Goal: Information Seeking & Learning: Learn about a topic

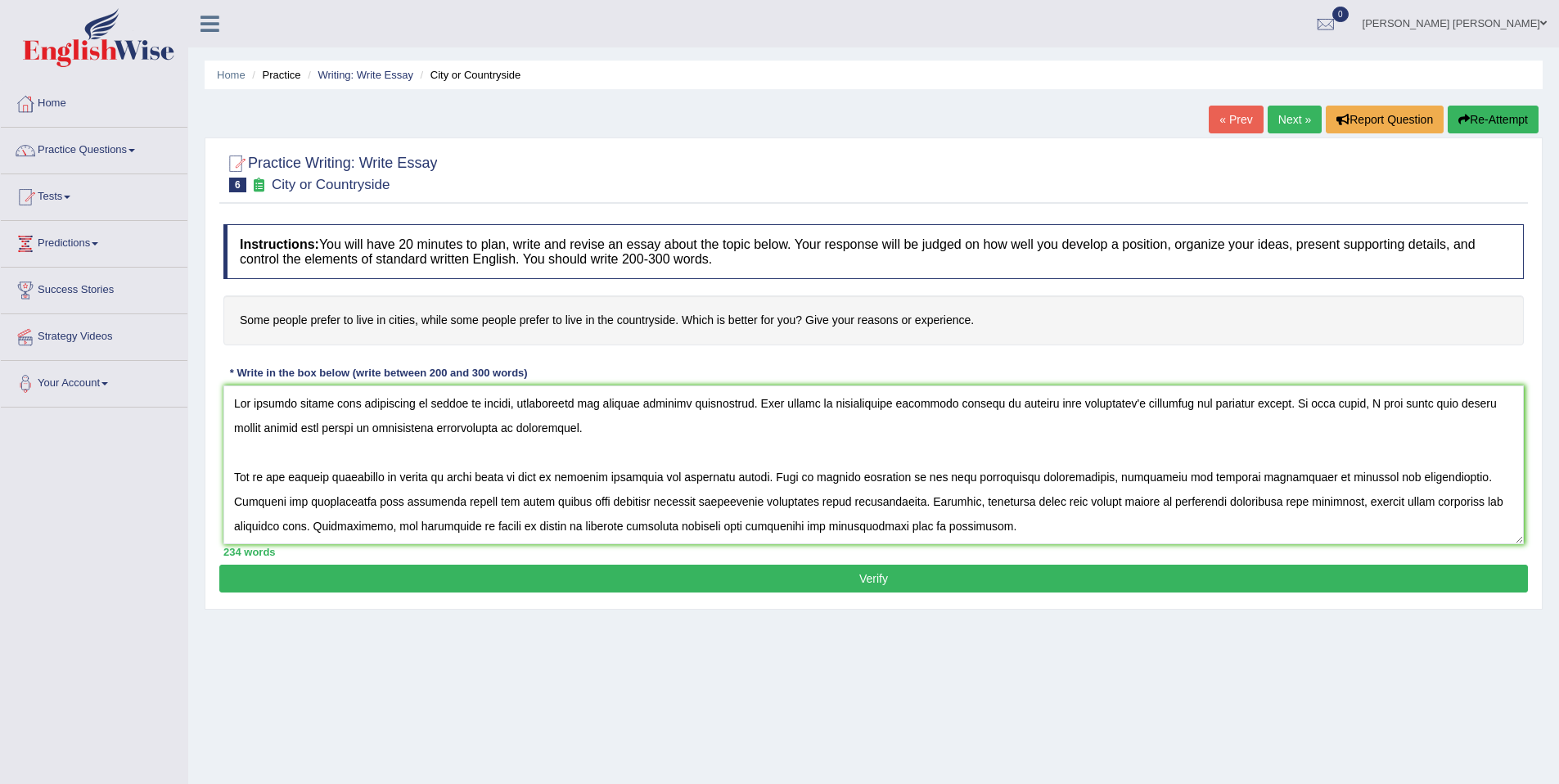
scroll to position [171, 0]
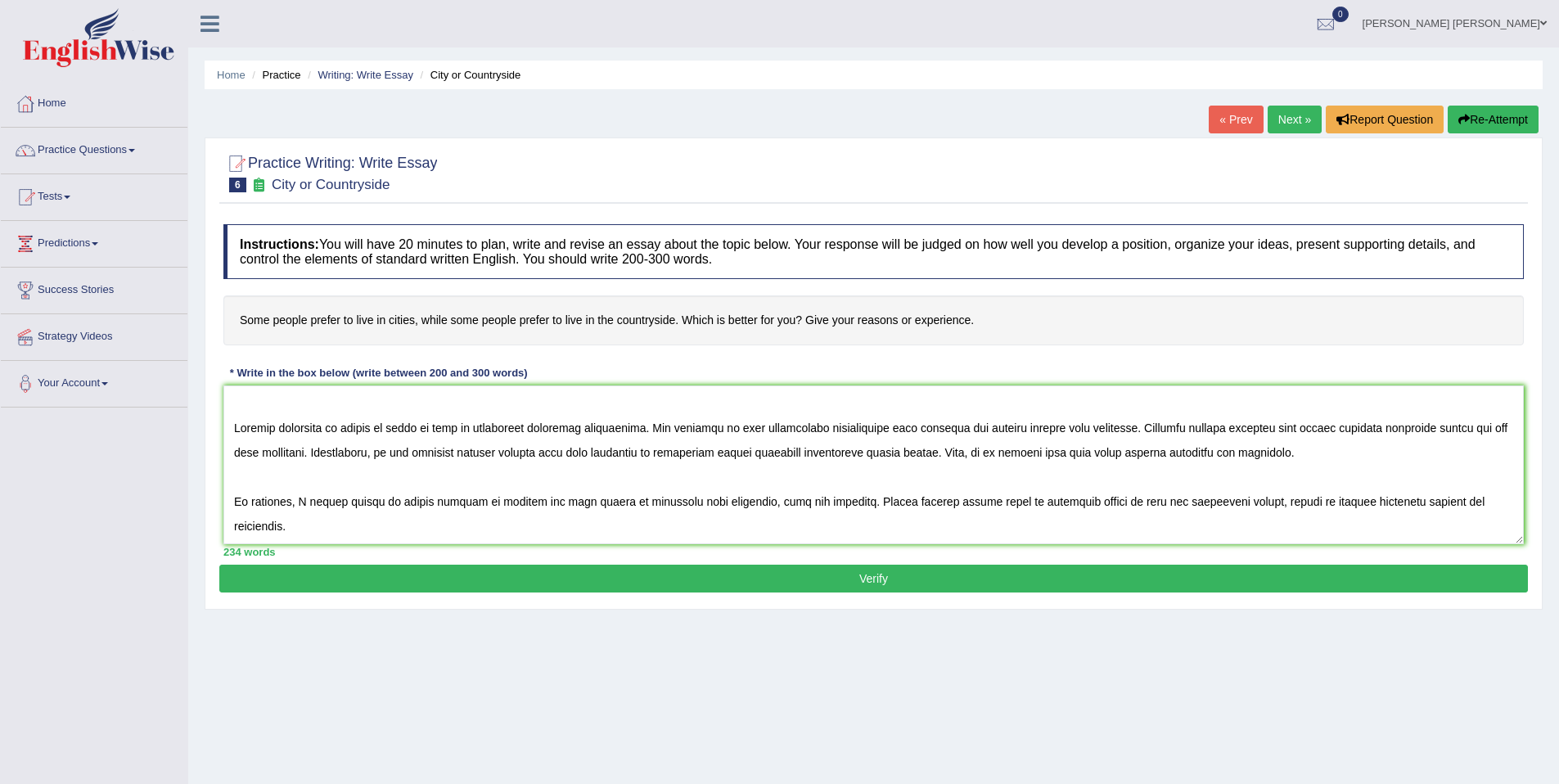
drag, startPoint x: 880, startPoint y: 440, endPoint x: 442, endPoint y: 469, distance: 439.0
click at [880, 441] on textarea at bounding box center [874, 464] width 1301 height 159
click at [305, 504] on textarea at bounding box center [874, 464] width 1301 height 159
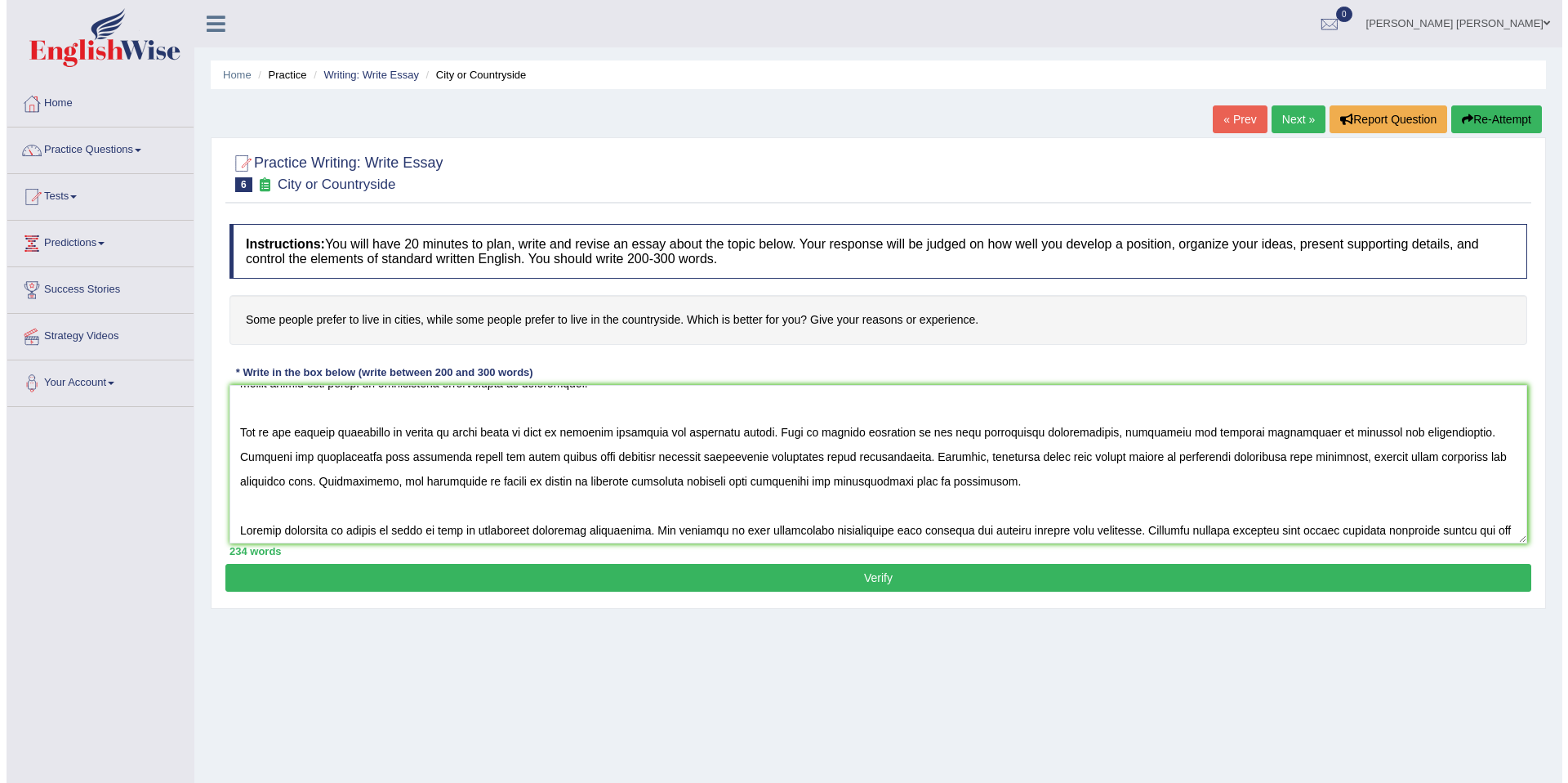
scroll to position [0, 0]
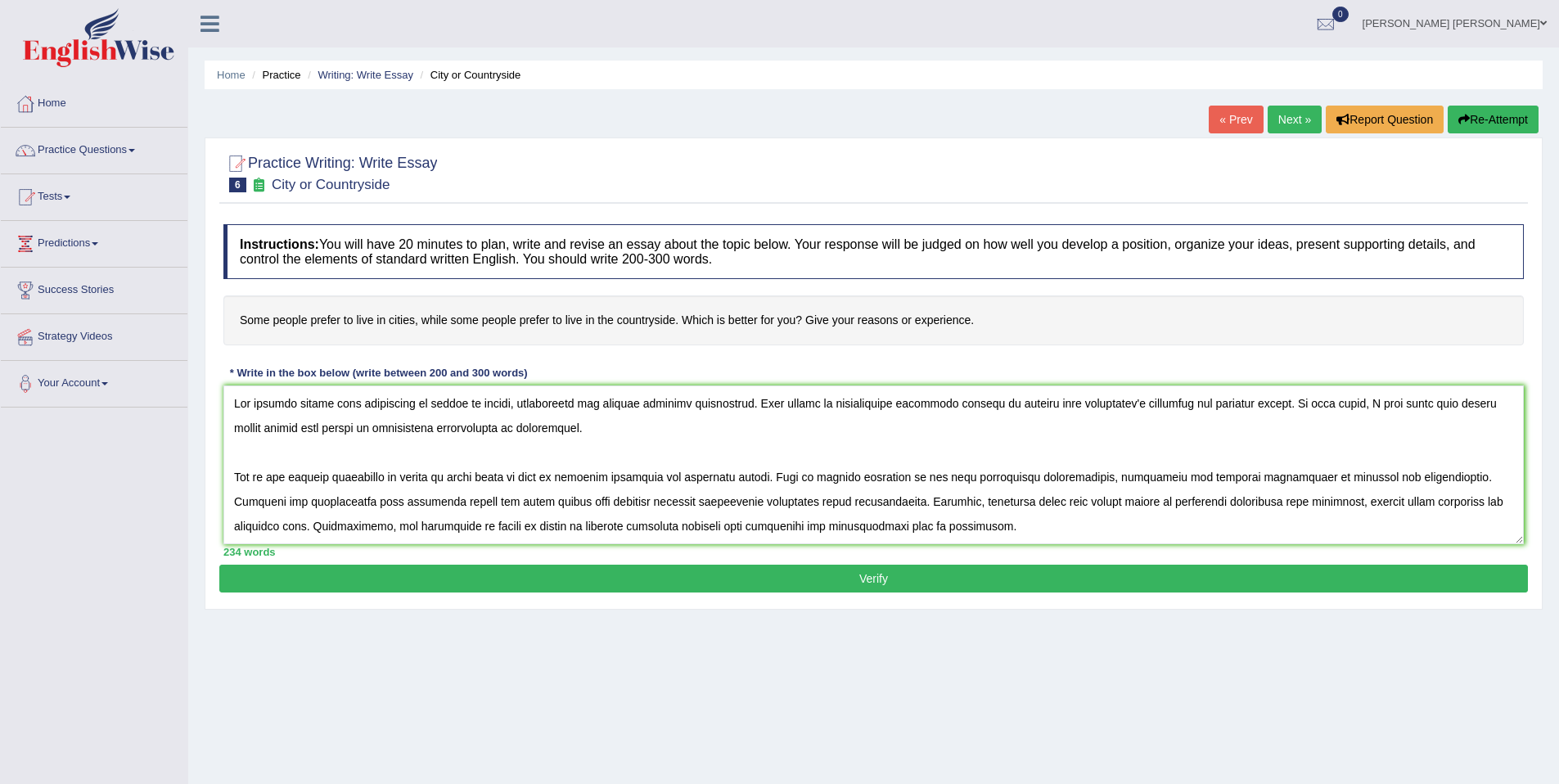
drag, startPoint x: 305, startPoint y: 504, endPoint x: 191, endPoint y: 384, distance: 165.5
click at [191, 384] on div "Home Practice Writing: Write Essay City or Countryside « Prev Next » Report Que…" at bounding box center [873, 409] width 1371 height 818
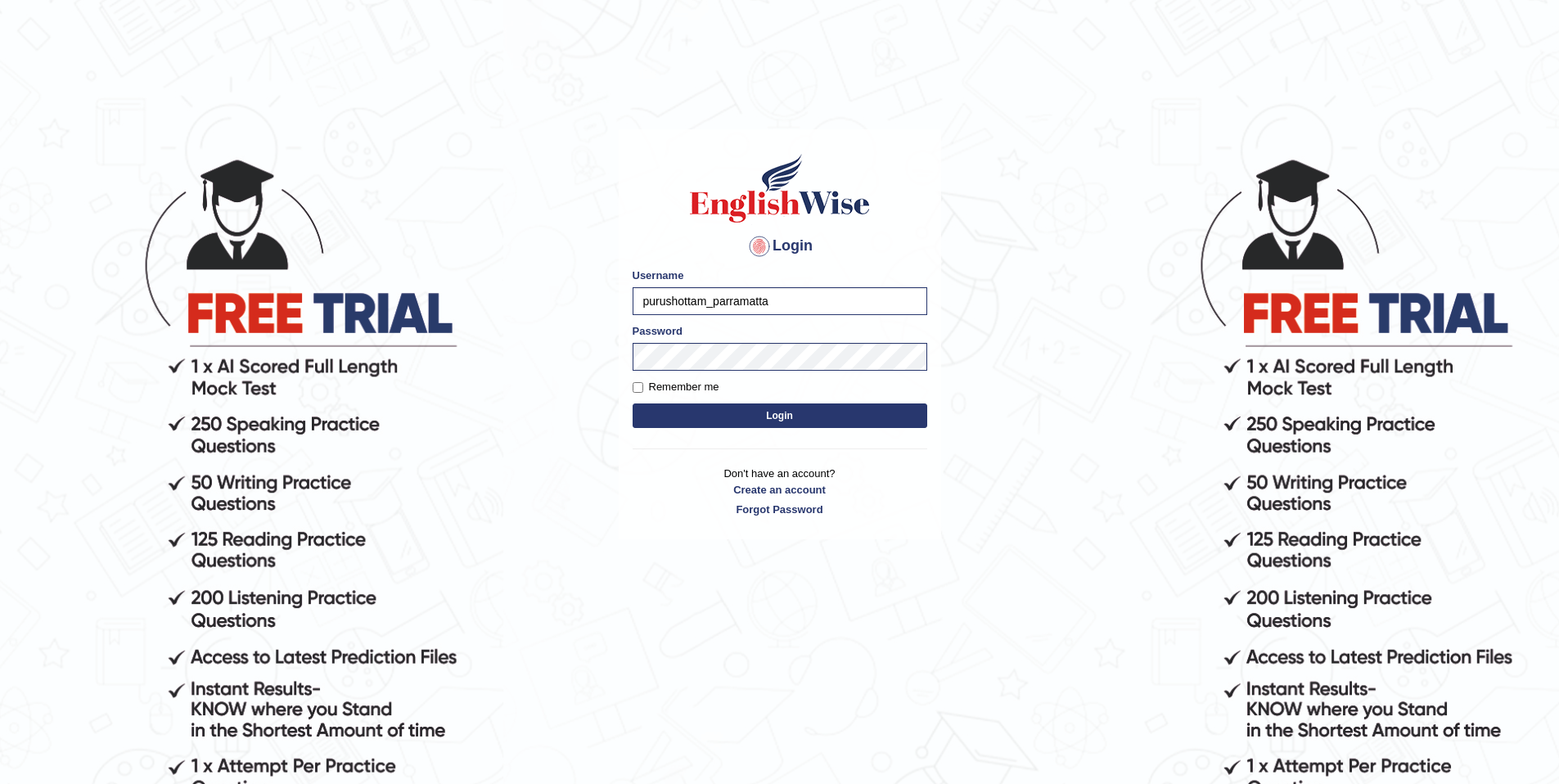
click at [766, 419] on button "Login" at bounding box center [780, 415] width 295 height 25
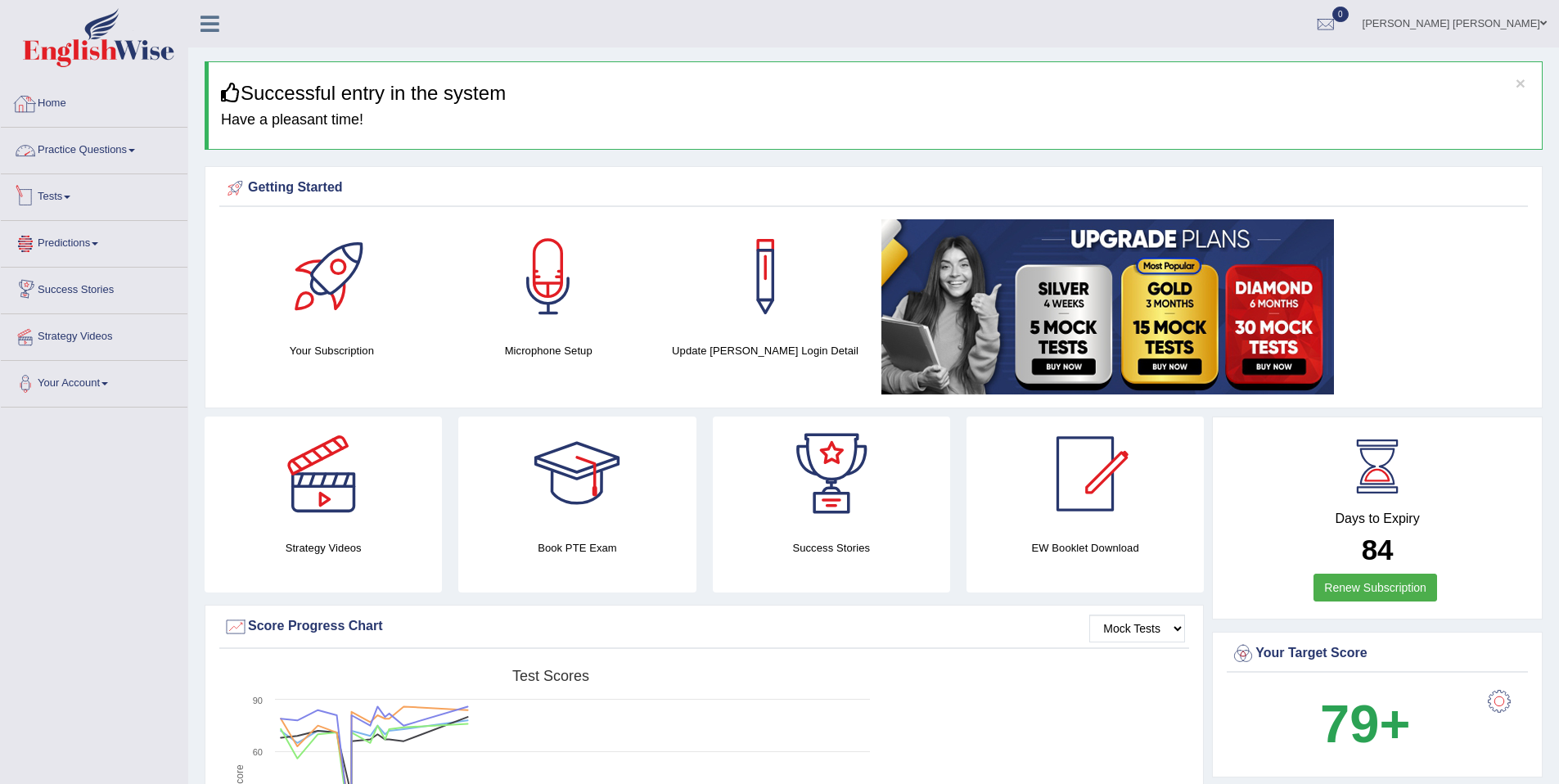
click at [53, 152] on link "Practice Questions" at bounding box center [94, 149] width 186 height 41
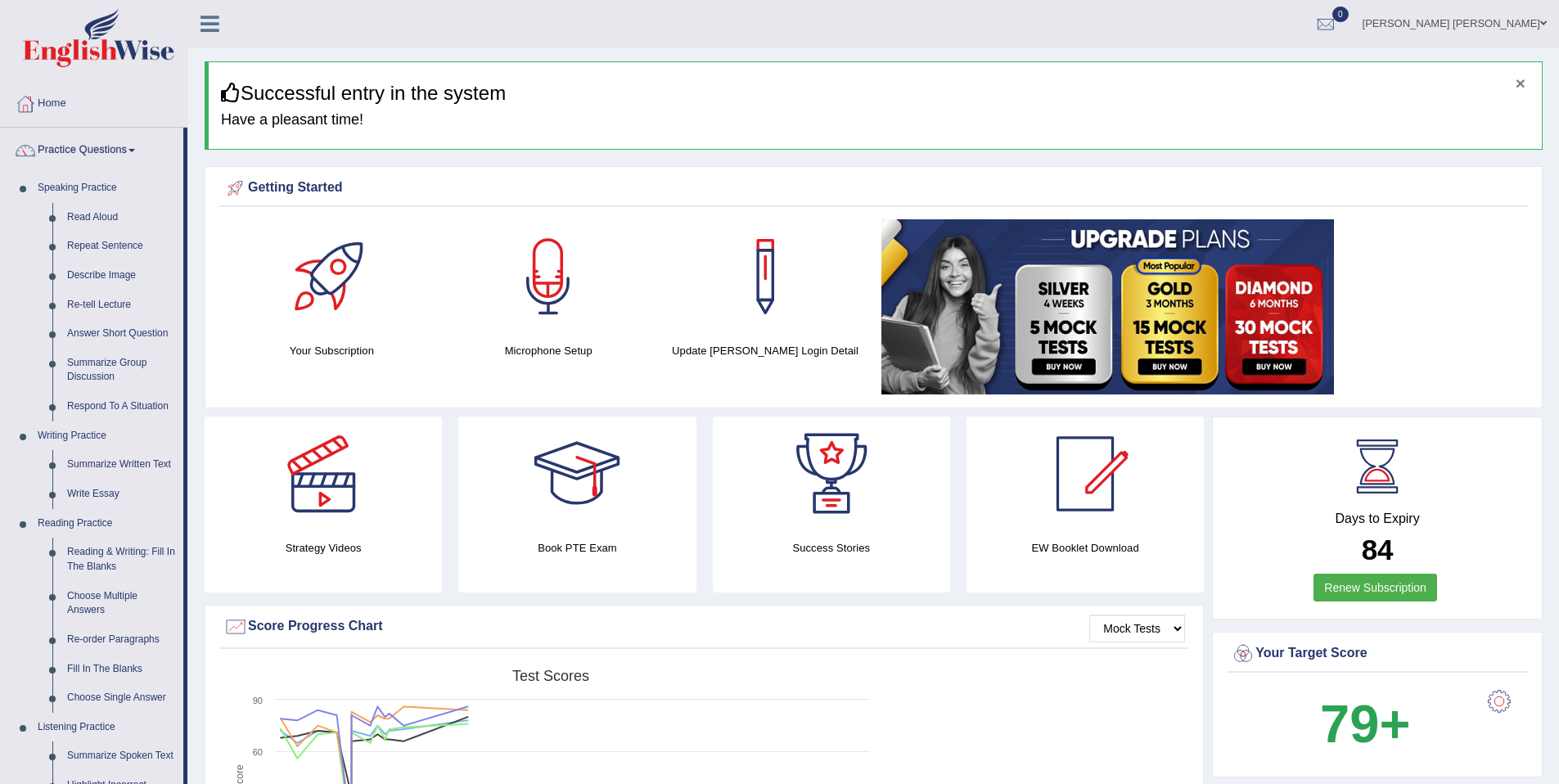
click at [1523, 88] on button "×" at bounding box center [1521, 83] width 10 height 17
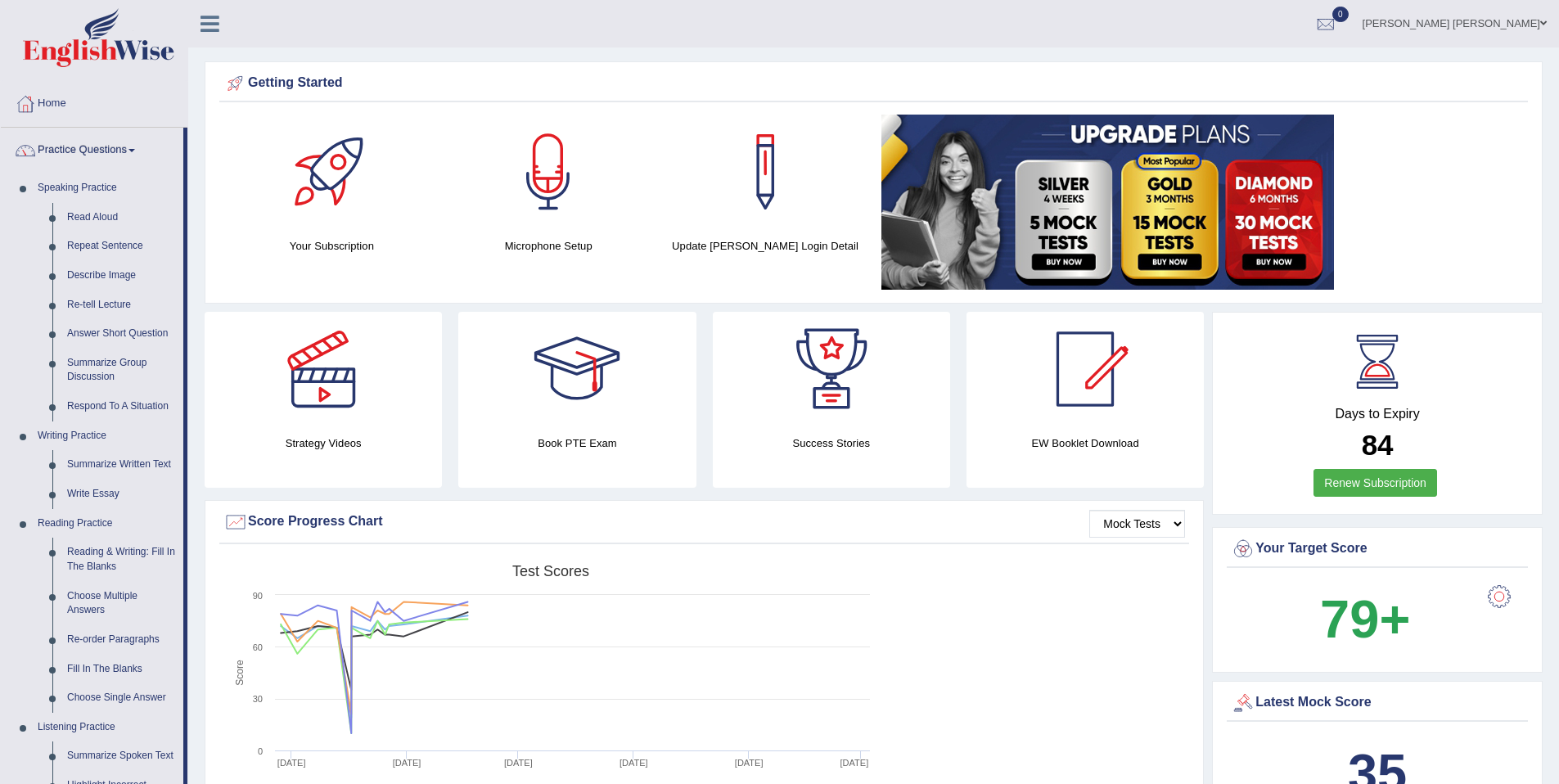
click at [205, 26] on icon at bounding box center [209, 24] width 19 height 22
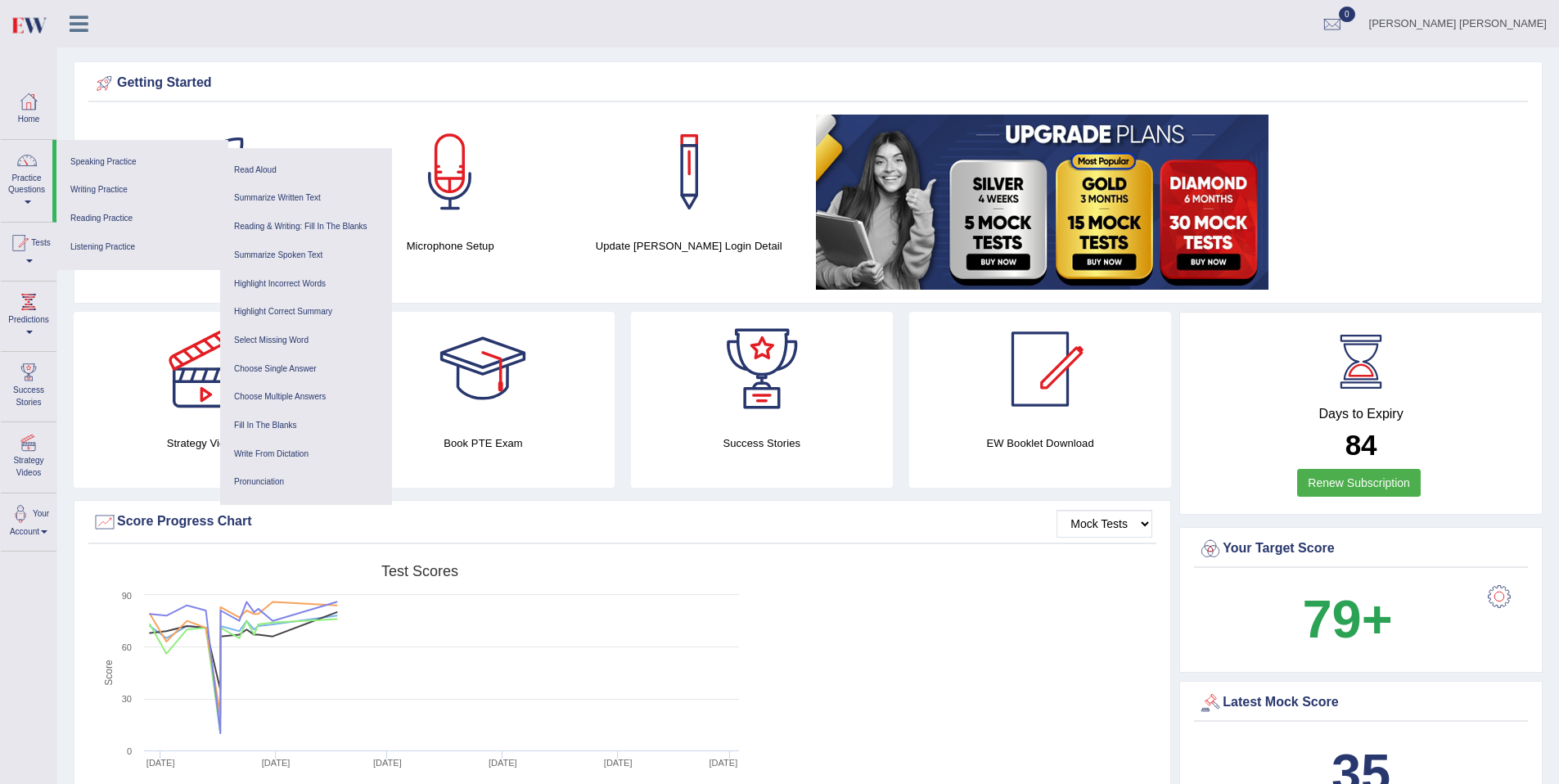
click at [329, 42] on div "PURUSHOTTAM YADAV BATTULA Toggle navigation Username: purushottam_parramatta Ac…" at bounding box center [808, 24] width 1502 height 47
click at [86, 31] on icon at bounding box center [79, 24] width 19 height 22
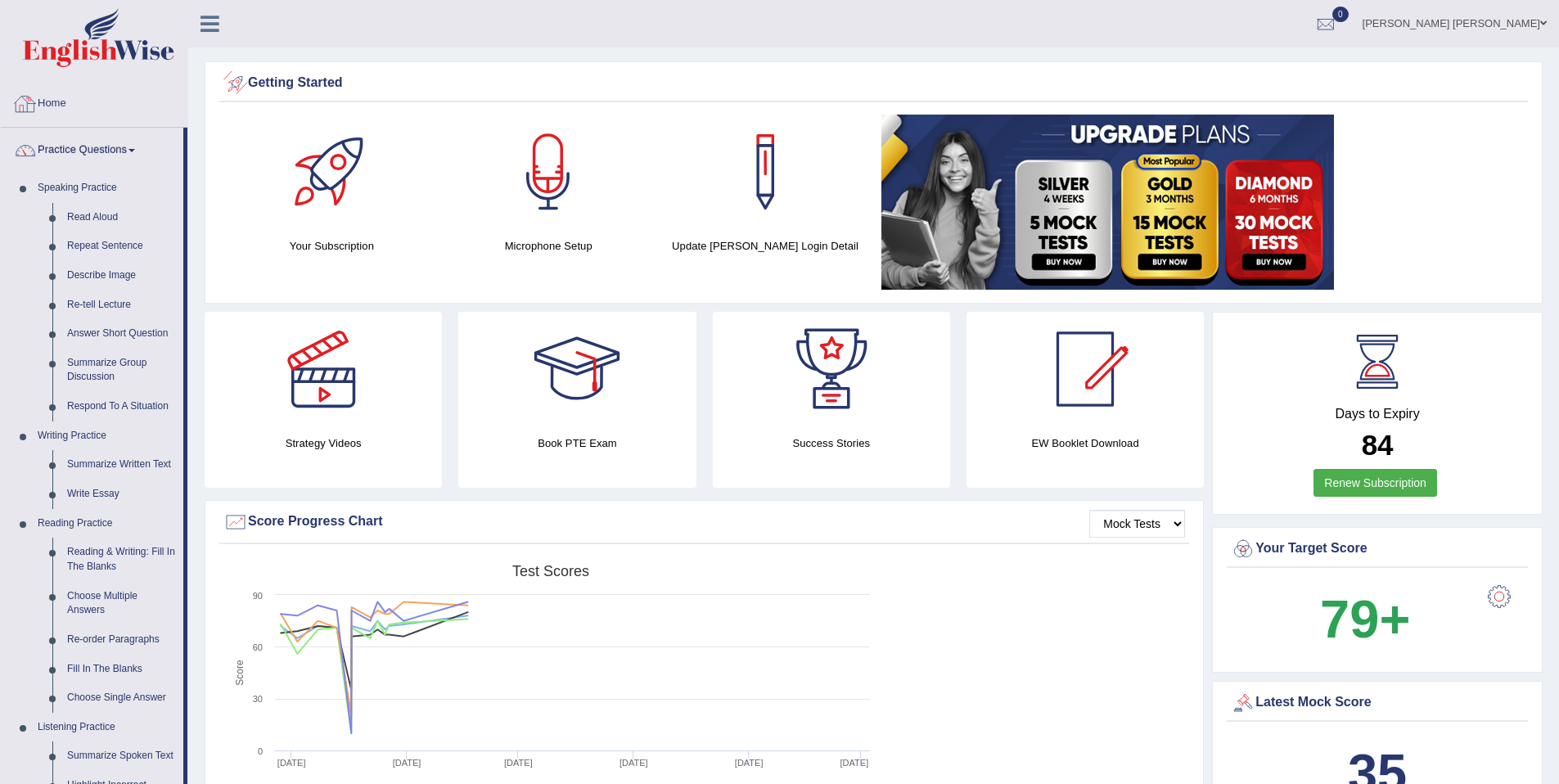
click at [209, 31] on icon at bounding box center [209, 24] width 19 height 22
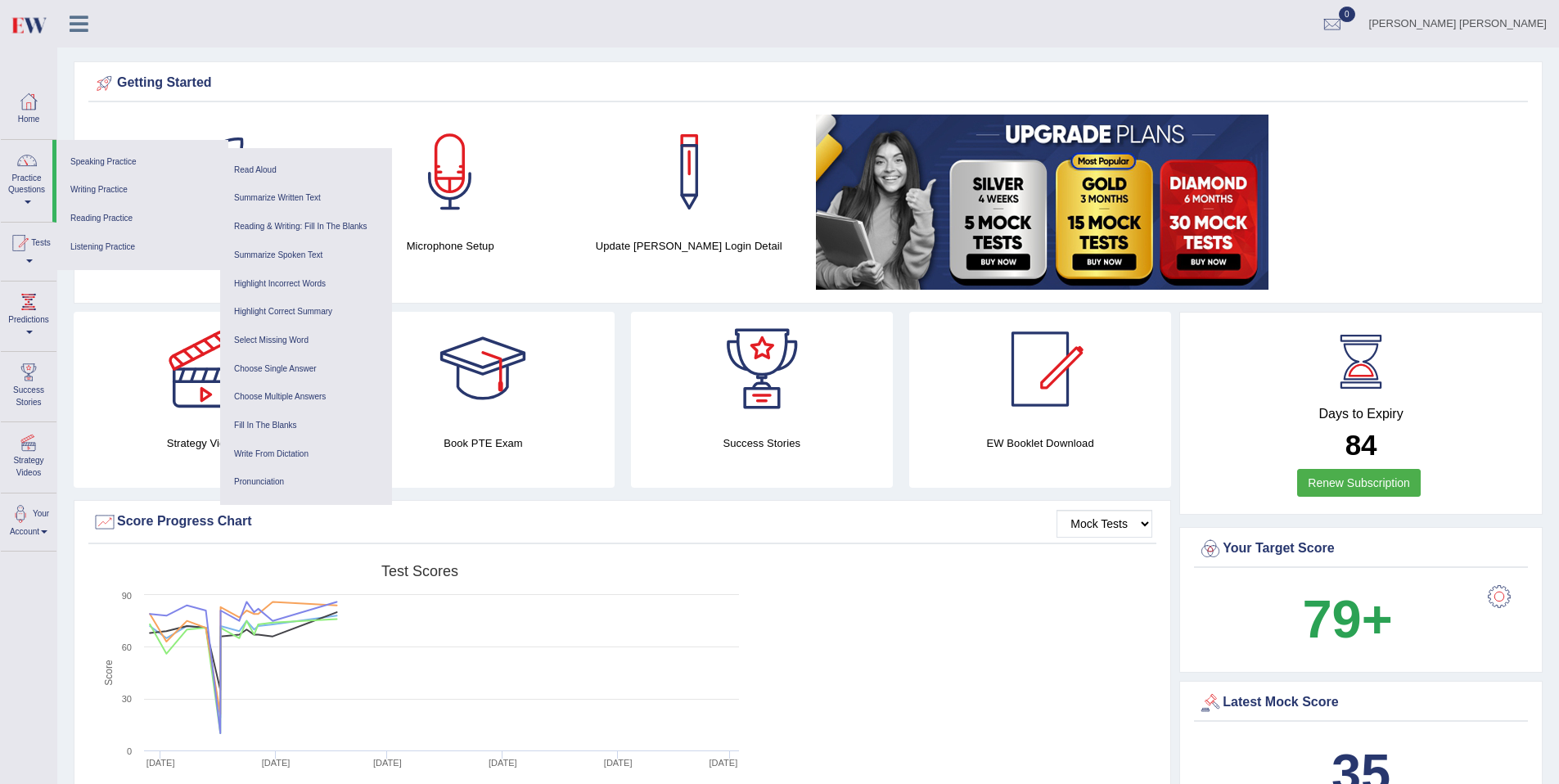
click at [95, 32] on link at bounding box center [79, 22] width 43 height 25
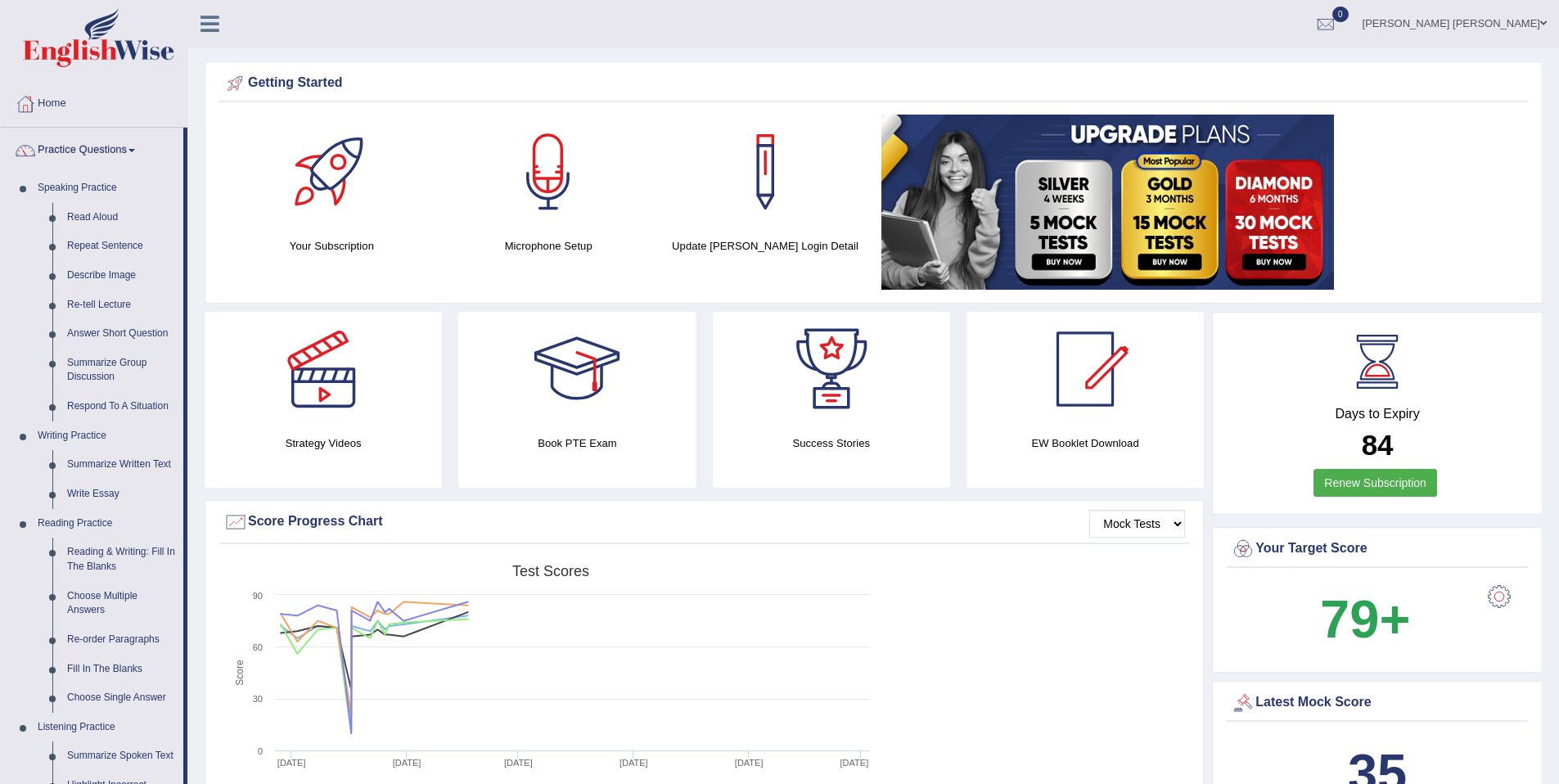
click at [74, 30] on img at bounding box center [99, 37] width 152 height 59
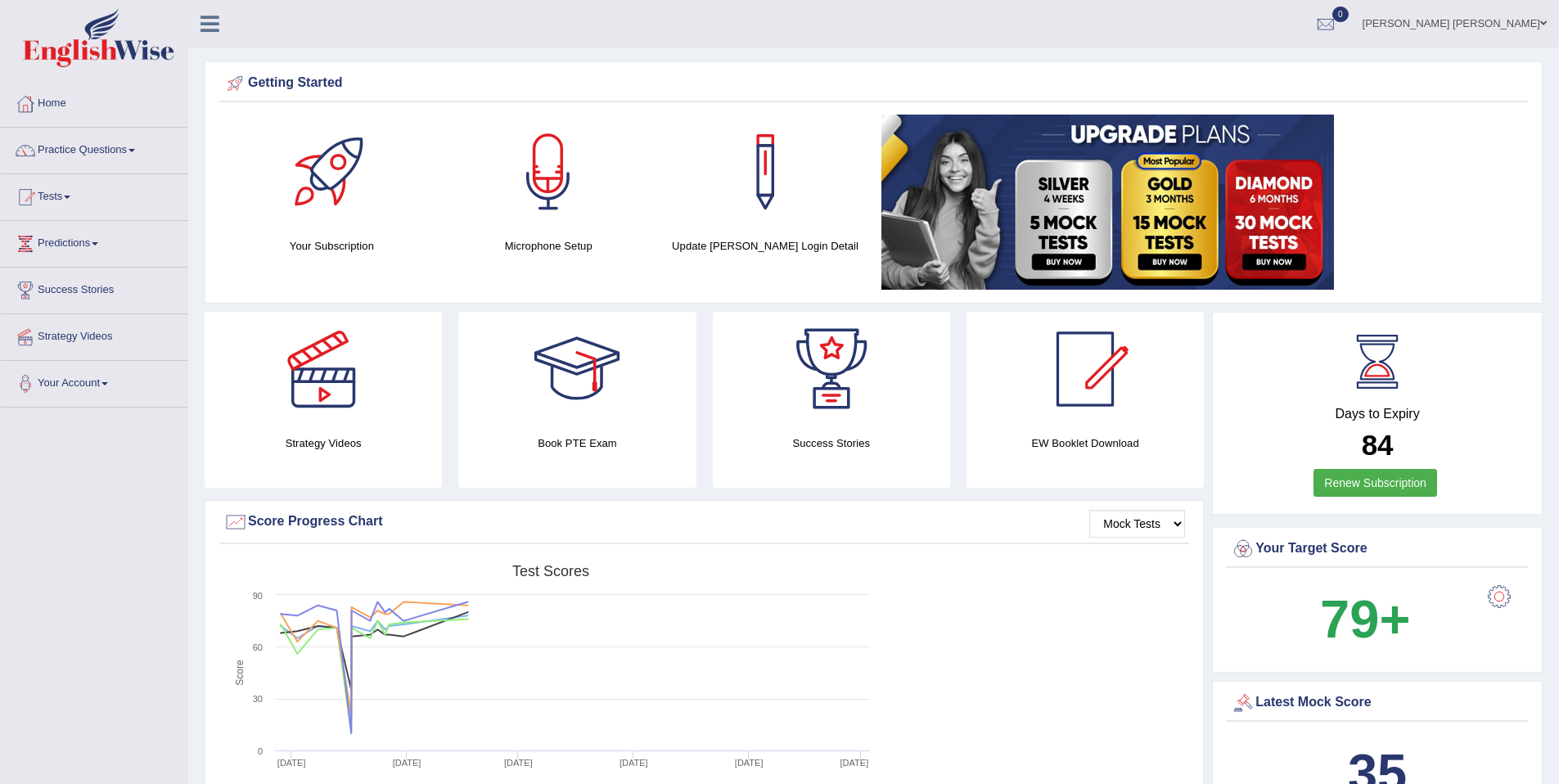
click at [209, 24] on icon at bounding box center [209, 24] width 19 height 22
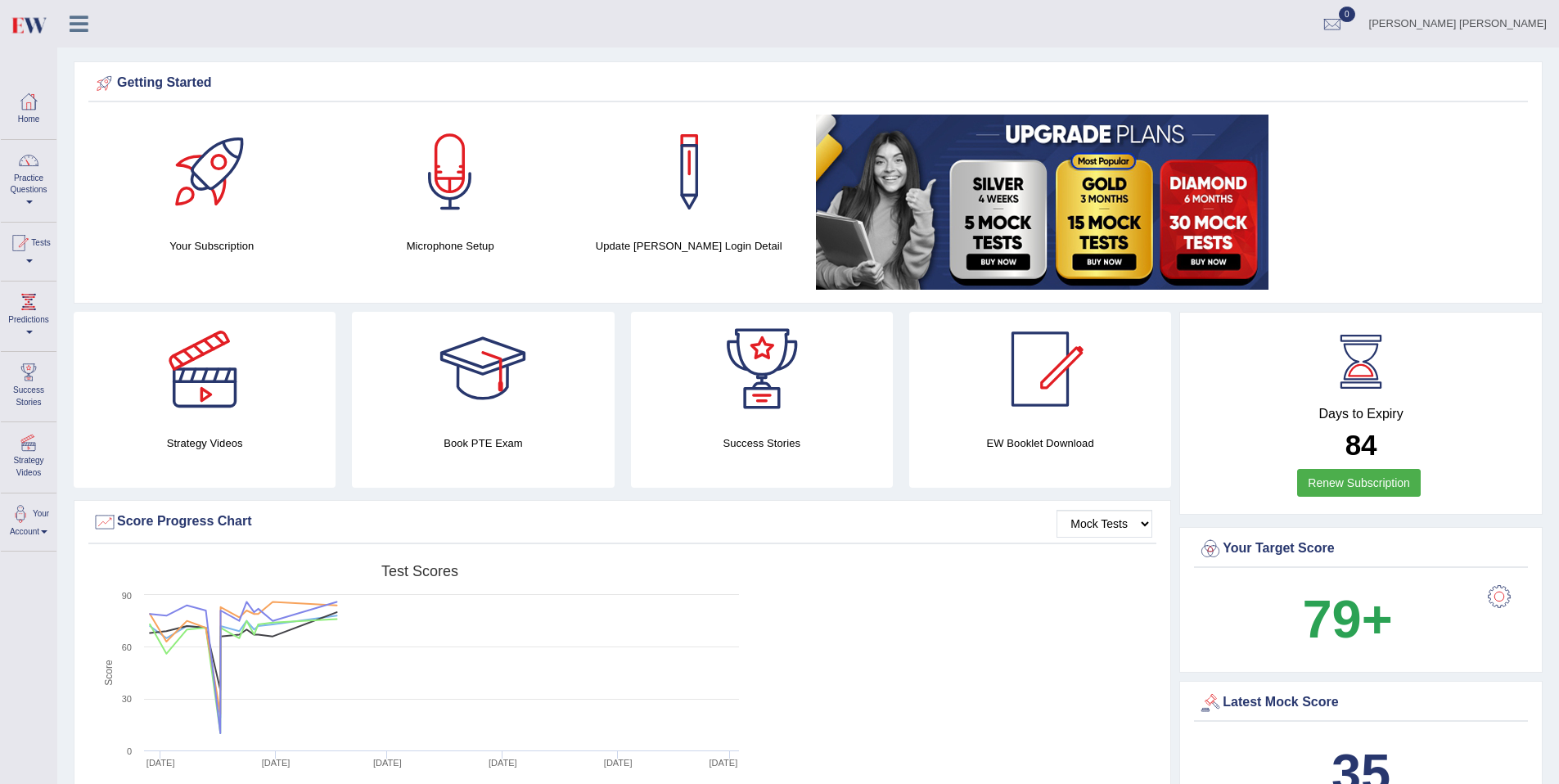
click at [70, 20] on icon at bounding box center [79, 24] width 19 height 22
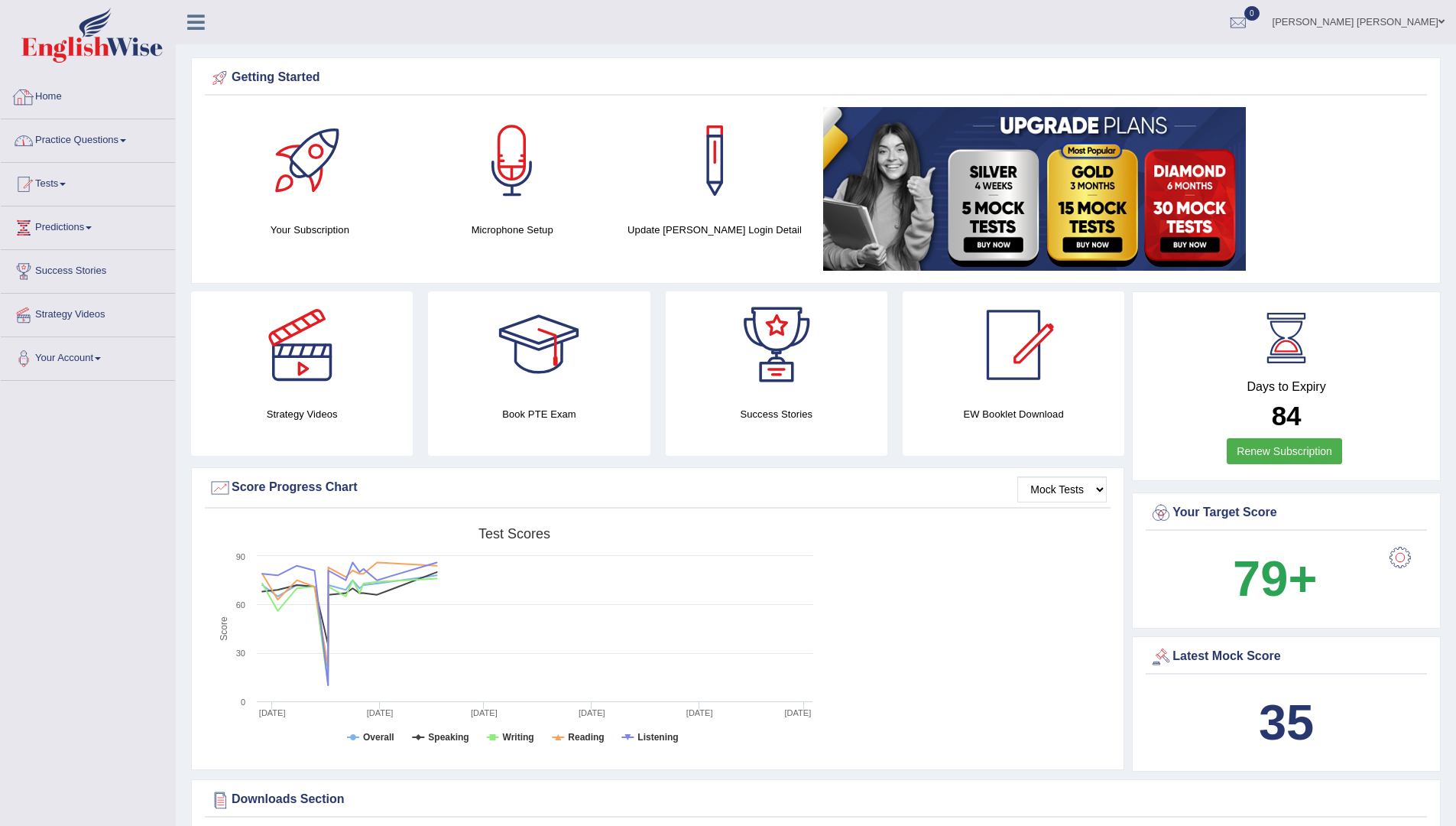
click at [126, 139] on span at bounding box center [122, 140] width 6 height 3
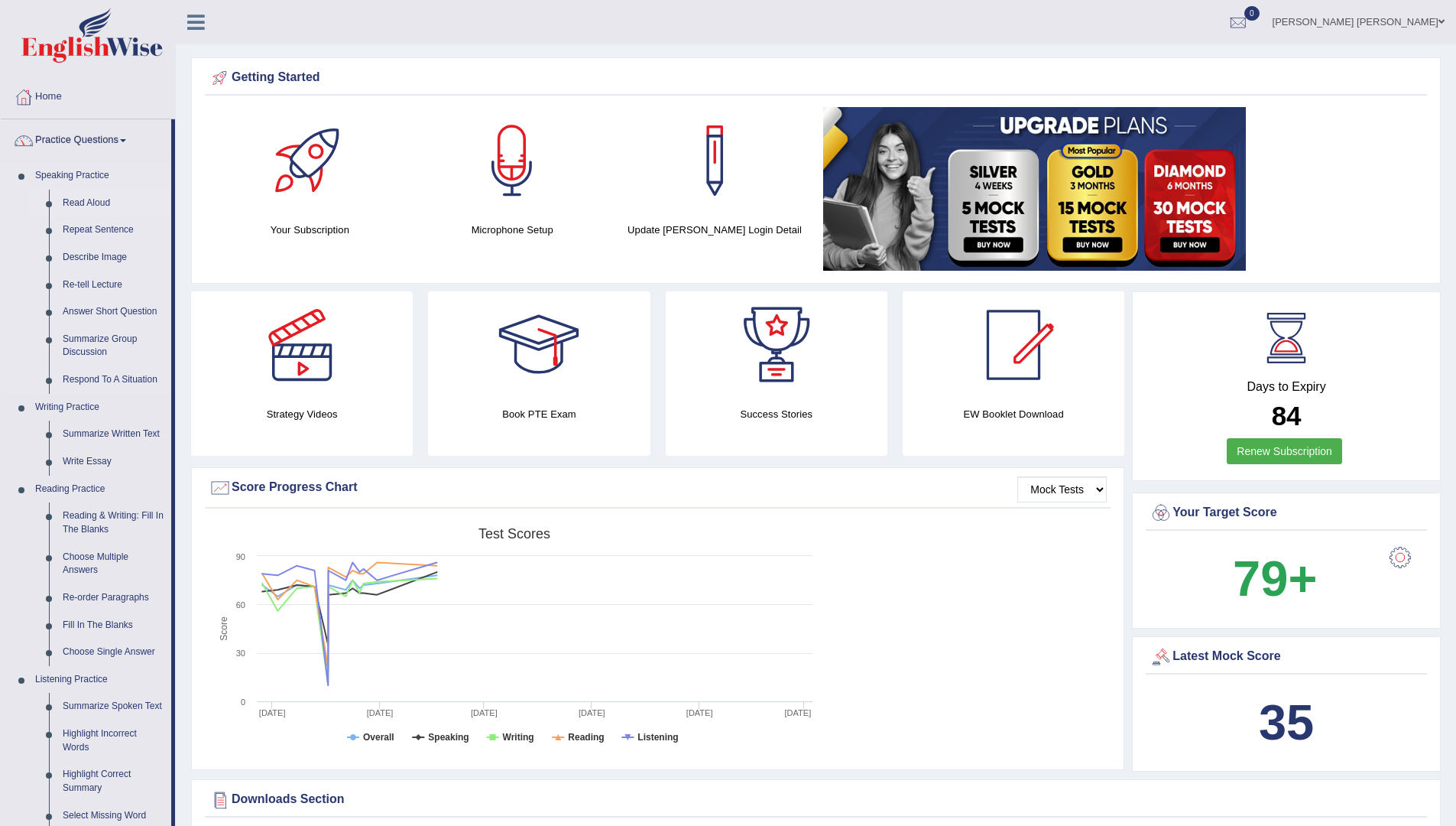
click at [128, 204] on link "Read Aloud" at bounding box center [113, 204] width 115 height 28
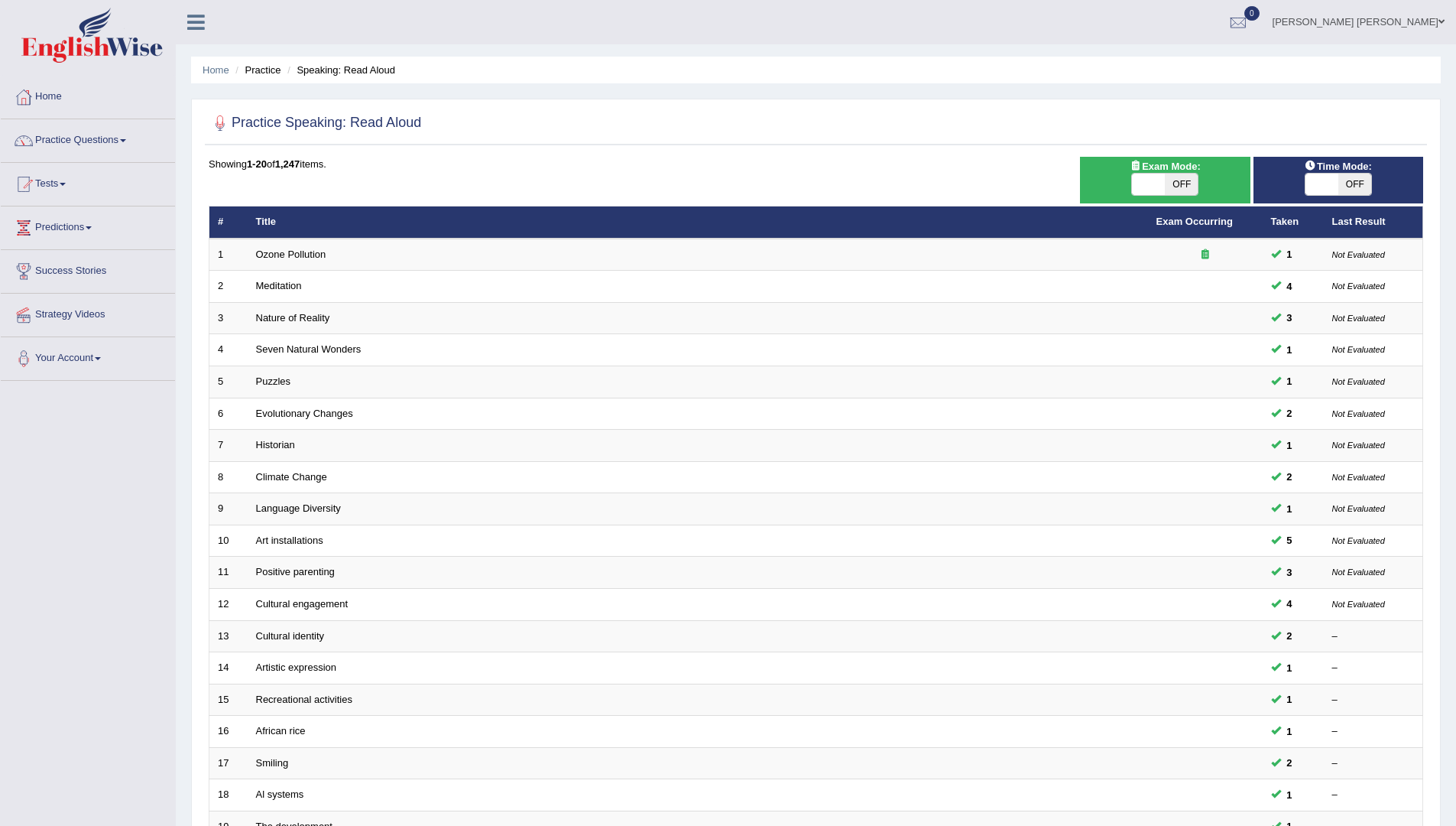
click at [1143, 178] on span at bounding box center [1149, 184] width 33 height 21
checkbox input "true"
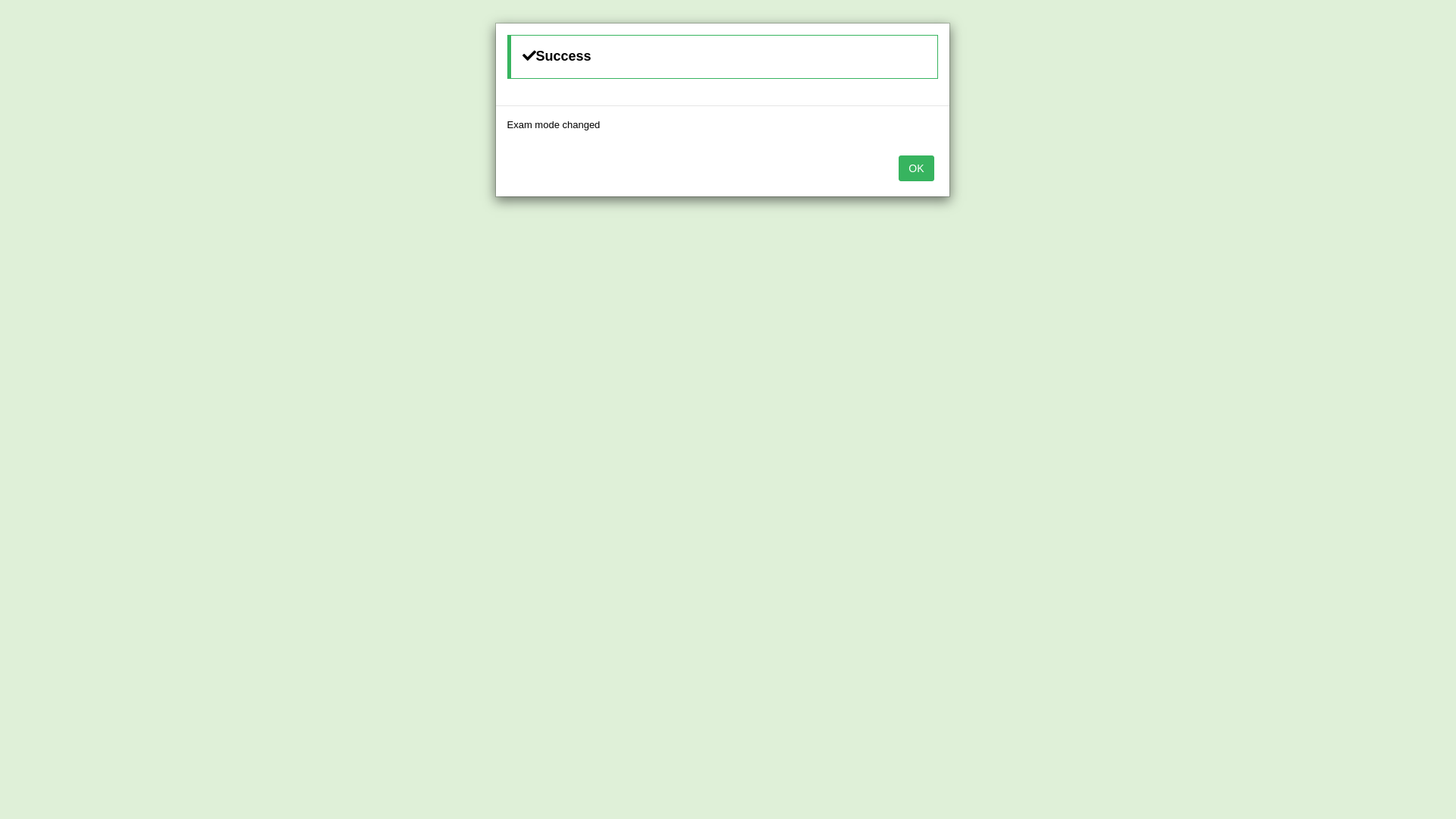
click at [891, 165] on div "OK" at bounding box center [722, 170] width 454 height 53
click at [935, 165] on div "OK" at bounding box center [722, 170] width 454 height 53
click at [927, 168] on button "OK" at bounding box center [916, 168] width 35 height 26
click at [916, 173] on button "OK" at bounding box center [916, 168] width 35 height 26
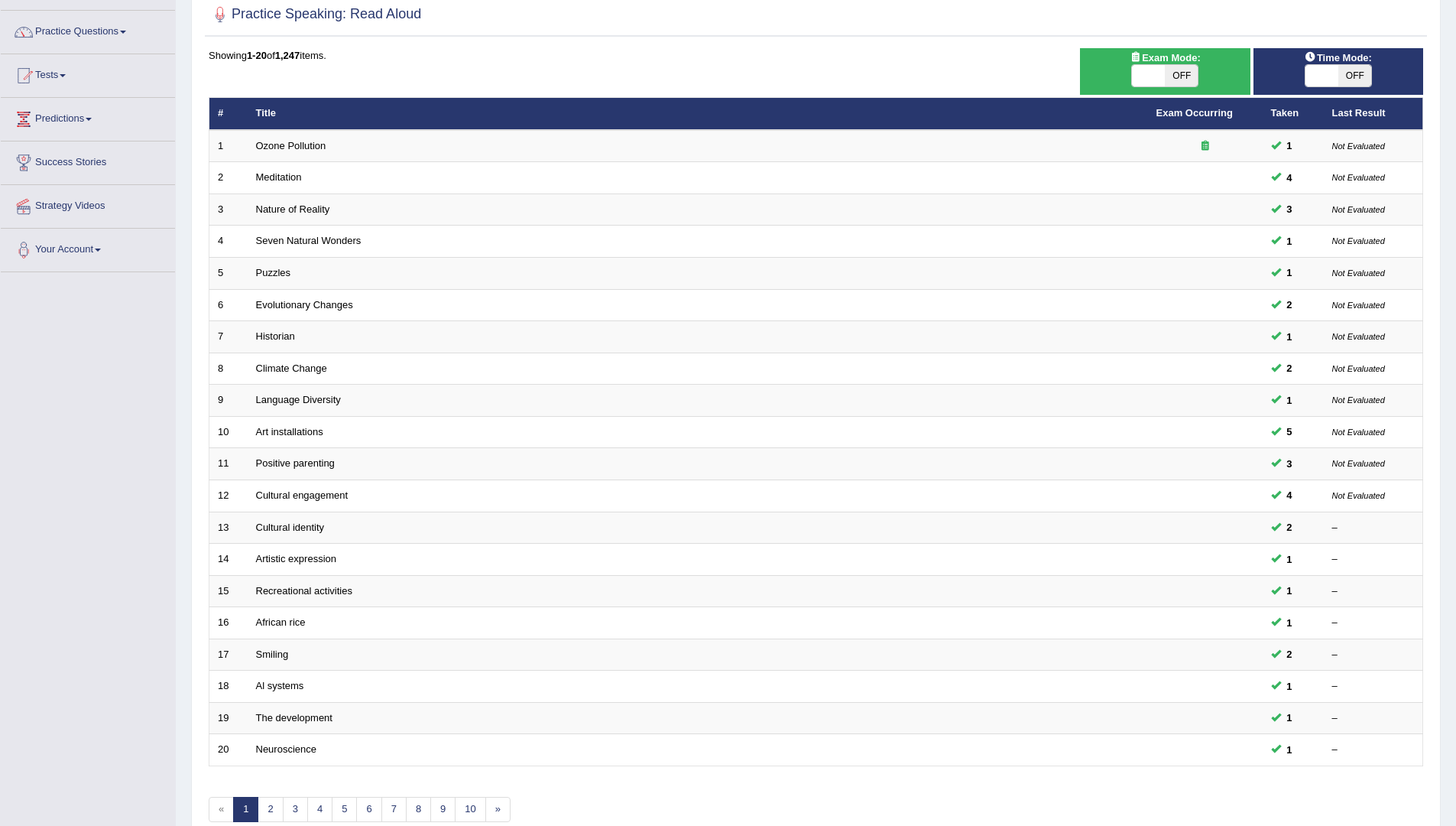
scroll to position [187, 0]
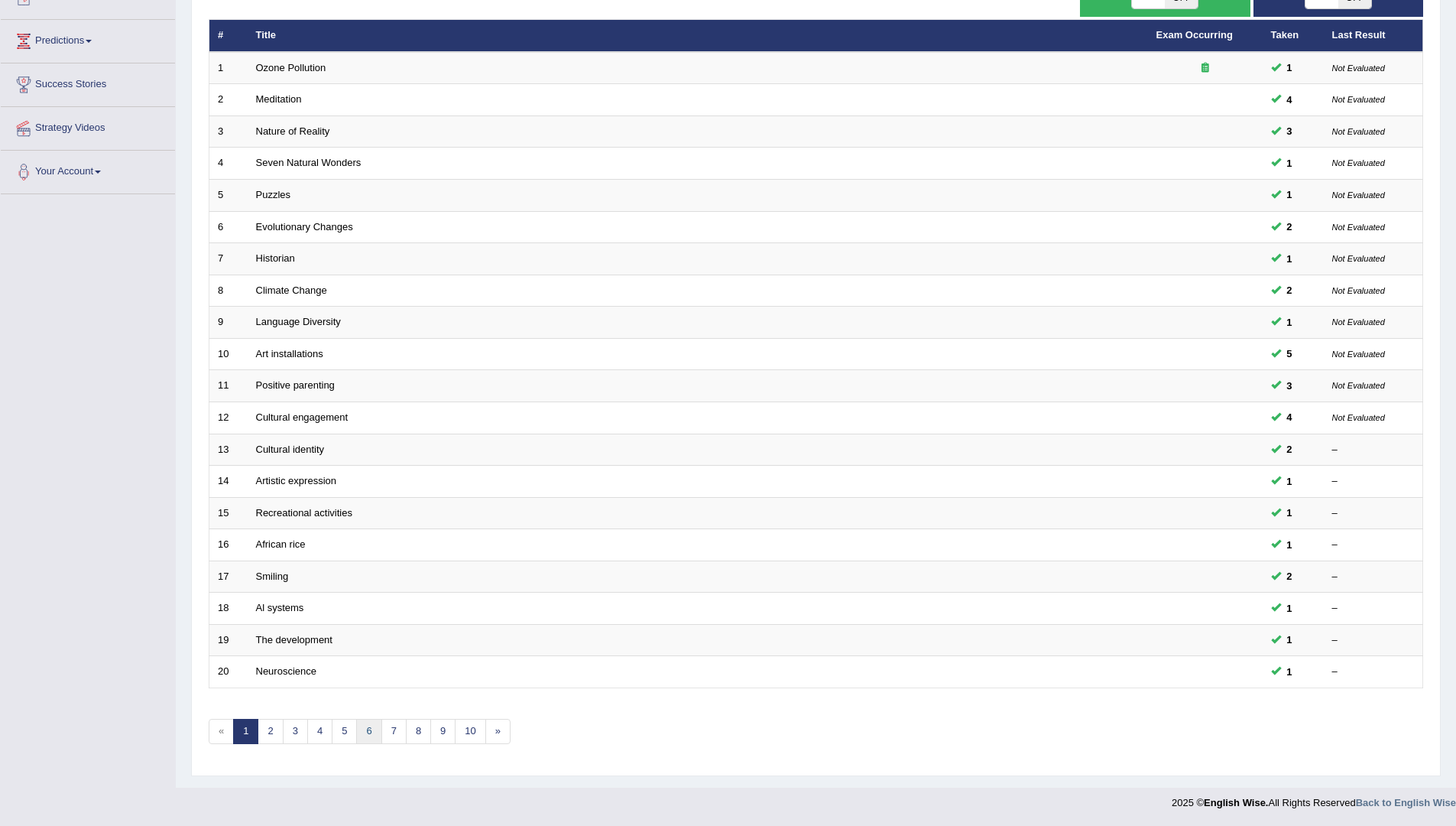
click at [356, 738] on link "6" at bounding box center [368, 731] width 25 height 25
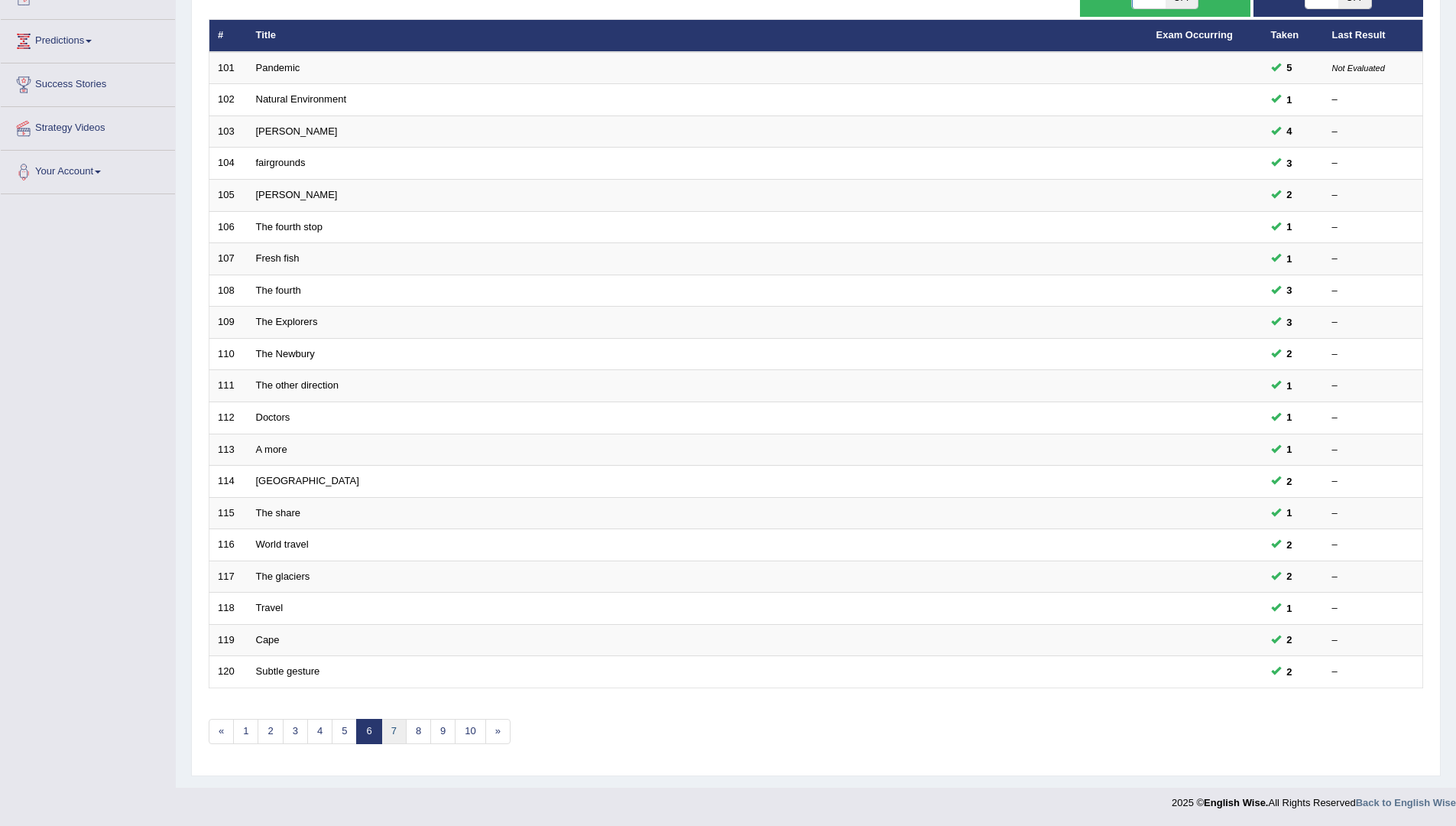
click at [403, 738] on link "7" at bounding box center [393, 731] width 25 height 25
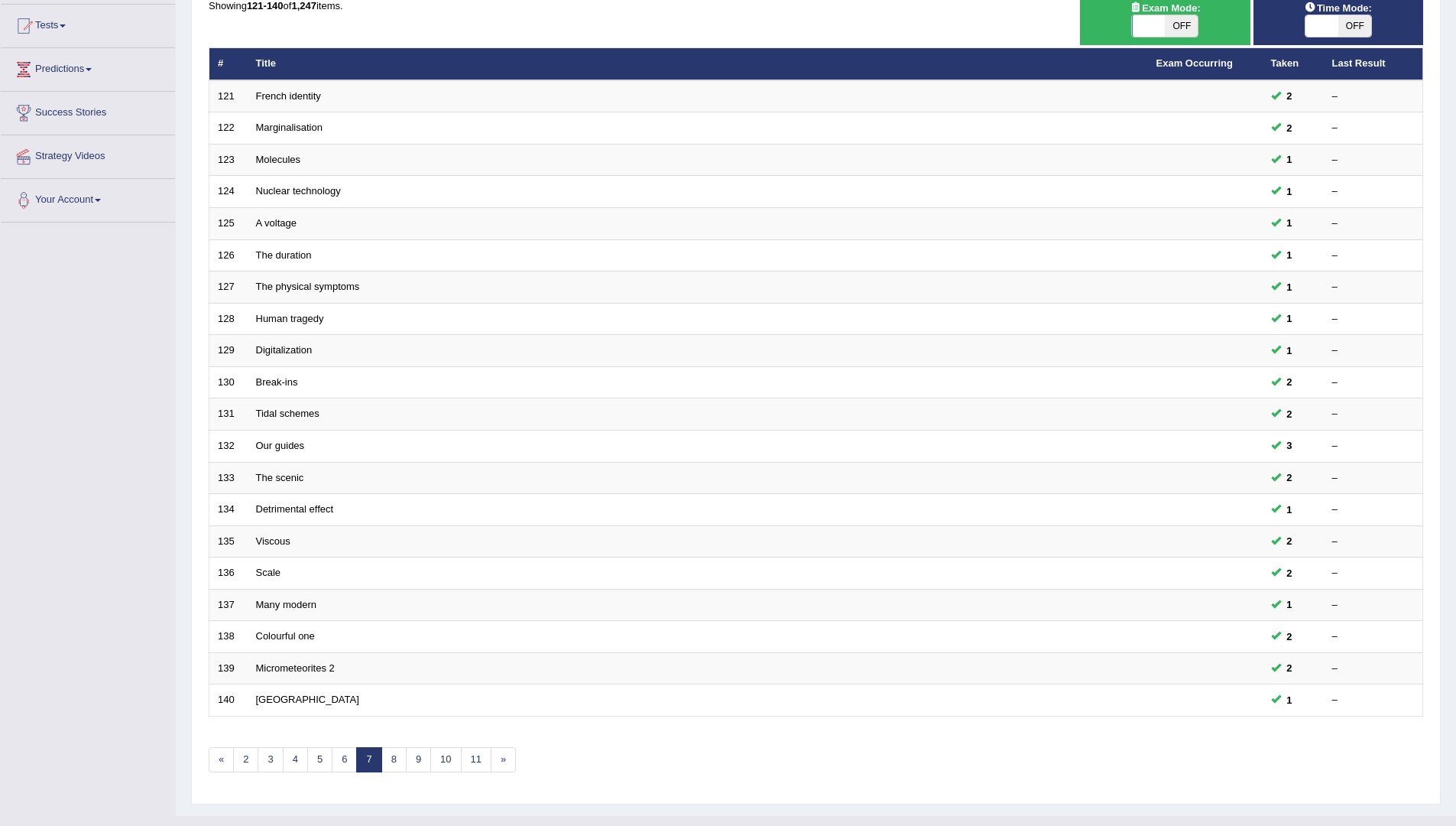
scroll to position [187, 0]
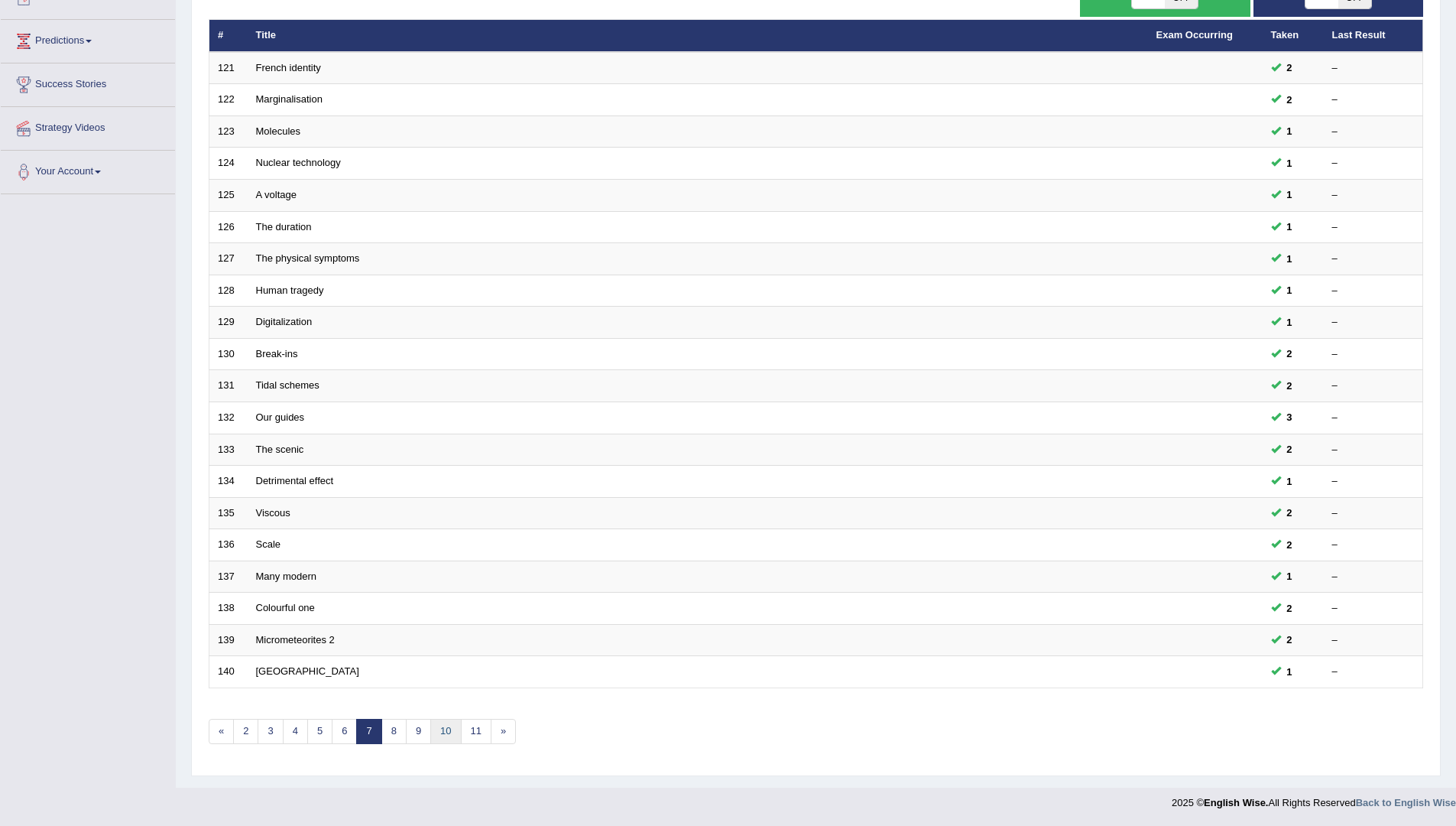
click at [431, 736] on link "10" at bounding box center [445, 731] width 30 height 25
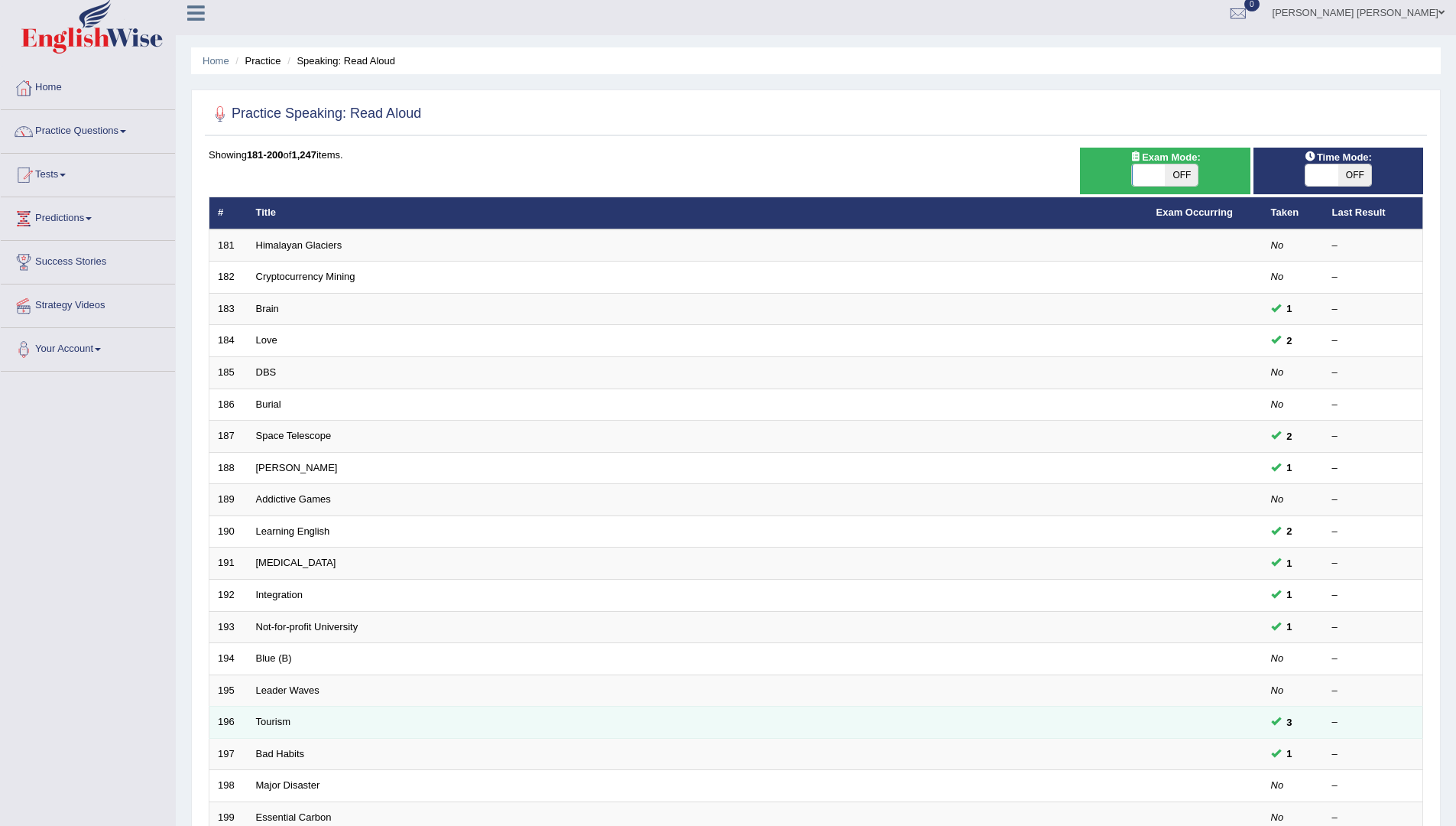
scroll to position [187, 0]
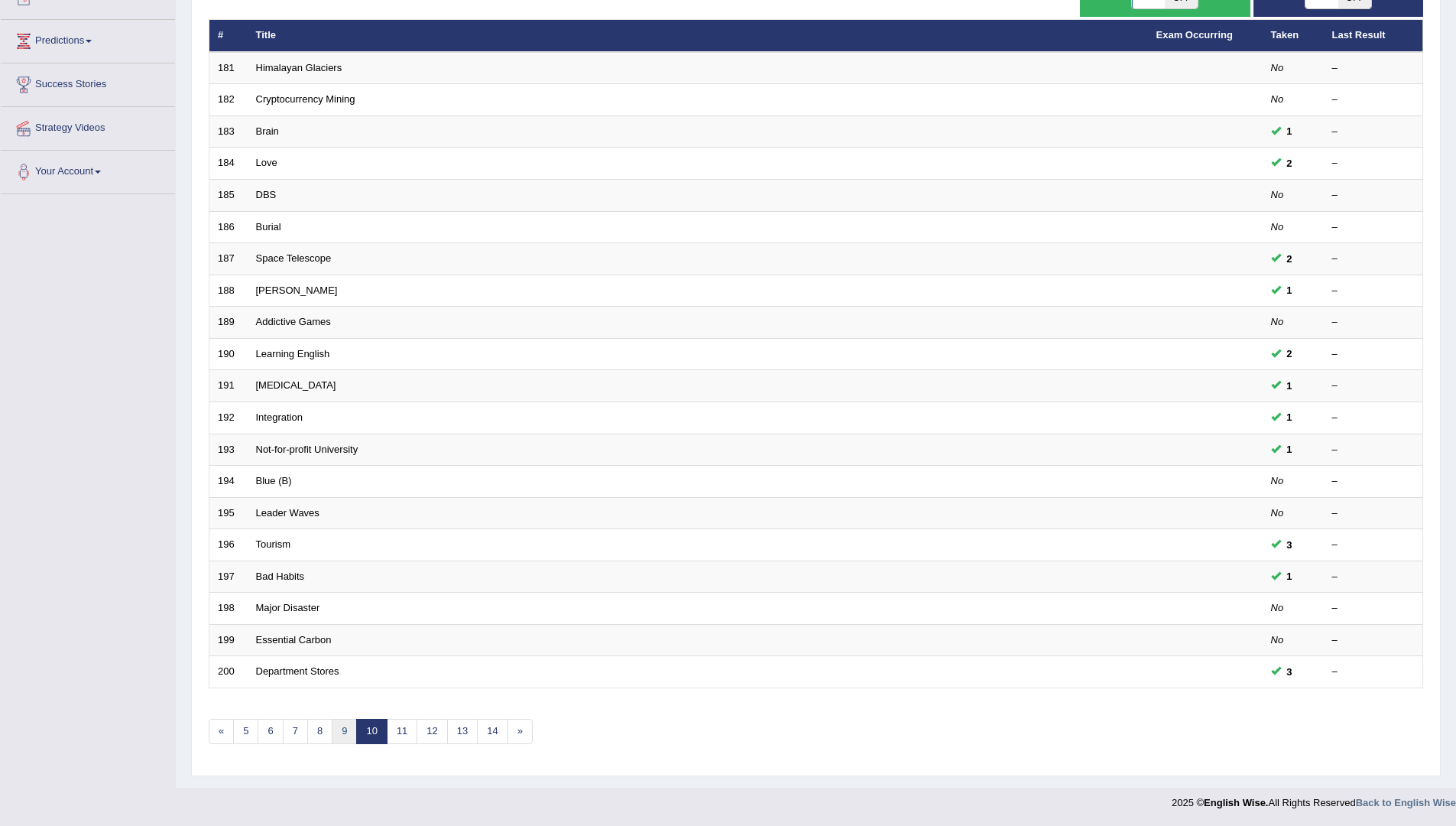
click at [353, 732] on link "9" at bounding box center [343, 731] width 25 height 25
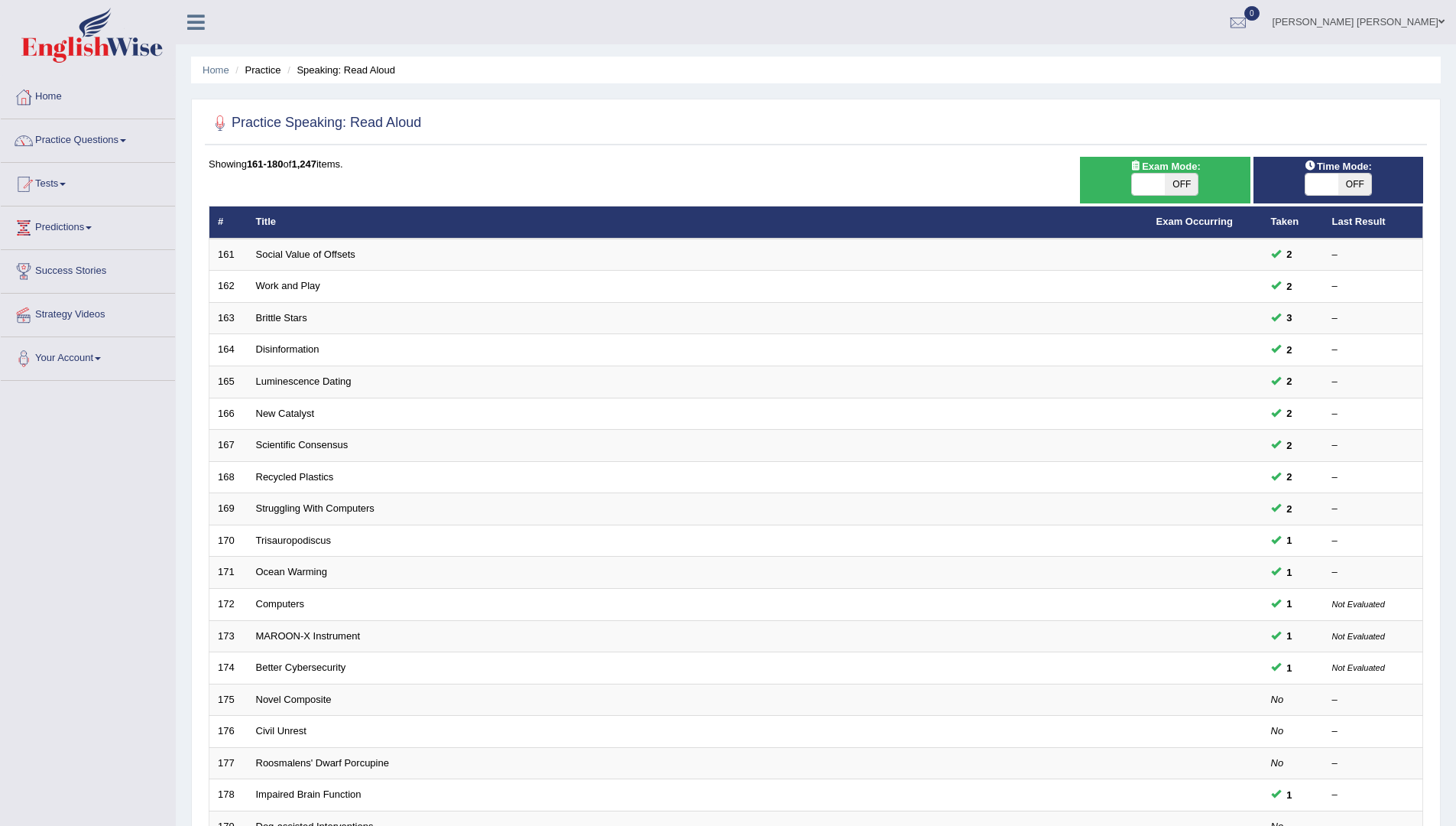
click at [1340, 180] on span "OFF" at bounding box center [1355, 184] width 33 height 21
checkbox input "true"
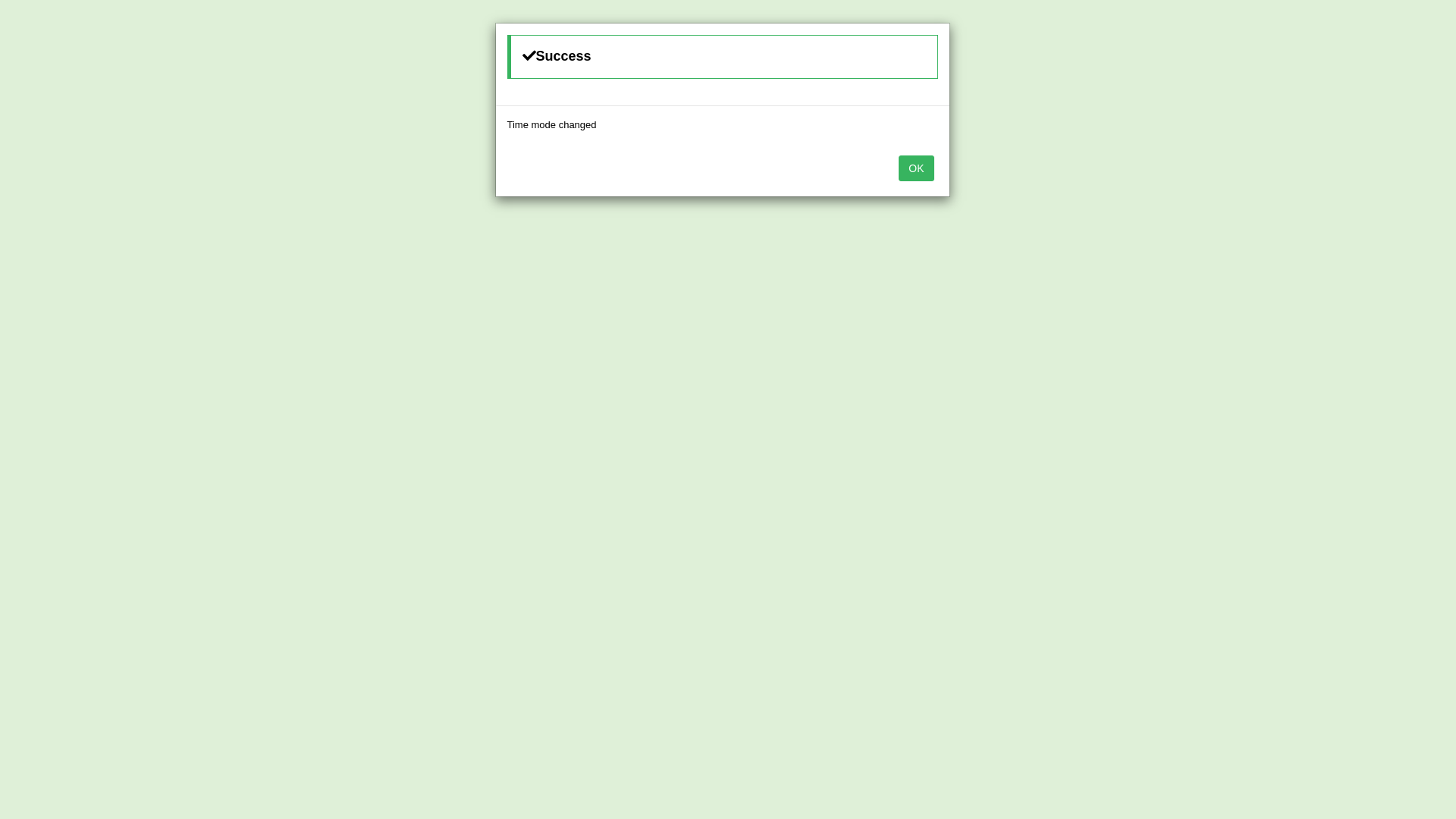
click at [912, 167] on button "OK" at bounding box center [916, 168] width 35 height 26
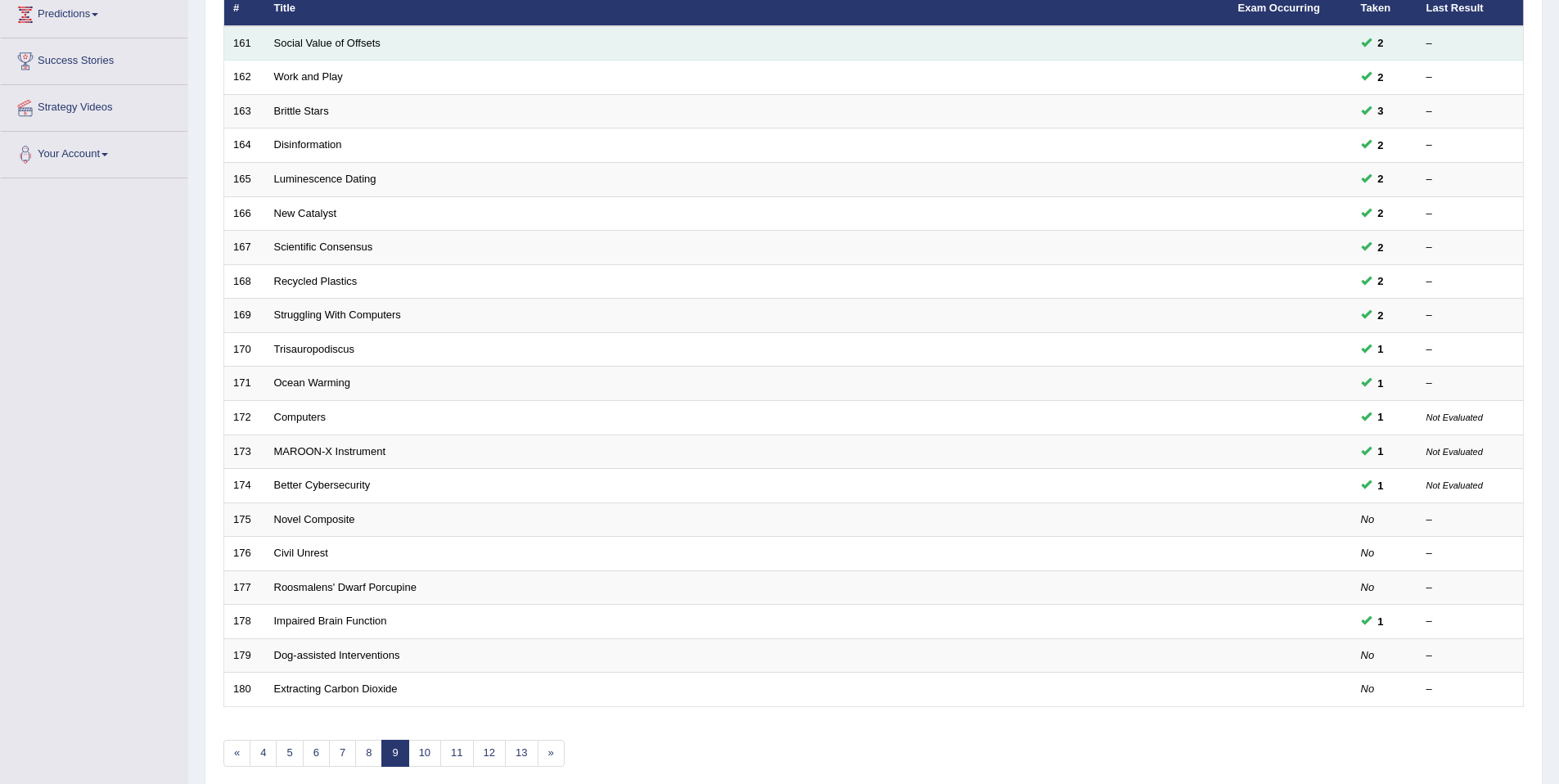
scroll to position [299, 0]
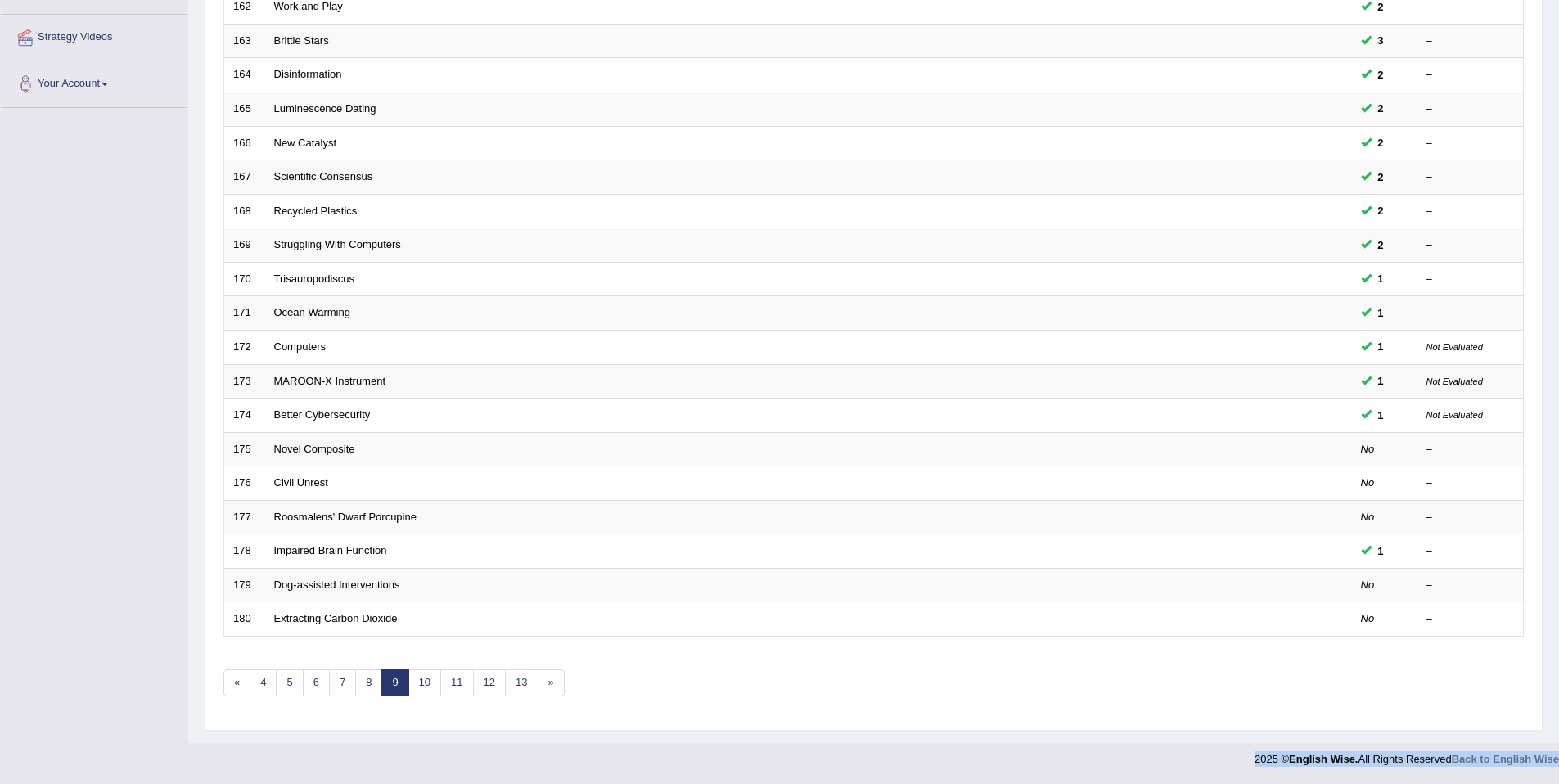
drag, startPoint x: 645, startPoint y: 736, endPoint x: 777, endPoint y: 766, distance: 135.4
click at [777, 485] on body "Toggle navigation Home Practice Questions Speaking Practice Read Aloud Repeat S…" at bounding box center [780, 93] width 1559 height 784
click at [729, 733] on div "Home Practice Speaking: Read Aloud Practice Speaking: Read Aloud Time Mode: ON …" at bounding box center [873, 222] width 1371 height 1042
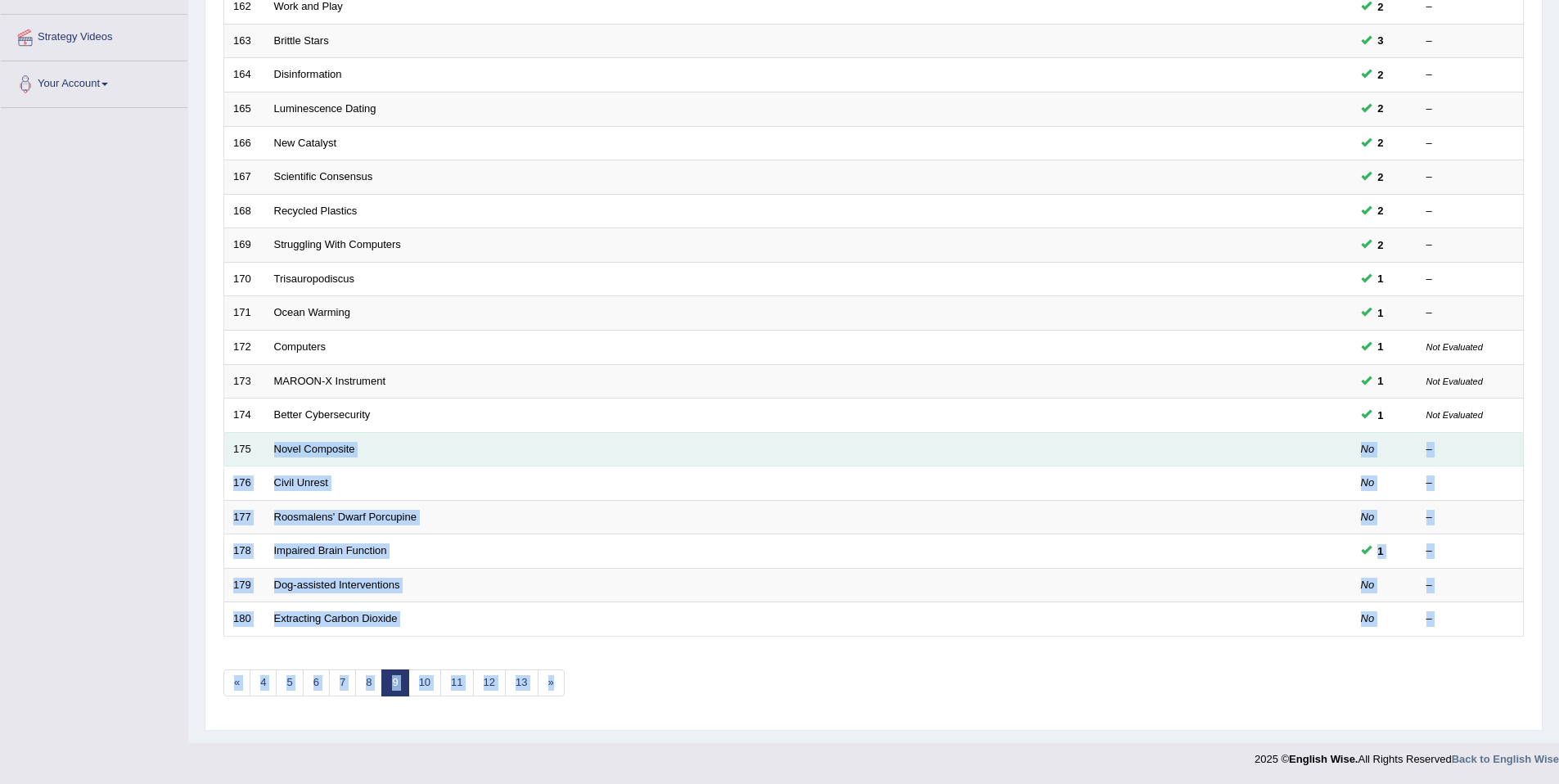
drag, startPoint x: 612, startPoint y: 683, endPoint x: 263, endPoint y: 456, distance: 416.3
click at [263, 456] on div "Showing 161-180 of 1,247 items. # Title Exam Occurring Taken Last Result 161 So…" at bounding box center [874, 292] width 1301 height 848
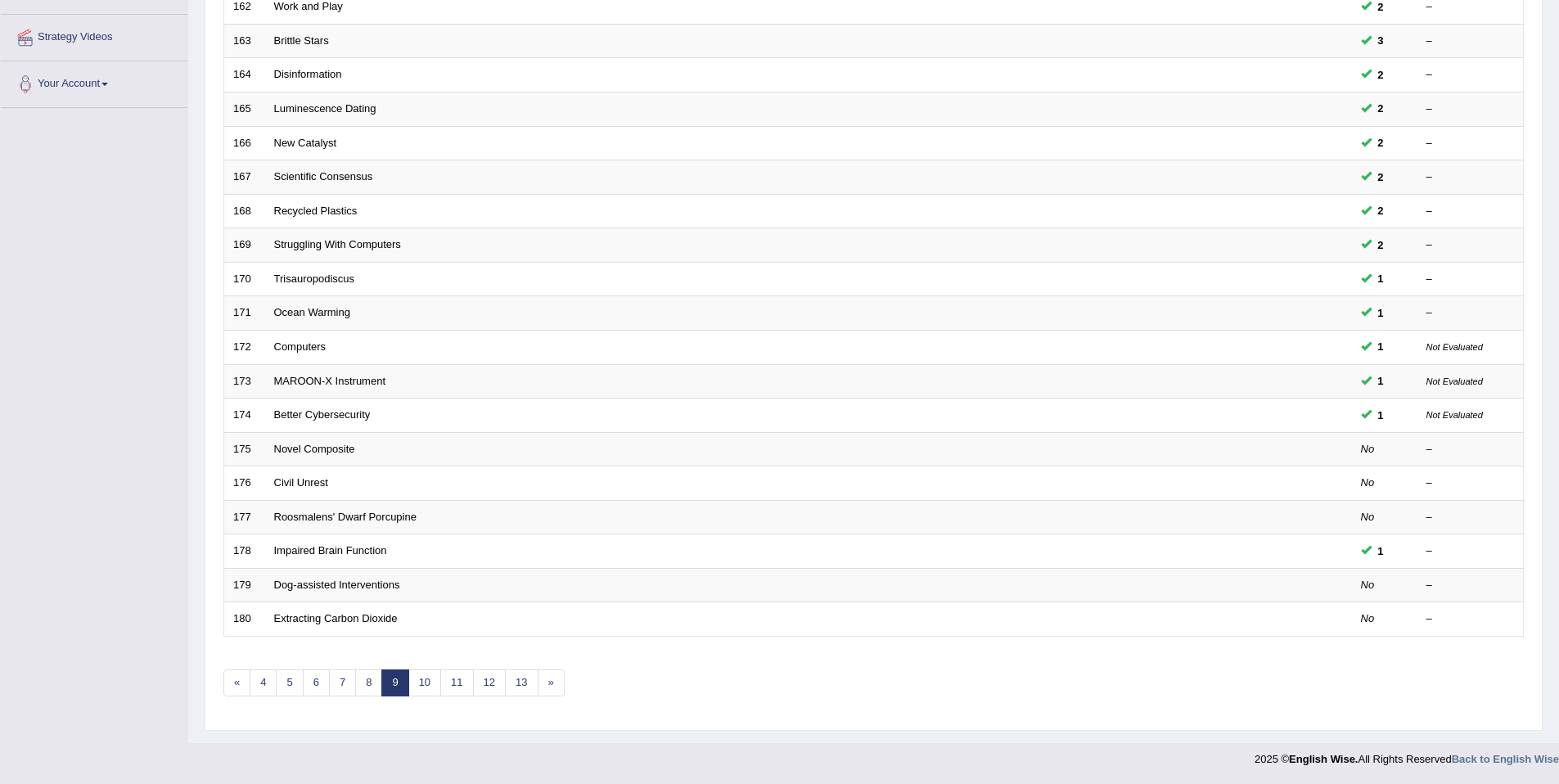
click at [622, 715] on div "Showing 161-180 of 1,247 items. # Title Exam Occurring Taken Last Result 161 So…" at bounding box center [874, 292] width 1301 height 848
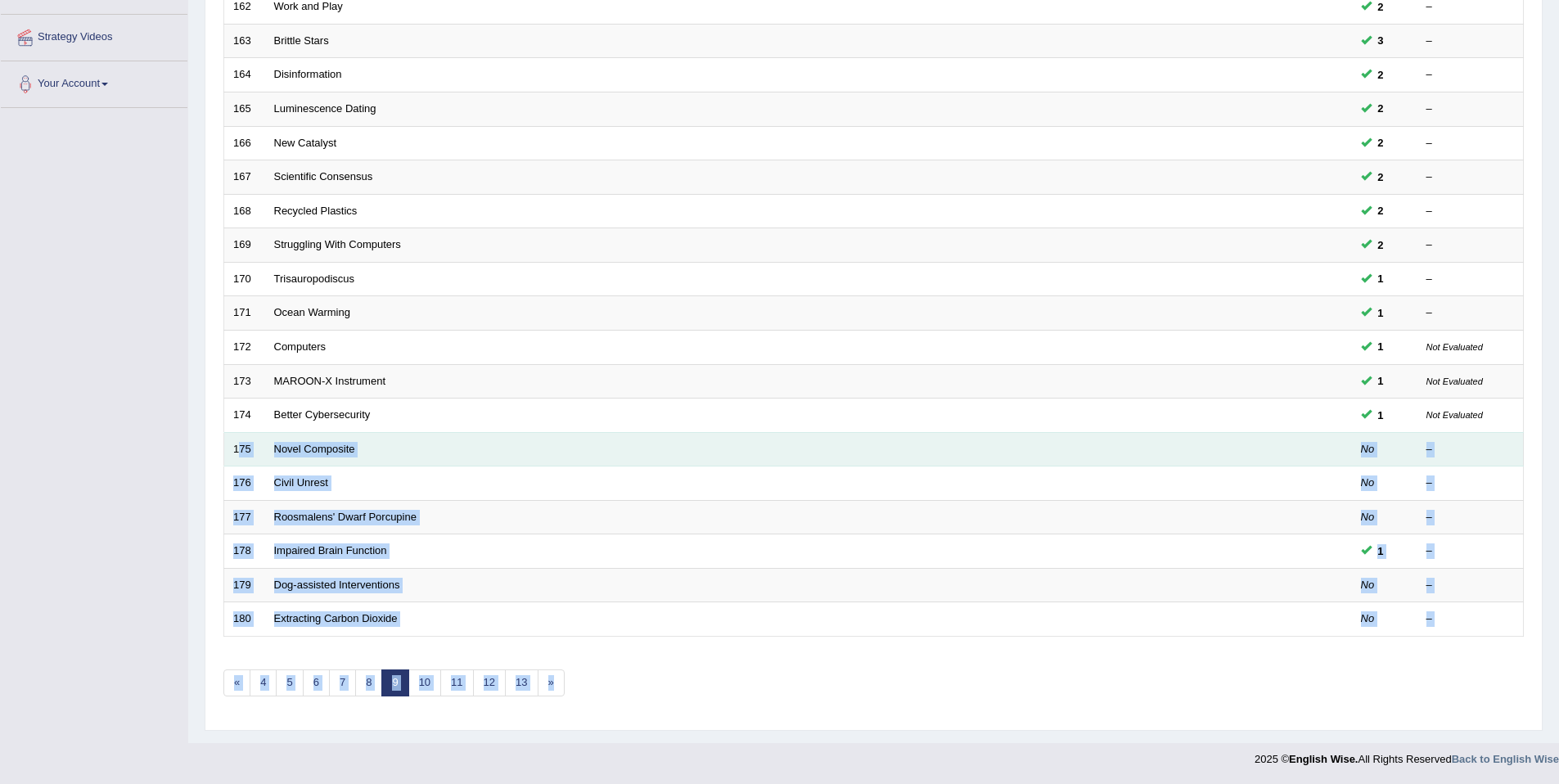
drag, startPoint x: 615, startPoint y: 693, endPoint x: 237, endPoint y: 448, distance: 450.5
click at [237, 448] on div "Showing 161-180 of 1,247 items. # Title Exam Occurring Taken Last Result 161 So…" at bounding box center [874, 292] width 1301 height 848
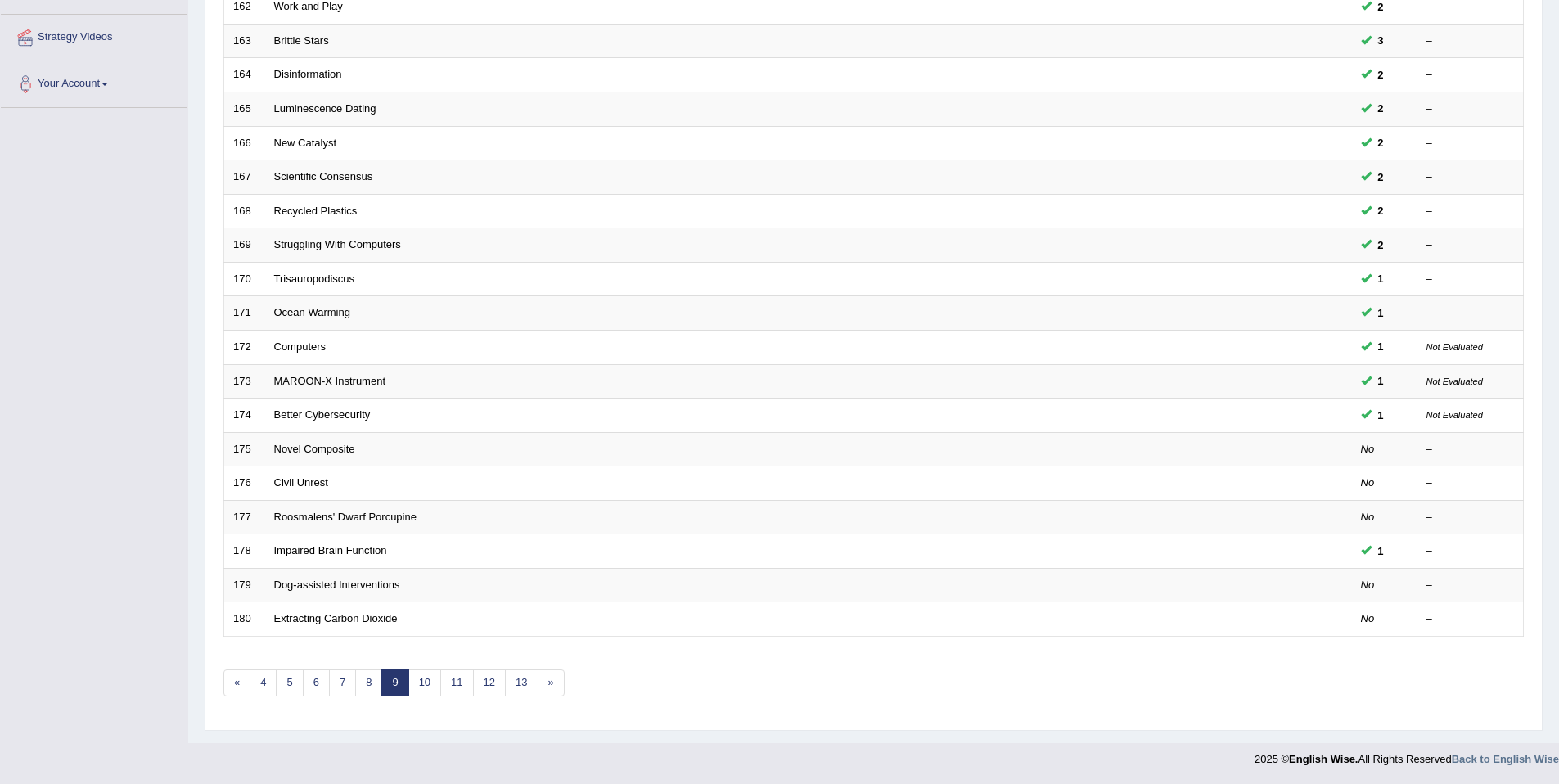
click at [712, 723] on div "Practice Speaking: Read Aloud Time Mode: ON OFF Exam Mode: ON OFF Showing 161-1…" at bounding box center [874, 268] width 1338 height 924
drag, startPoint x: 595, startPoint y: 694, endPoint x: 688, endPoint y: 746, distance: 106.6
click at [688, 485] on body "Toggle navigation Home Practice Questions Speaking Practice Read Aloud Repeat S…" at bounding box center [780, 93] width 1559 height 784
click at [637, 685] on div "Showing 161-180 of 1,247 items. # Title Exam Occurring Taken Last Result 161 So…" at bounding box center [874, 292] width 1301 height 848
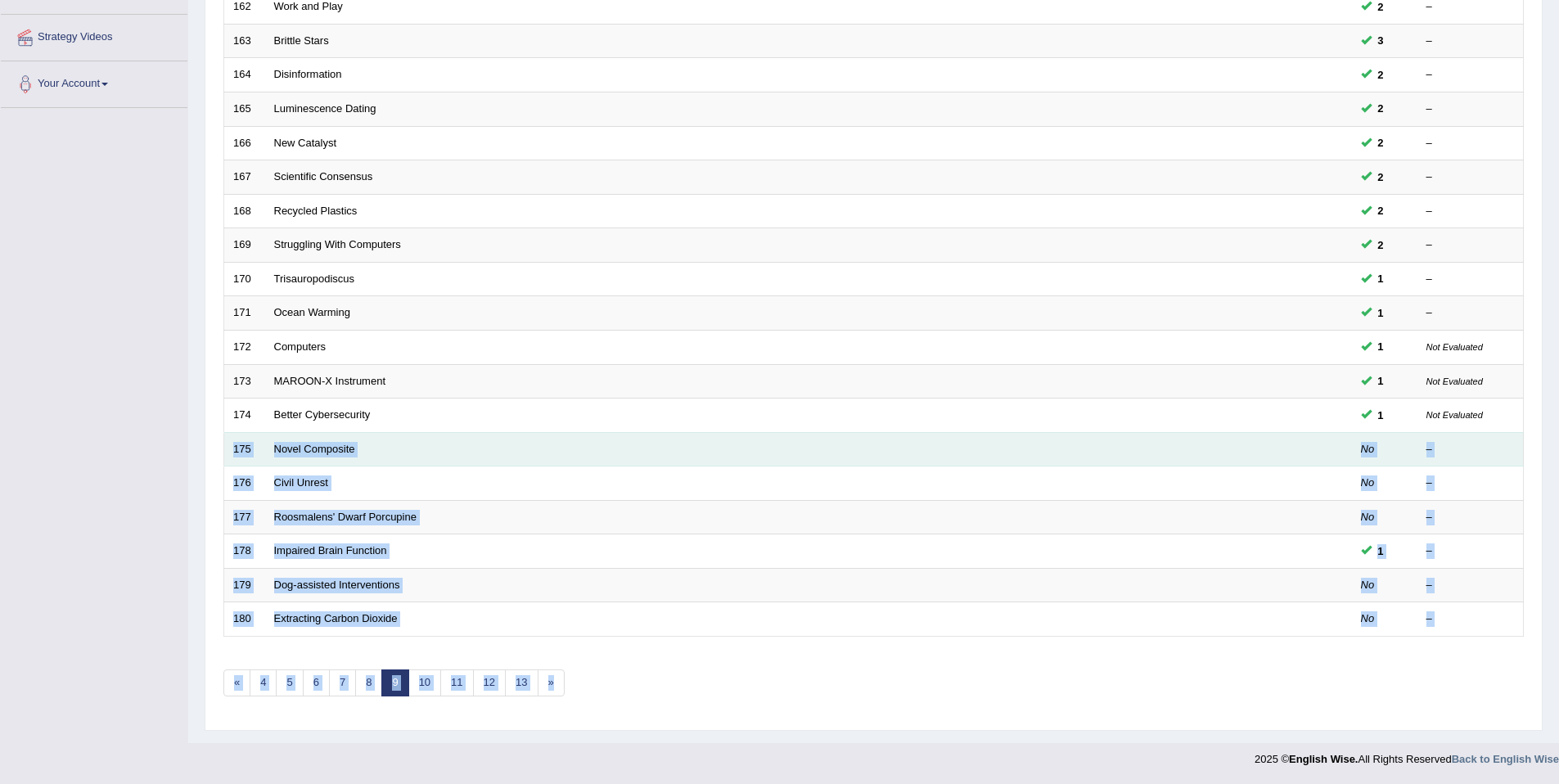
drag, startPoint x: 621, startPoint y: 686, endPoint x: 233, endPoint y: 453, distance: 452.6
click at [233, 453] on div "Showing 161-180 of 1,247 items. # Title Exam Occurring Taken Last Result 161 So…" at bounding box center [874, 292] width 1301 height 848
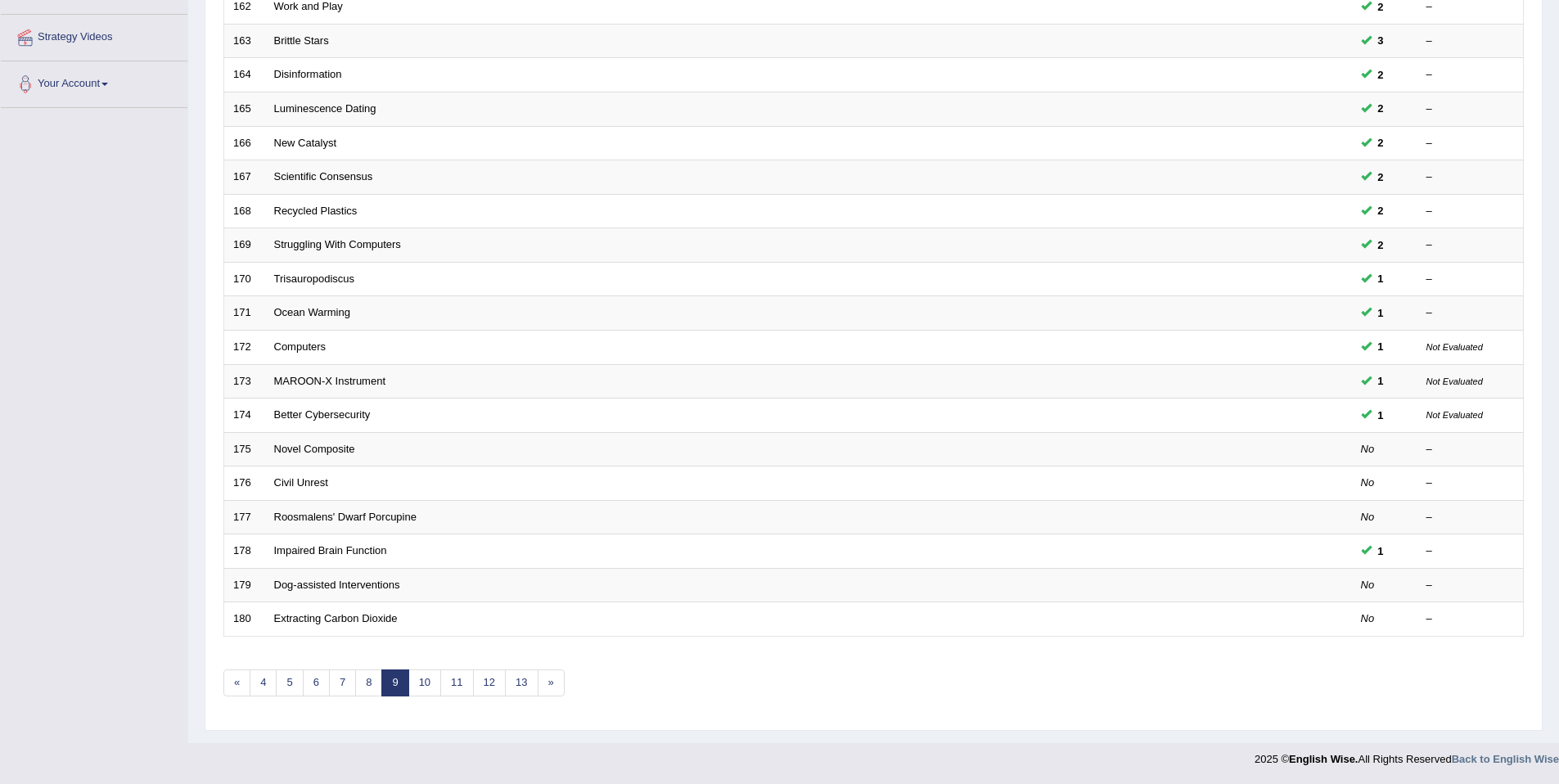
click at [789, 725] on div "Practice Speaking: Read Aloud Time Mode: ON OFF Exam Mode: ON OFF Showing 161-1…" at bounding box center [874, 268] width 1338 height 924
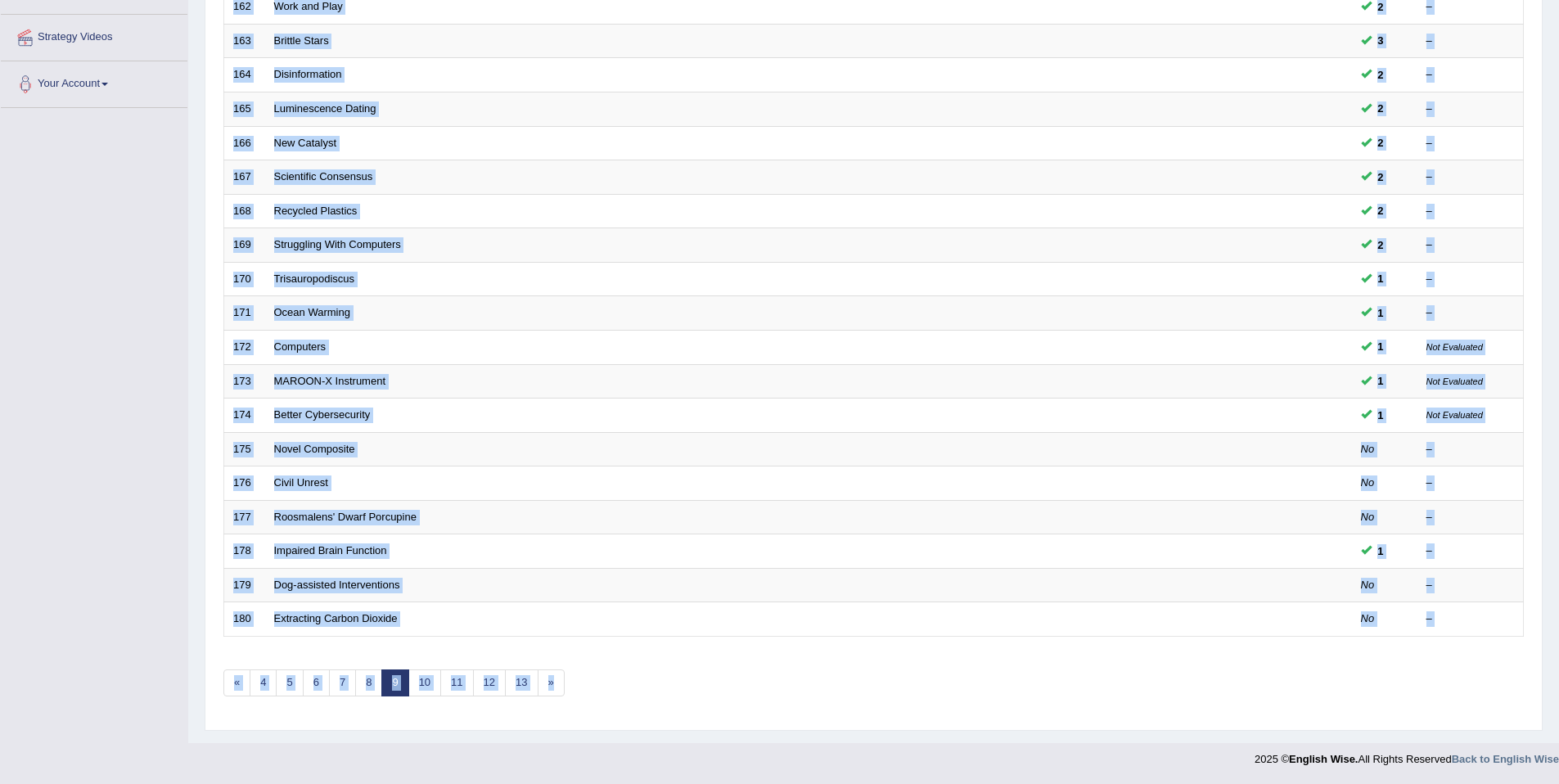
drag, startPoint x: 593, startPoint y: 693, endPoint x: 582, endPoint y: 727, distance: 35.7
click at [582, 727] on div "Practice Speaking: Read Aloud Time Mode: ON OFF Exam Mode: ON OFF Showing 161-1…" at bounding box center [874, 268] width 1338 height 924
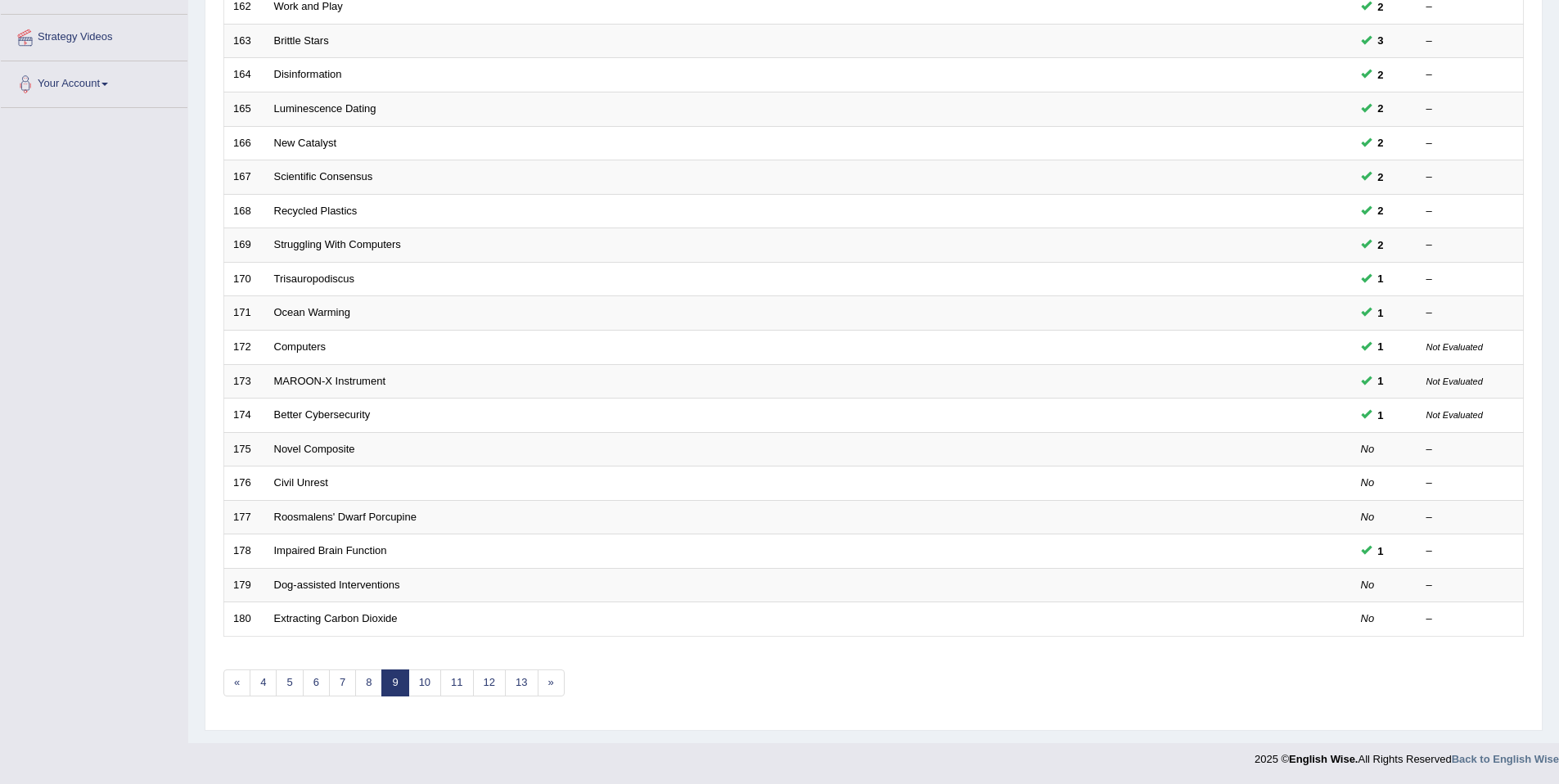
click at [582, 719] on div "Time Mode: ON OFF Exam Mode: ON OFF Showing 161-180 of 1,247 items. # Title Exa…" at bounding box center [874, 294] width 1309 height 853
drag, startPoint x: 644, startPoint y: 708, endPoint x: 636, endPoint y: 765, distance: 57.6
click at [636, 485] on body "Toggle navigation Home Practice Questions Speaking Practice Read Aloud Repeat S…" at bounding box center [780, 93] width 1559 height 784
click at [679, 722] on div "Practice Speaking: Read Aloud Time Mode: ON OFF Exam Mode: ON OFF Showing 161-1…" at bounding box center [874, 268] width 1338 height 924
drag, startPoint x: 766, startPoint y: 694, endPoint x: 640, endPoint y: 717, distance: 128.1
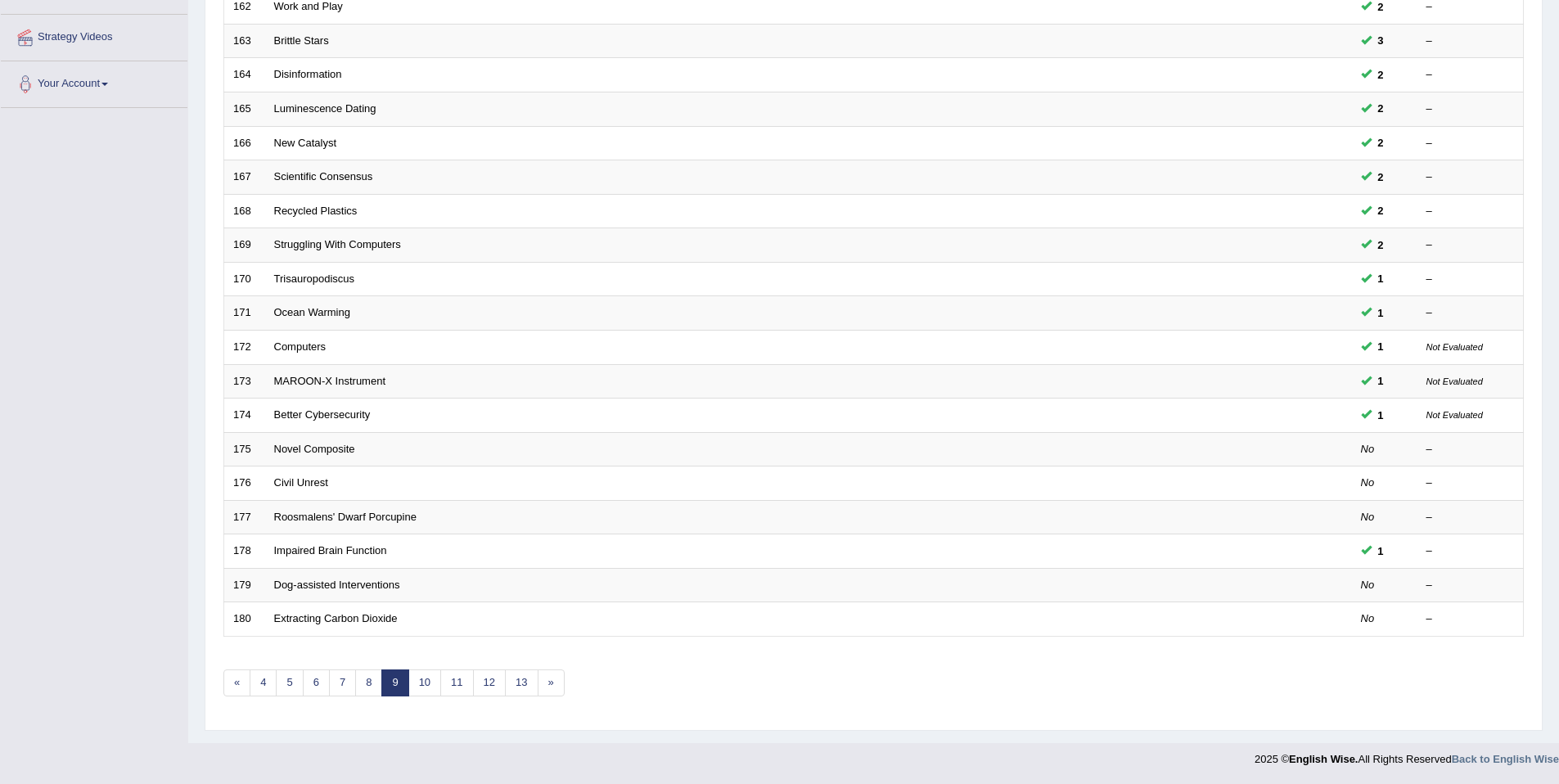
click at [632, 707] on div "Showing 161-180 of 1,247 items. # Title Exam Occurring Taken Last Result 161 So…" at bounding box center [874, 292] width 1301 height 848
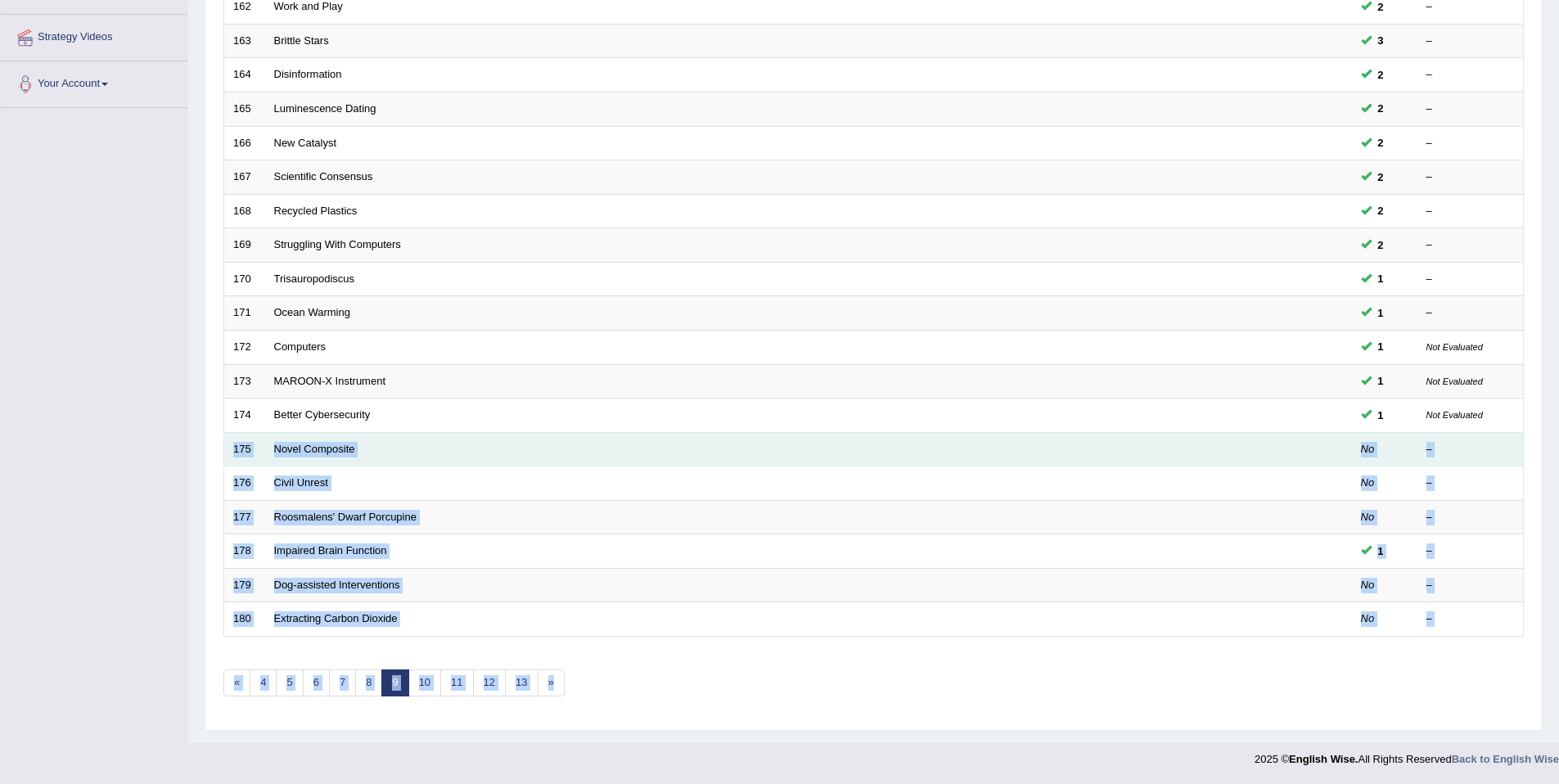
drag, startPoint x: 589, startPoint y: 694, endPoint x: 230, endPoint y: 451, distance: 433.5
click at [230, 451] on div "Showing 161-180 of 1,247 items. # Title Exam Occurring Taken Last Result 161 So…" at bounding box center [874, 292] width 1301 height 848
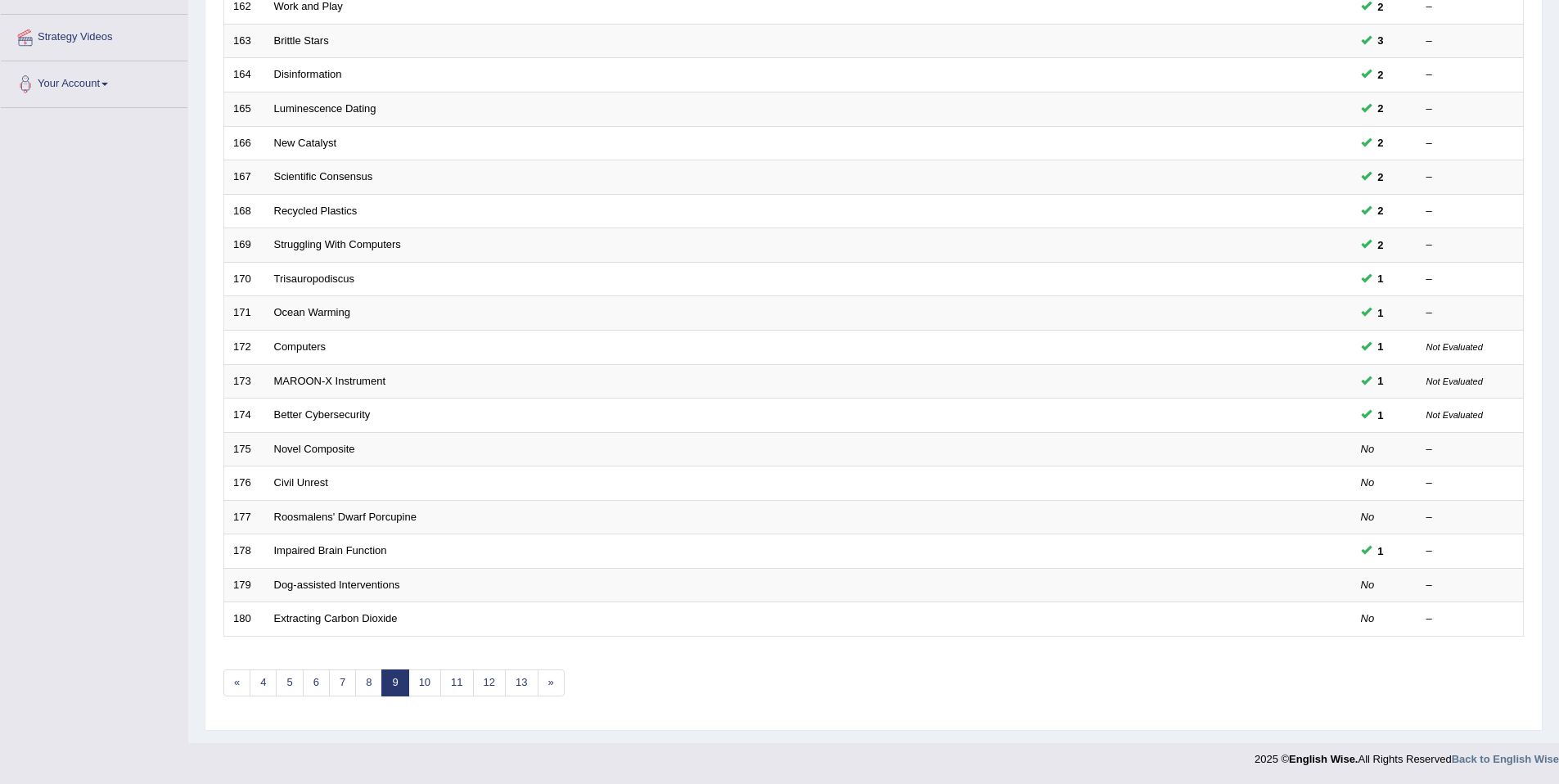
click at [130, 451] on div "Toggle navigation Home Practice Questions Speaking Practice Read Aloud Repeat S…" at bounding box center [780, 237] width 1559 height 1075
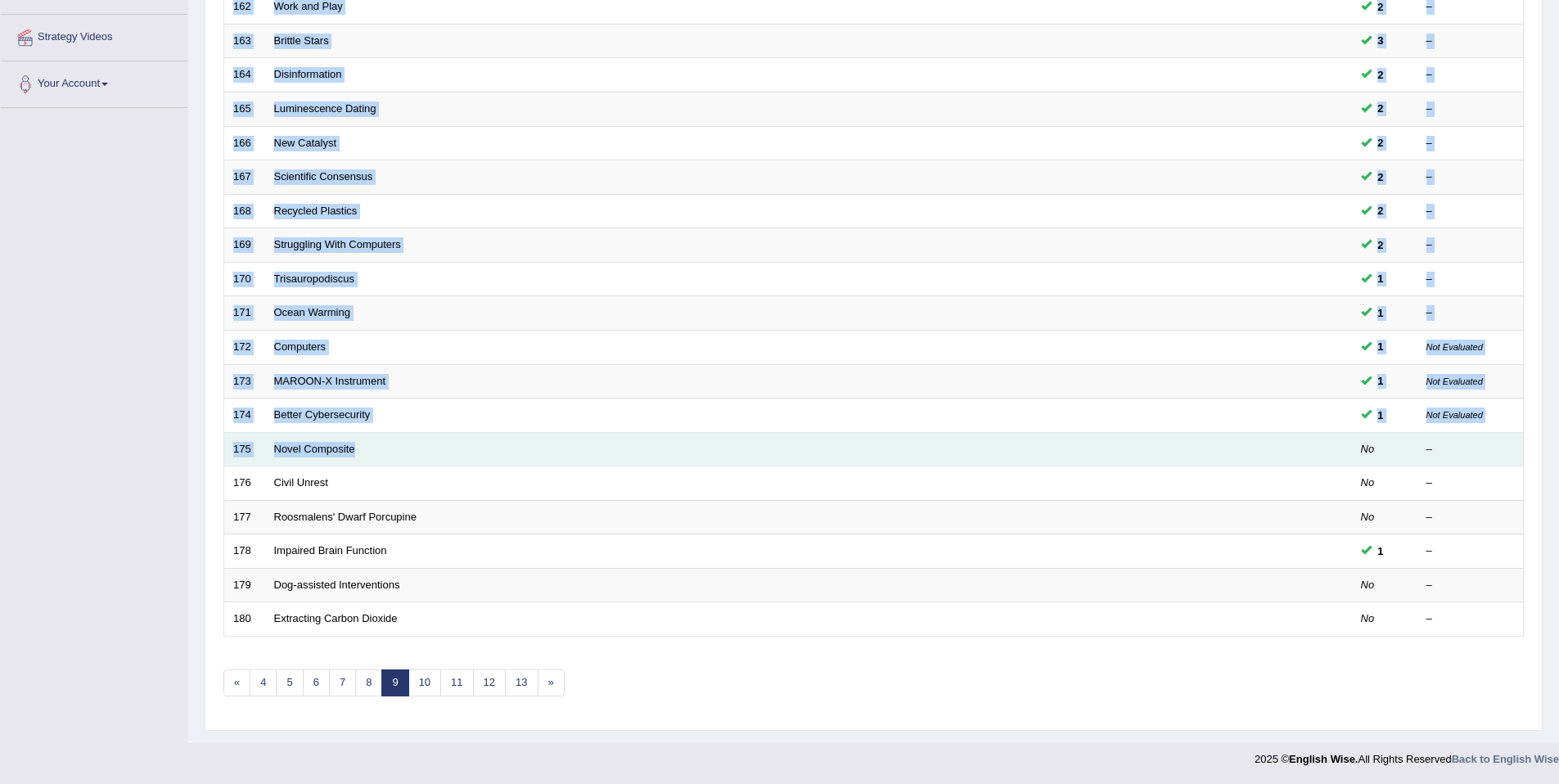
drag, startPoint x: 217, startPoint y: 451, endPoint x: 288, endPoint y: 459, distance: 71.4
click at [288, 459] on div "Practice Speaking: Read Aloud Time Mode: ON OFF Exam Mode: ON OFF Showing 161-1…" at bounding box center [874, 268] width 1338 height 924
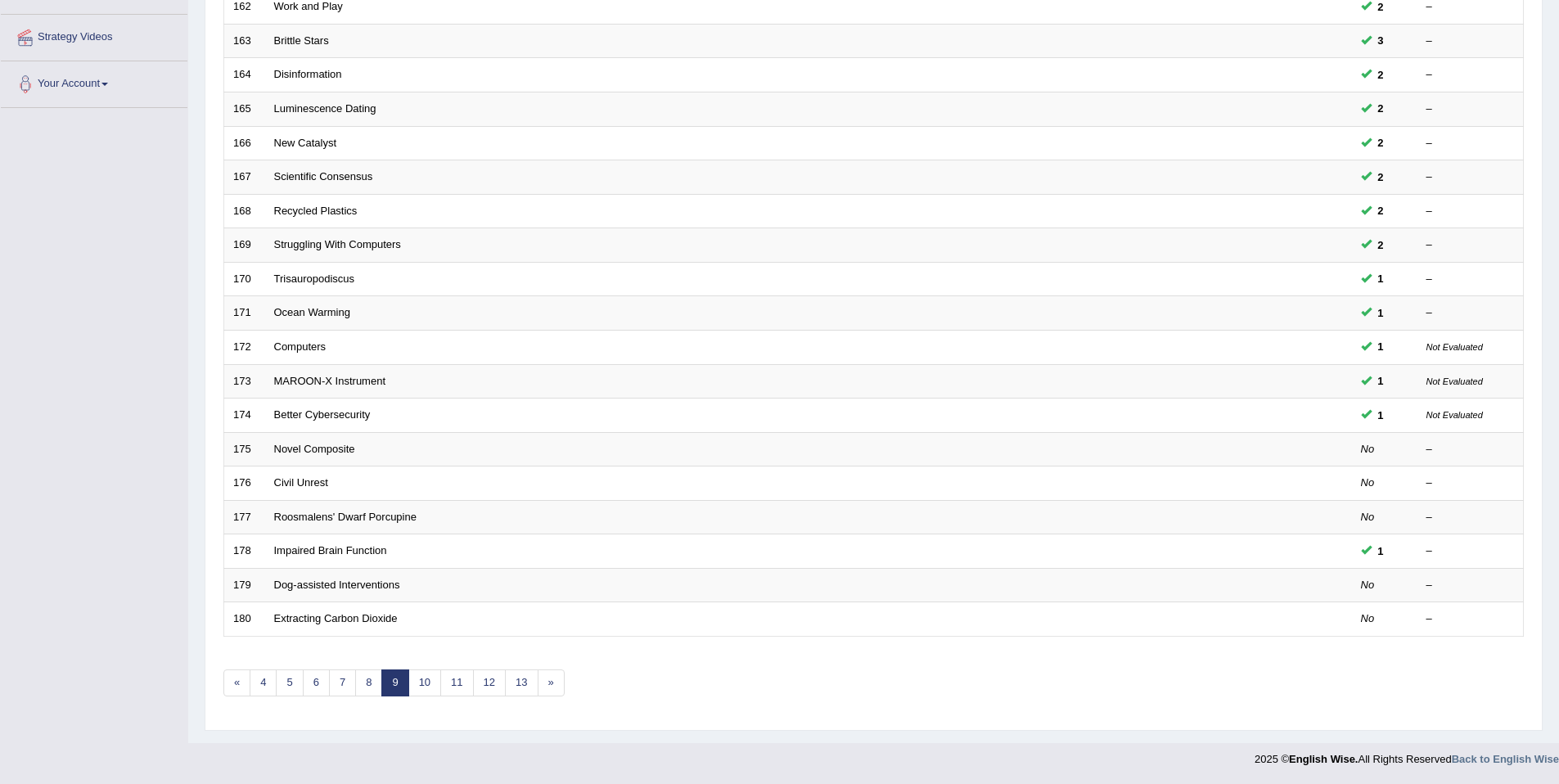
click at [196, 484] on div "Home Practice Speaking: Read Aloud Practice Speaking: Read Aloud Time Mode: ON …" at bounding box center [873, 222] width 1371 height 1042
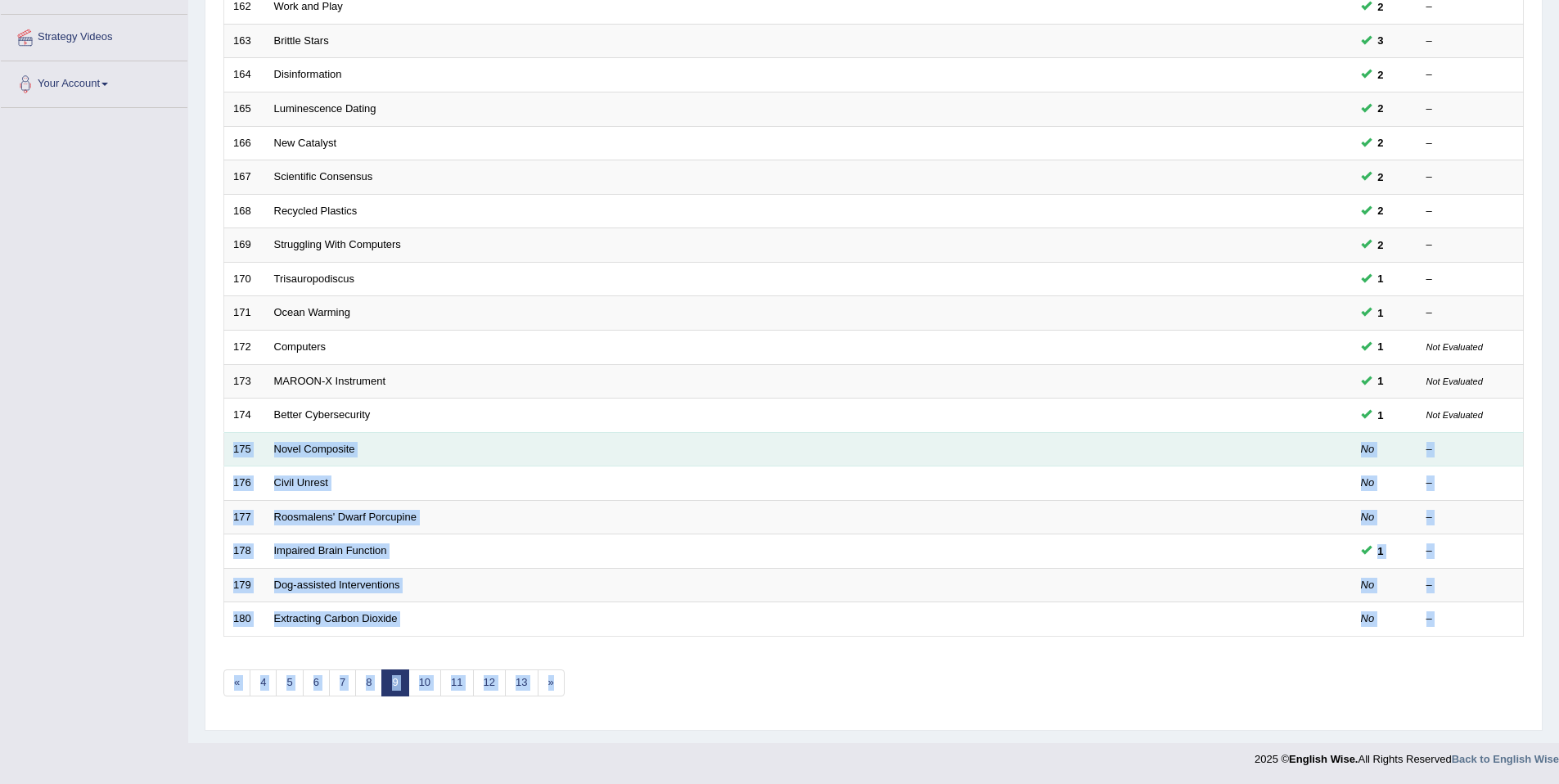
drag, startPoint x: 593, startPoint y: 676, endPoint x: 226, endPoint y: 456, distance: 427.9
click at [226, 456] on div "Showing 161-180 of 1,247 items. # Title Exam Occurring Taken Last Result 161 So…" at bounding box center [874, 292] width 1301 height 848
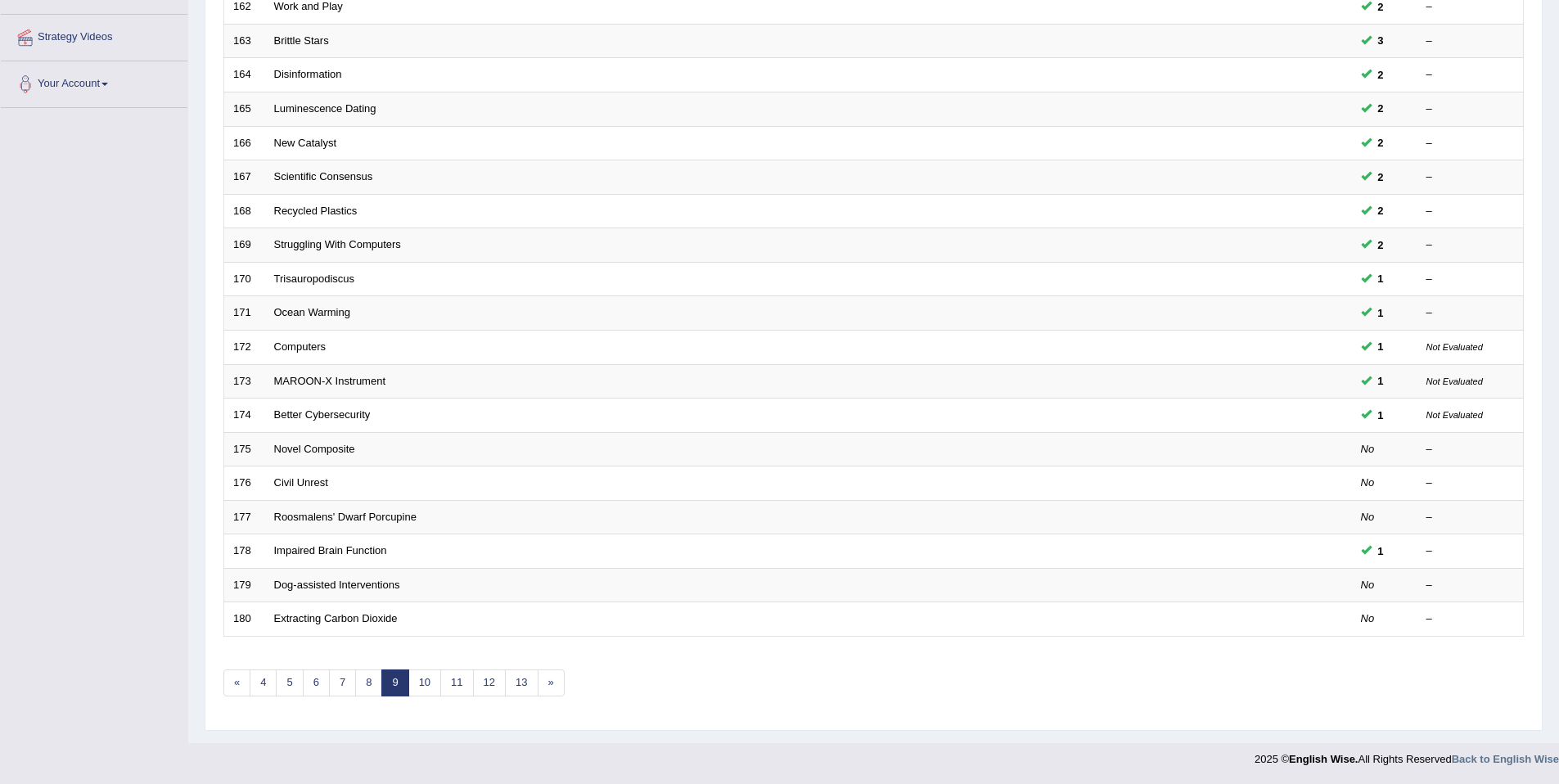
click at [212, 459] on div "Practice Speaking: Read Aloud Time Mode: ON OFF Exam Mode: ON OFF Showing 161-1…" at bounding box center [874, 268] width 1338 height 924
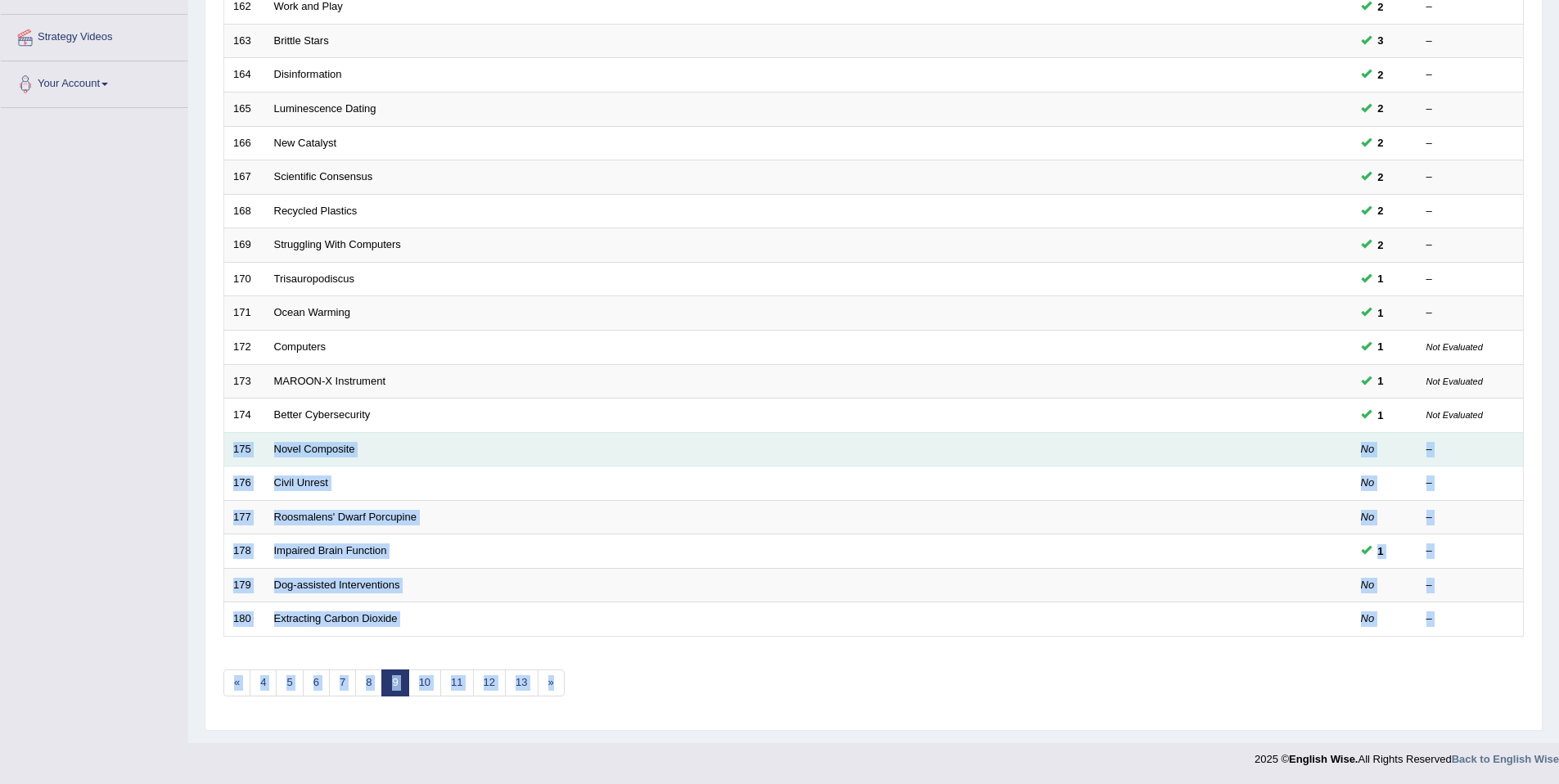
drag, startPoint x: 664, startPoint y: 712, endPoint x: 231, endPoint y: 447, distance: 507.7
click at [231, 447] on div "Showing 161-180 of 1,247 items. # Title Exam Occurring Taken Last Result 161 So…" at bounding box center [874, 292] width 1301 height 848
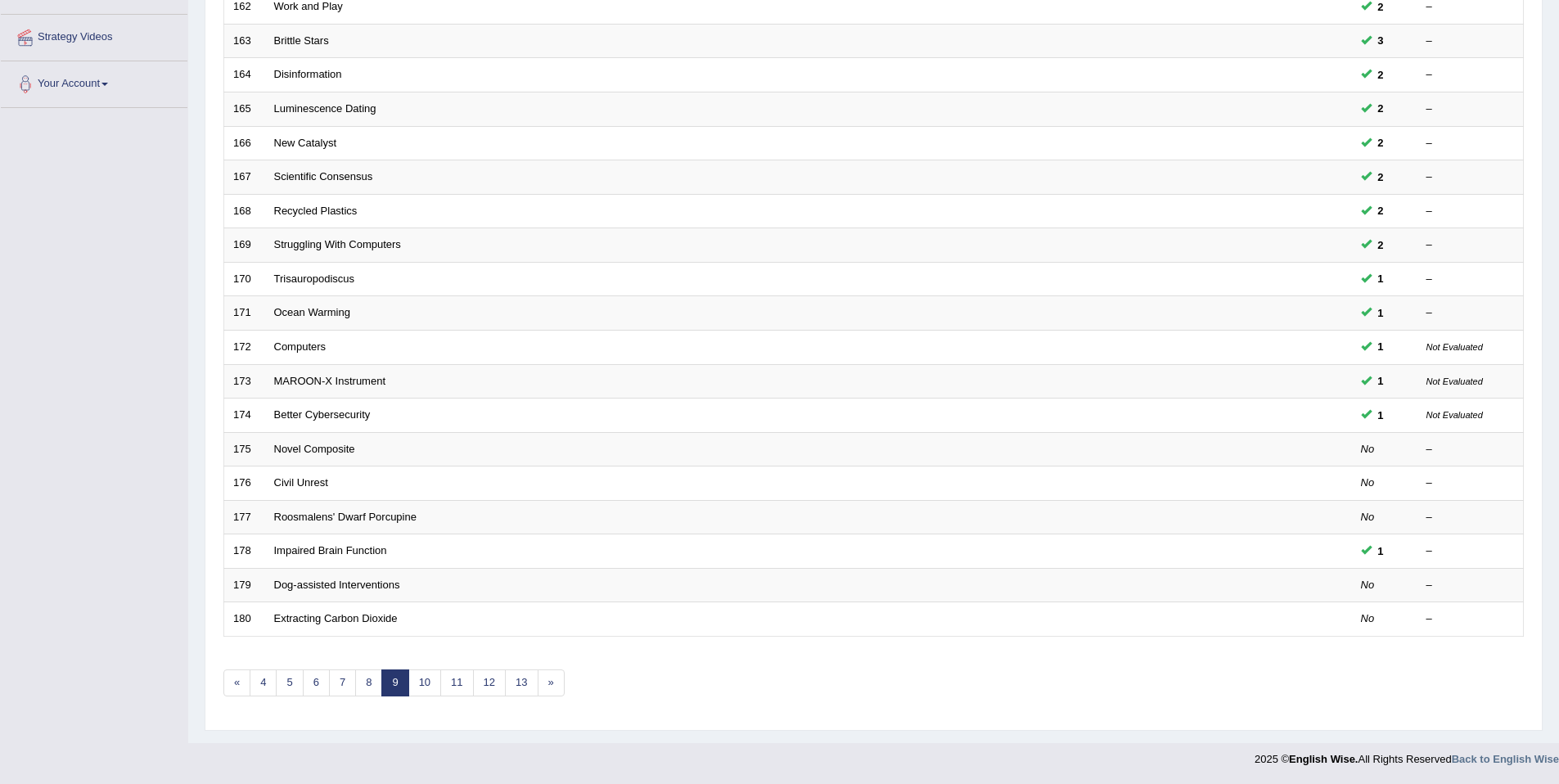
drag, startPoint x: 815, startPoint y: 715, endPoint x: 545, endPoint y: 682, distance: 272.0
click at [814, 715] on div "Showing 161-180 of 1,247 items. # Title Exam Occurring Taken Last Result 161 So…" at bounding box center [874, 292] width 1301 height 848
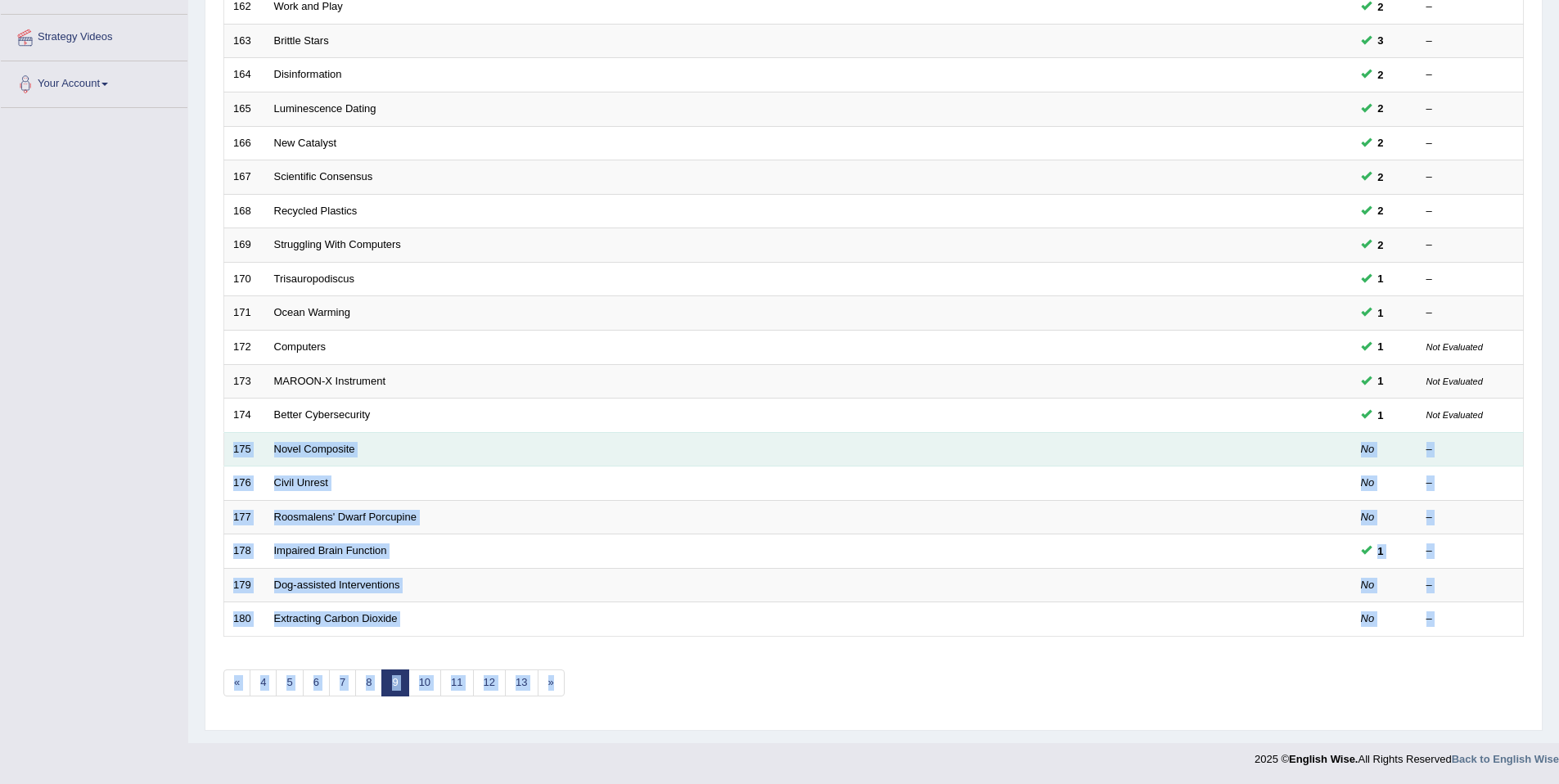
drag, startPoint x: 620, startPoint y: 692, endPoint x: 225, endPoint y: 448, distance: 464.3
click at [225, 448] on div "Showing 161-180 of 1,247 items. # Title Exam Occurring Taken Last Result 161 So…" at bounding box center [874, 292] width 1301 height 848
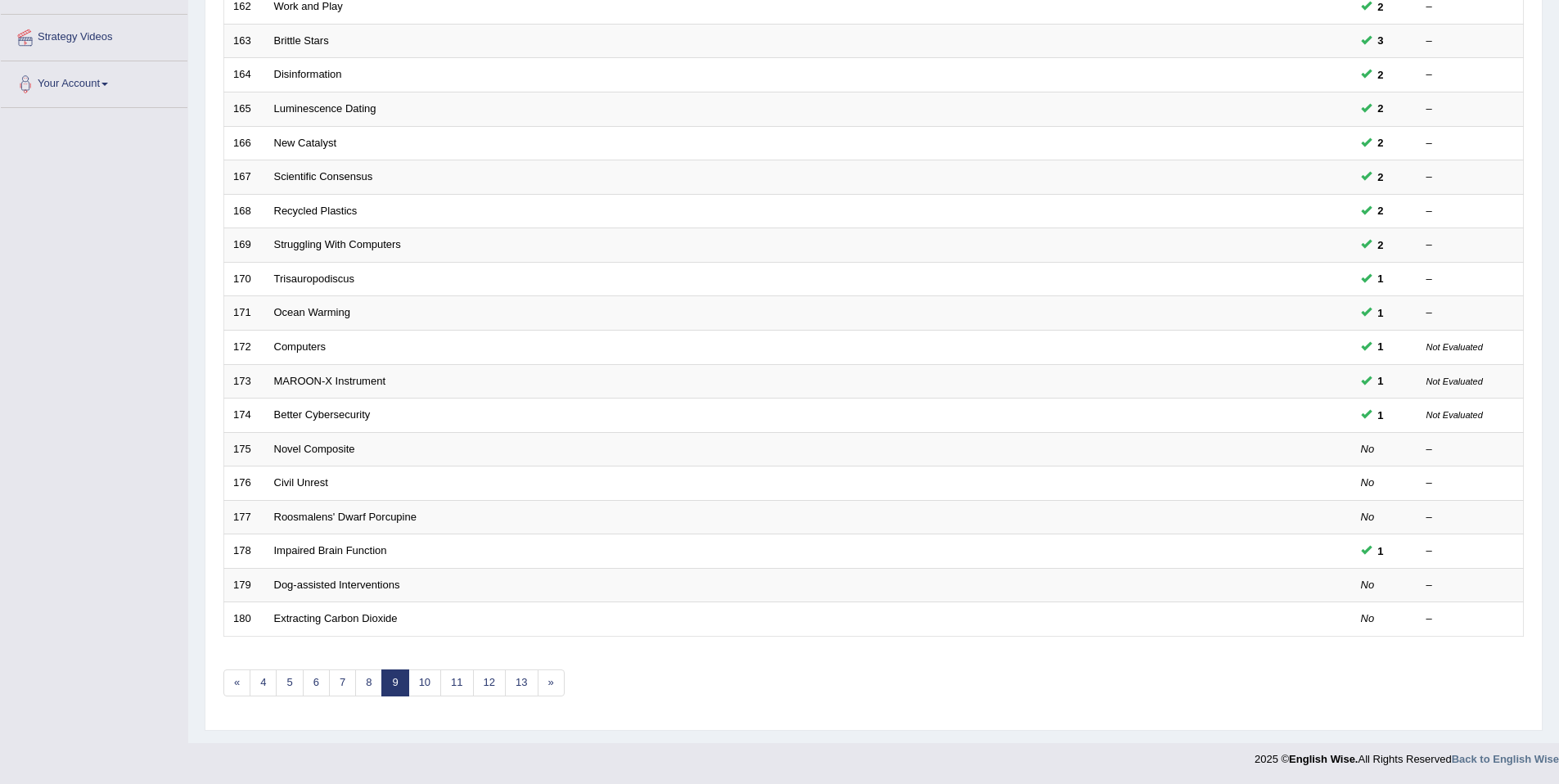
click at [766, 733] on div "Home Practice Speaking: Read Aloud Practice Speaking: Read Aloud Time Mode: ON …" at bounding box center [873, 222] width 1371 height 1042
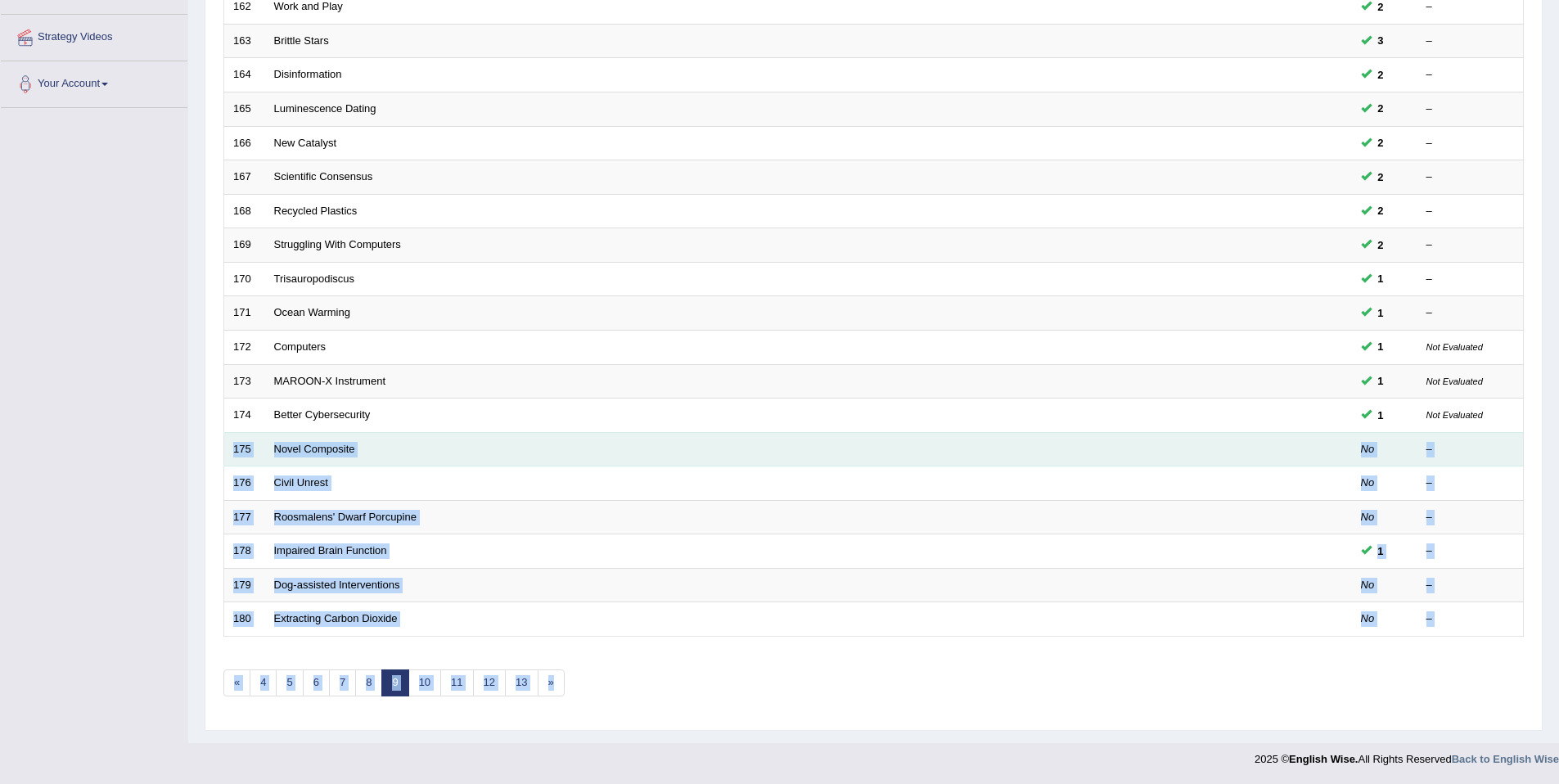
drag, startPoint x: 592, startPoint y: 684, endPoint x: 225, endPoint y: 452, distance: 434.2
click at [225, 452] on div "Showing 161-180 of 1,247 items. # Title Exam Occurring Taken Last Result 161 So…" at bounding box center [874, 292] width 1301 height 848
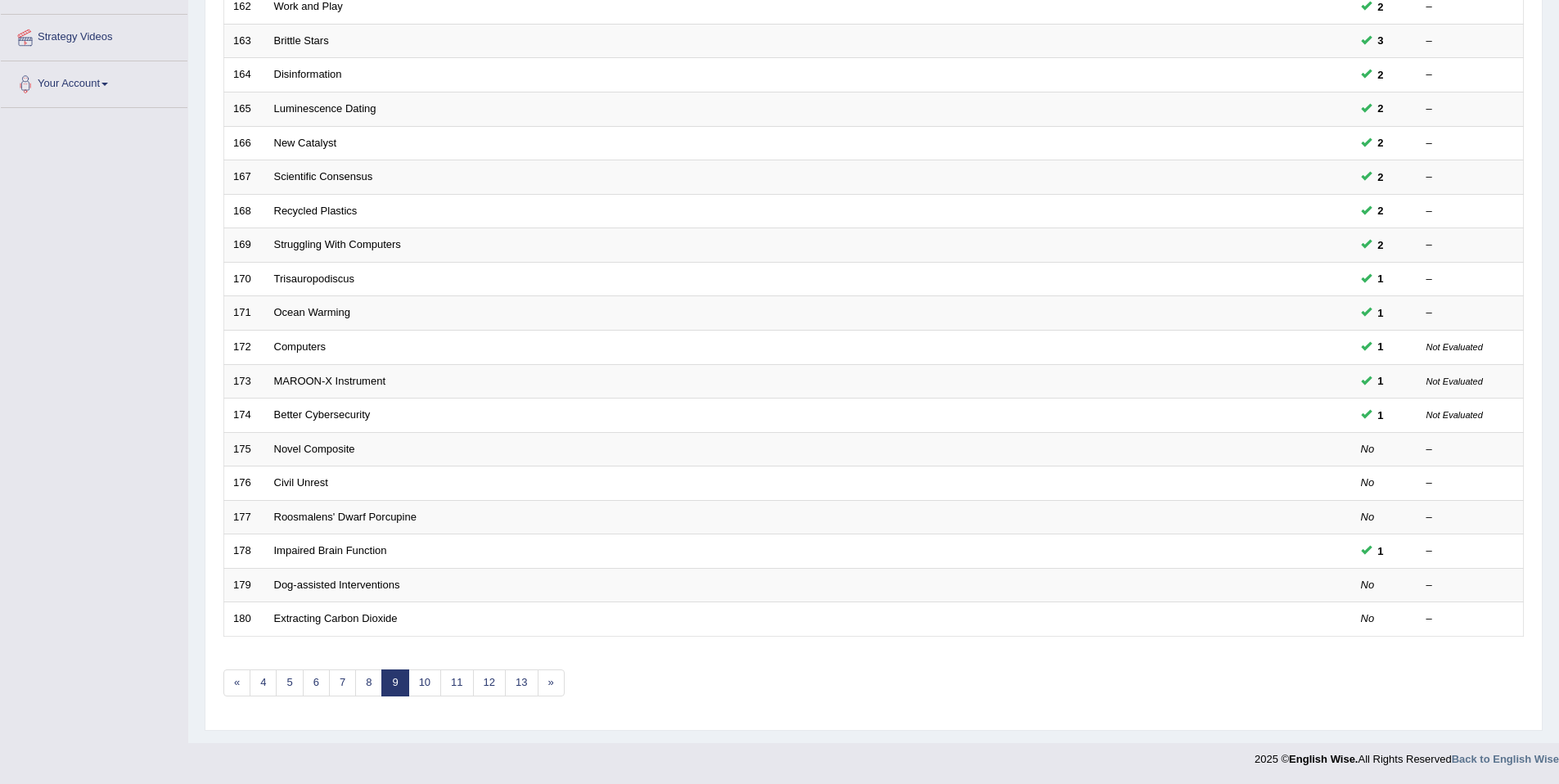
click at [203, 447] on div "Home Practice Speaking: Read Aloud Practice Speaking: Read Aloud Time Mode: ON …" at bounding box center [873, 222] width 1371 height 1042
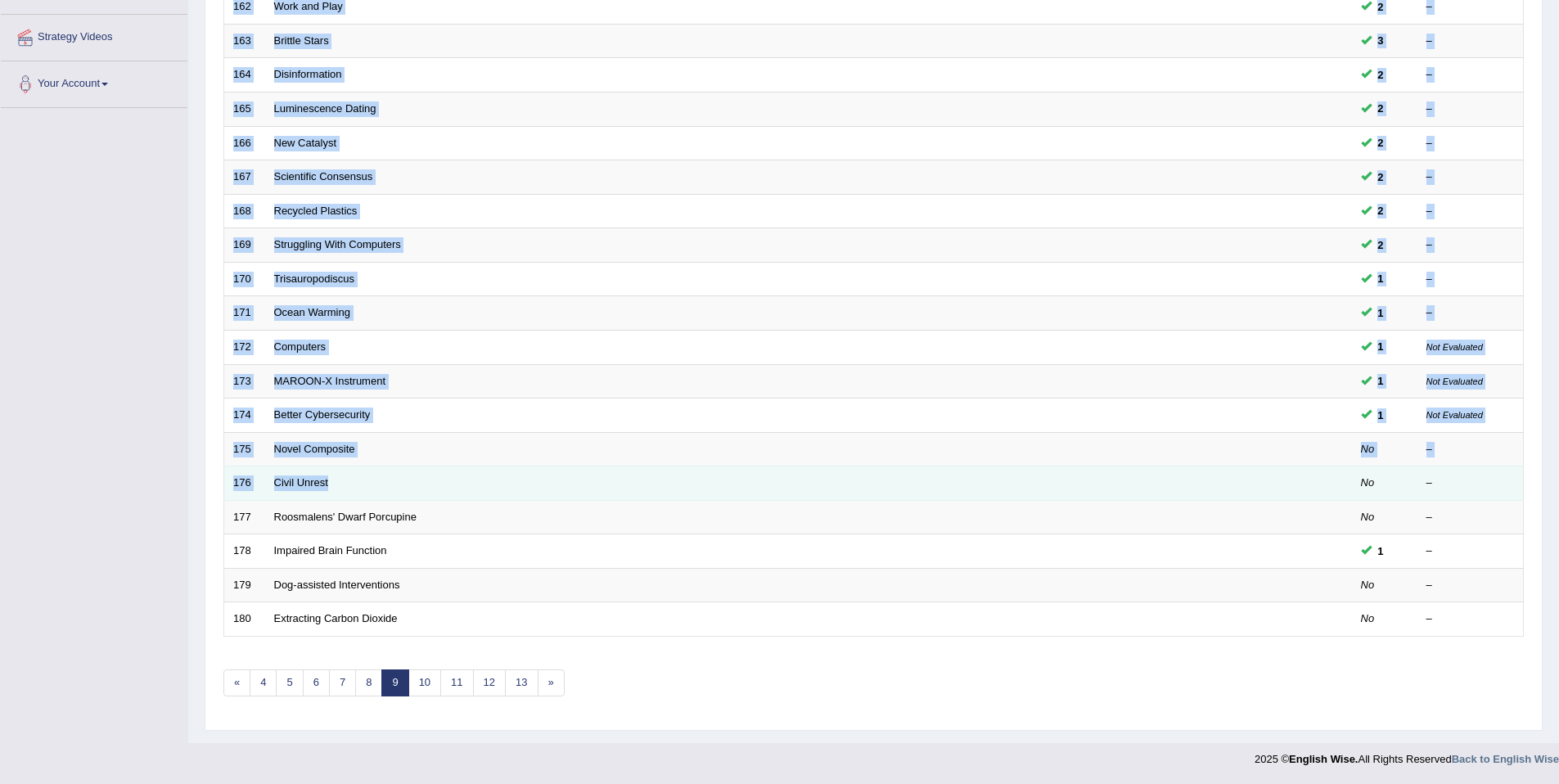
drag, startPoint x: 210, startPoint y: 446, endPoint x: 384, endPoint y: 499, distance: 181.9
click at [379, 492] on div "Practice Speaking: Read Aloud Time Mode: ON OFF Exam Mode: ON OFF Showing 161-1…" at bounding box center [874, 268] width 1338 height 924
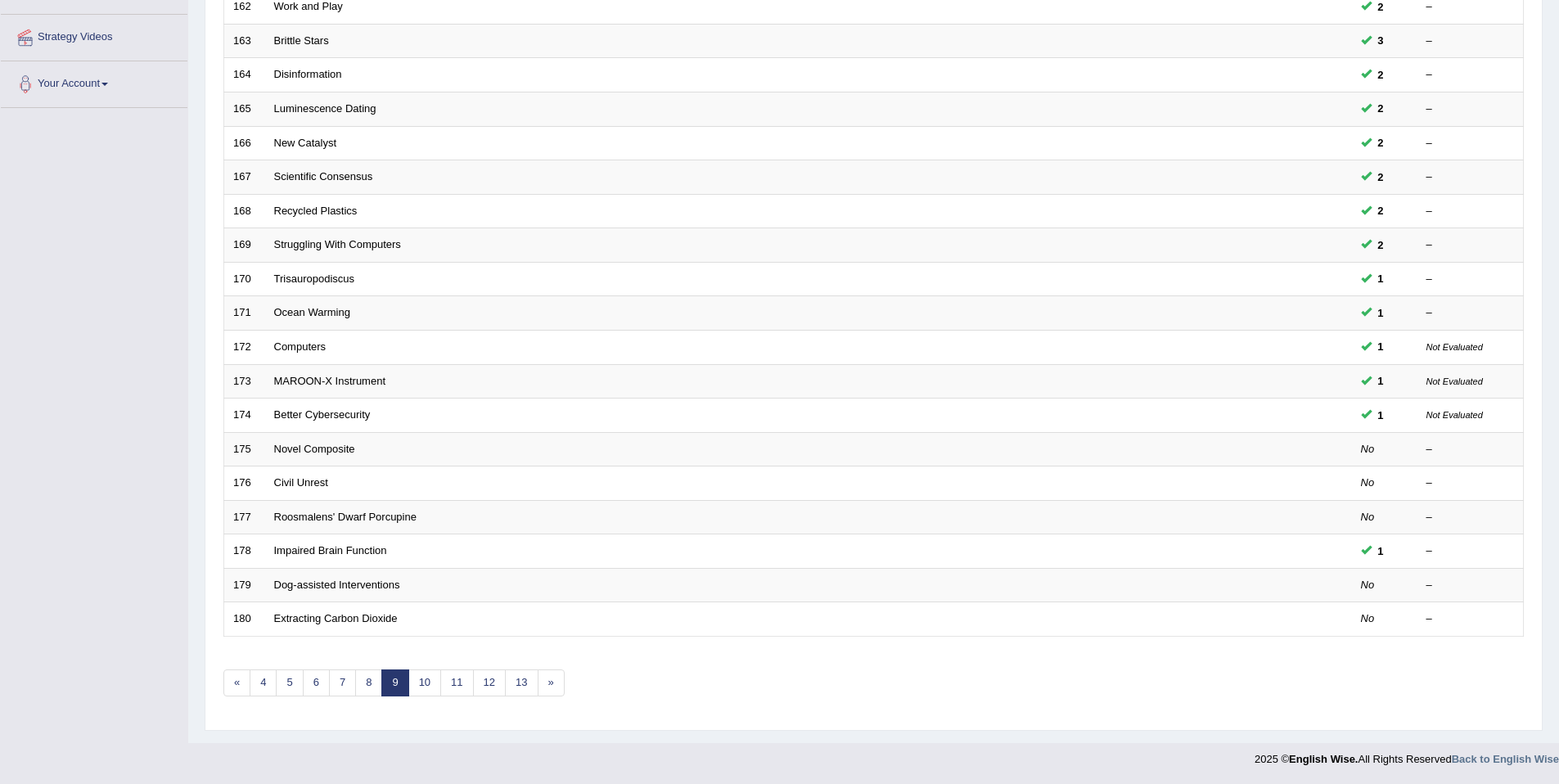
drag, startPoint x: 665, startPoint y: 710, endPoint x: 574, endPoint y: 678, distance: 96.5
click at [654, 707] on div "Showing 161-180 of 1,247 items. # Title Exam Occurring Taken Last Result 161 So…" at bounding box center [874, 292] width 1301 height 848
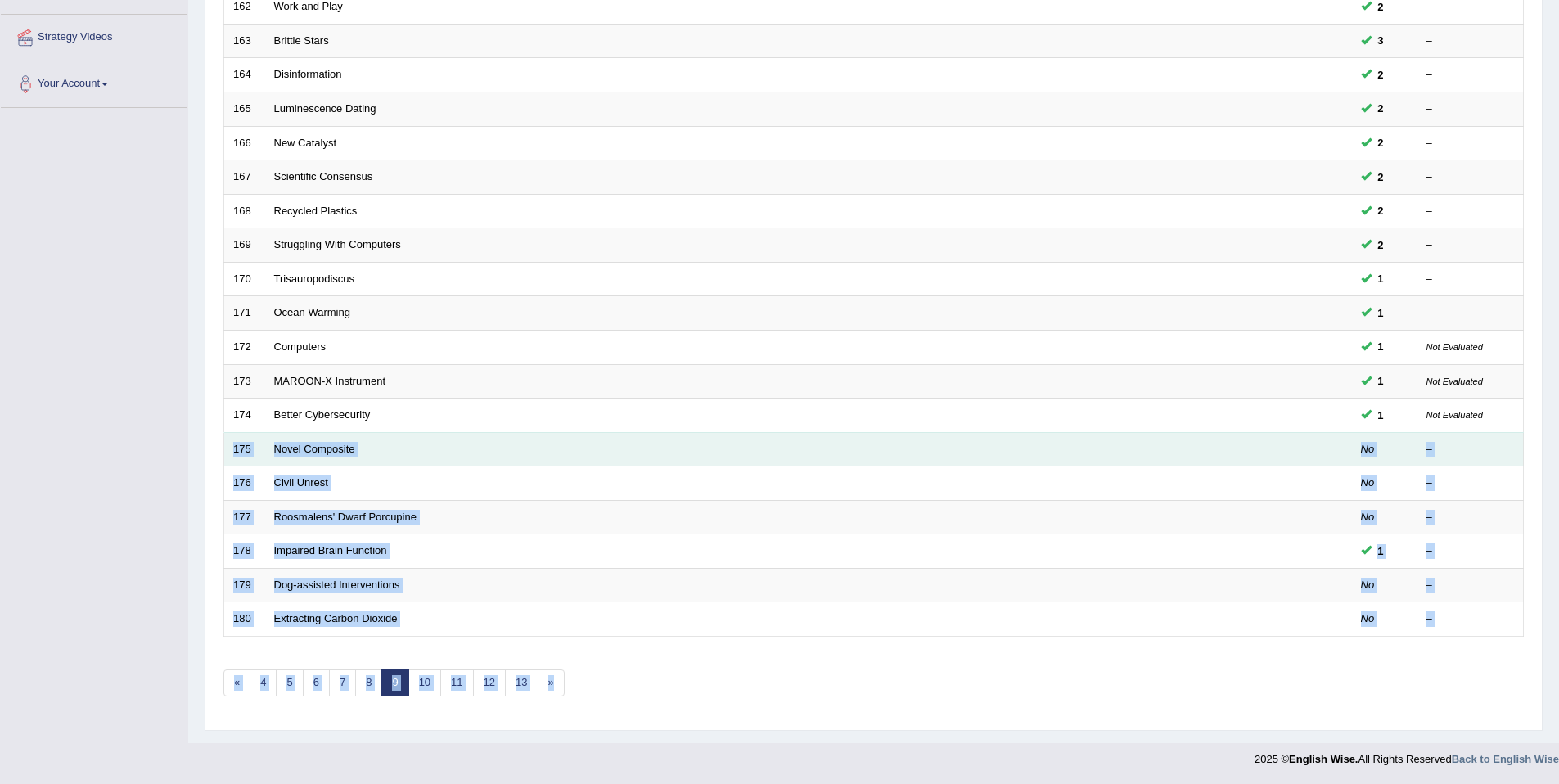
drag, startPoint x: 587, startPoint y: 683, endPoint x: 231, endPoint y: 449, distance: 426.0
click at [231, 449] on div "Showing 161-180 of 1,247 items. # Title Exam Occurring Taken Last Result 161 So…" at bounding box center [874, 292] width 1301 height 848
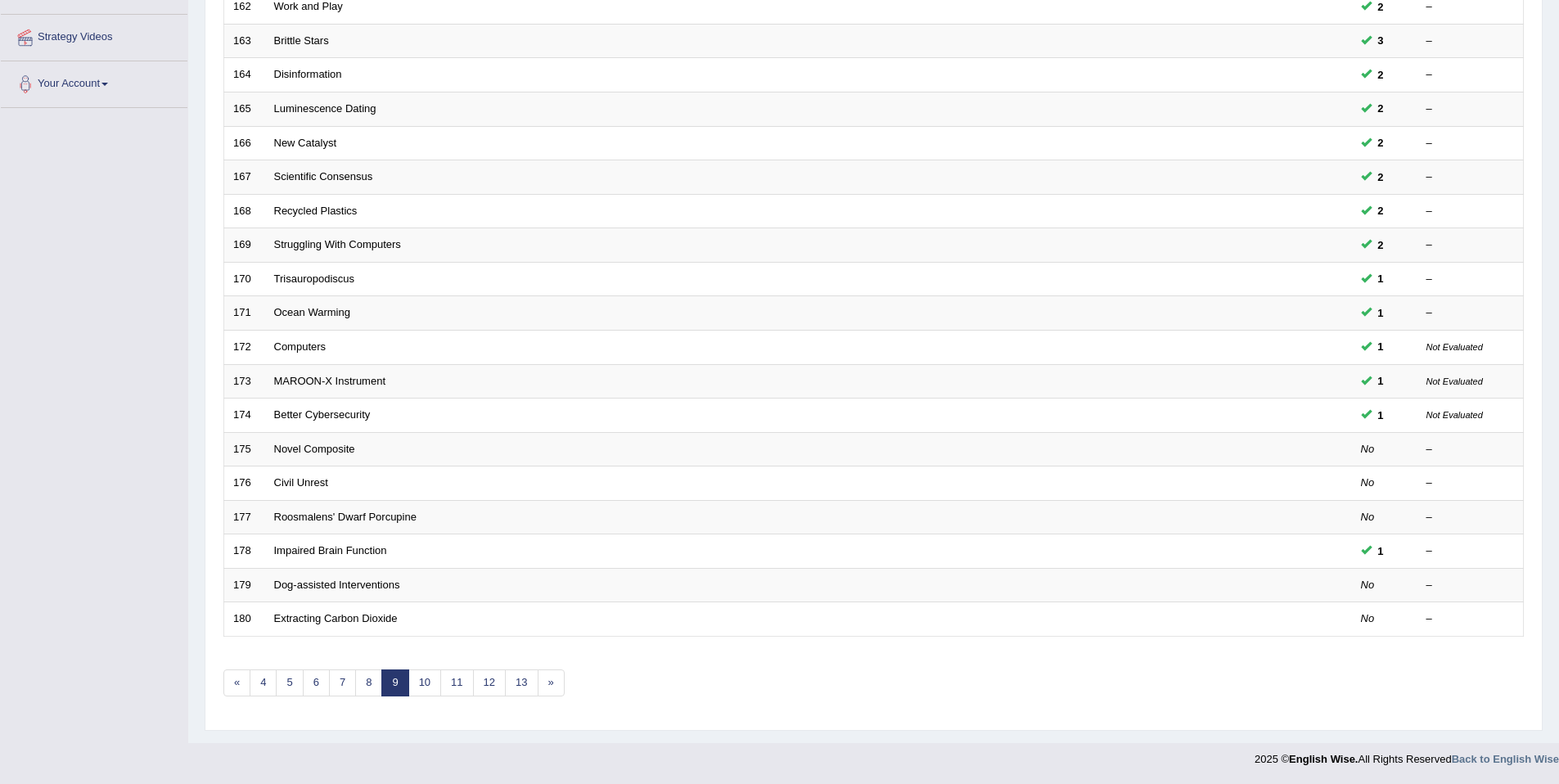
click at [763, 693] on div "Showing 161-180 of 1,247 items. # Title Exam Occurring Taken Last Result 161 So…" at bounding box center [874, 292] width 1301 height 848
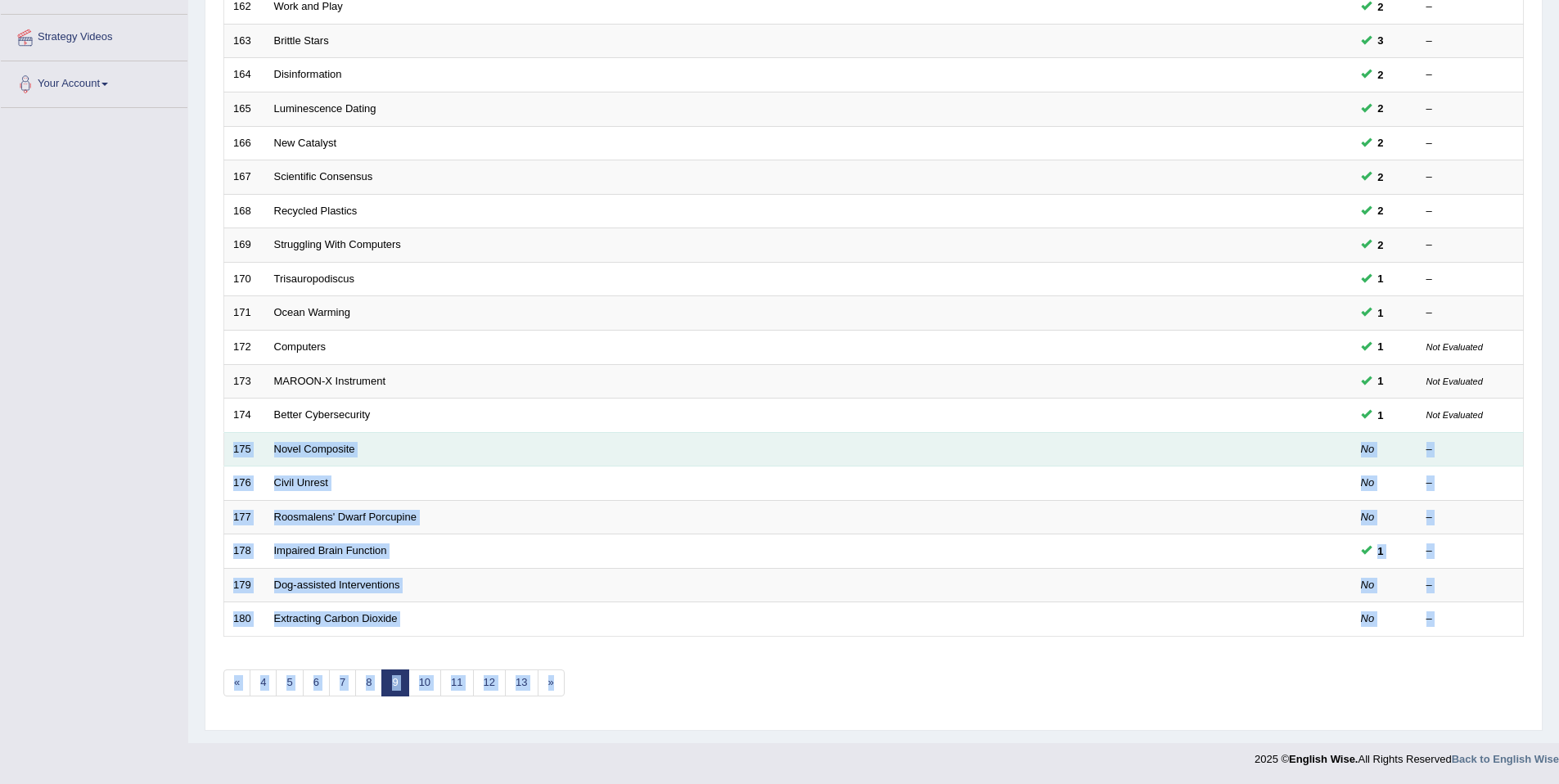
drag, startPoint x: 586, startPoint y: 687, endPoint x: 233, endPoint y: 456, distance: 421.9
click at [233, 456] on div "Showing 161-180 of 1,247 items. # Title Exam Occurring Taken Last Result 161 So…" at bounding box center [874, 292] width 1301 height 848
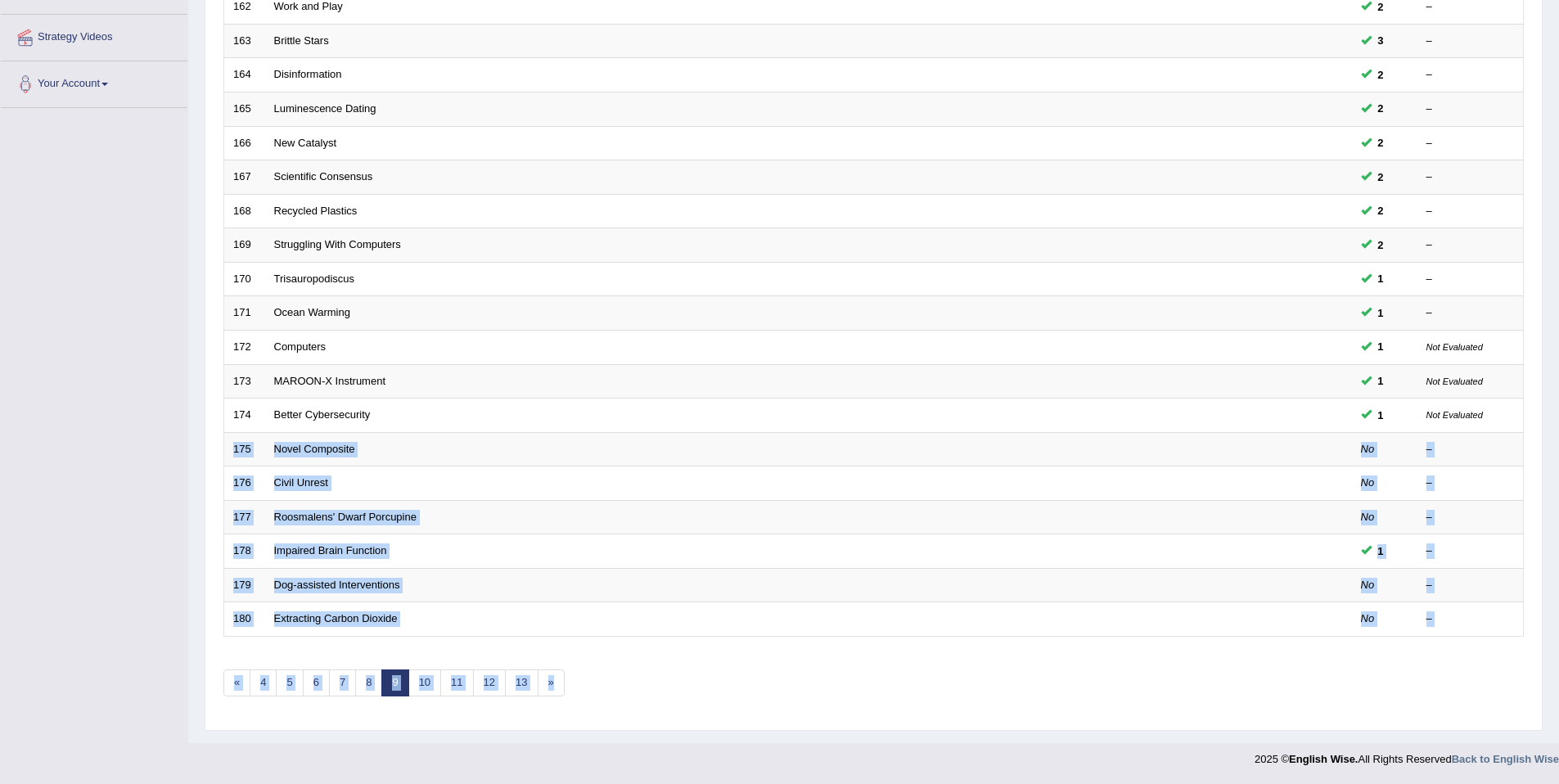
click at [669, 648] on div "Showing 161-180 of 1,247 items. # Title Exam Occurring Taken Last Result 161 So…" at bounding box center [874, 292] width 1301 height 848
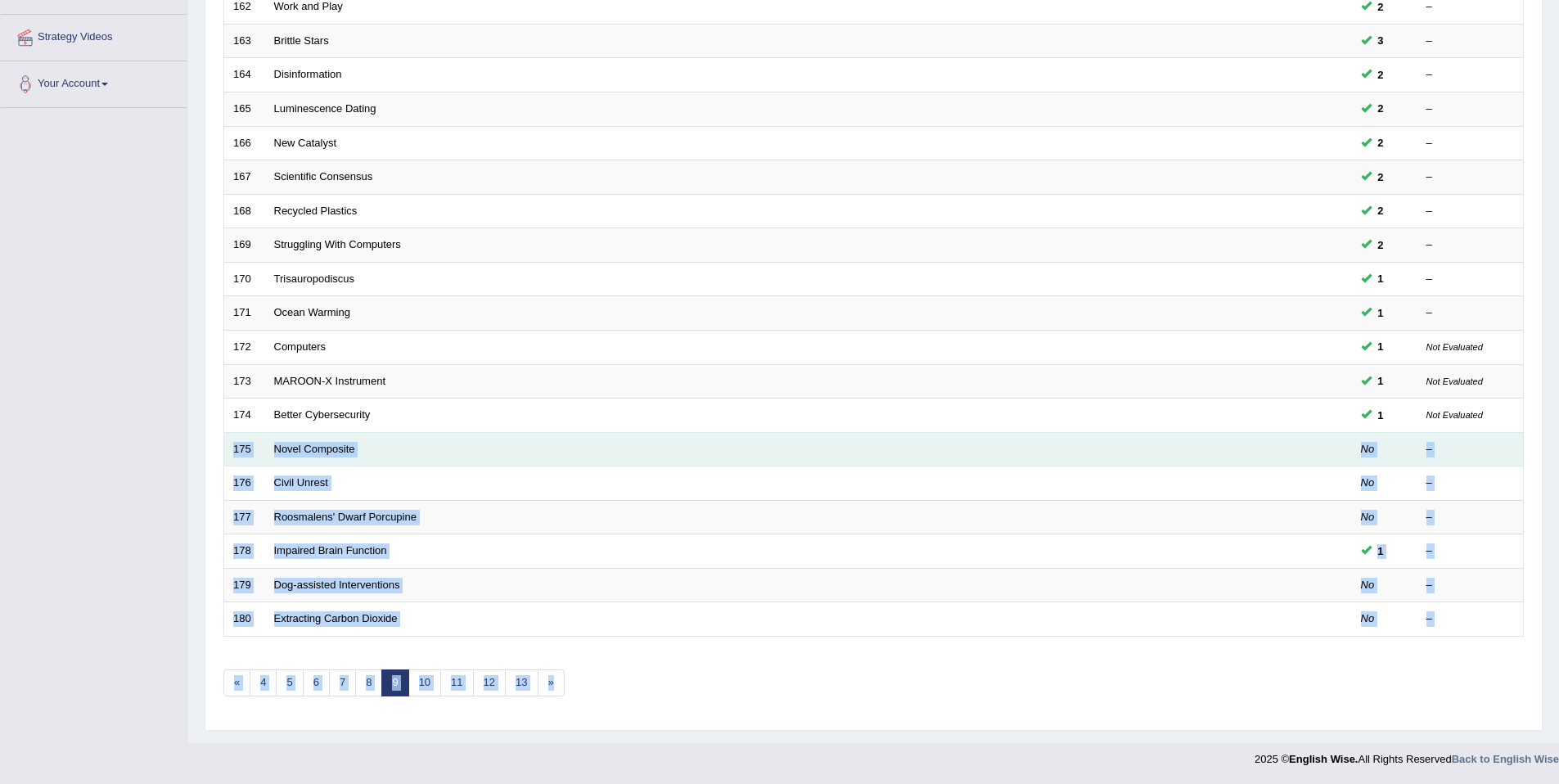
drag, startPoint x: 595, startPoint y: 681, endPoint x: 232, endPoint y: 451, distance: 429.7
click at [232, 451] on div "Showing 161-180 of 1,247 items. # Title Exam Occurring Taken Last Result 161 So…" at bounding box center [874, 292] width 1301 height 848
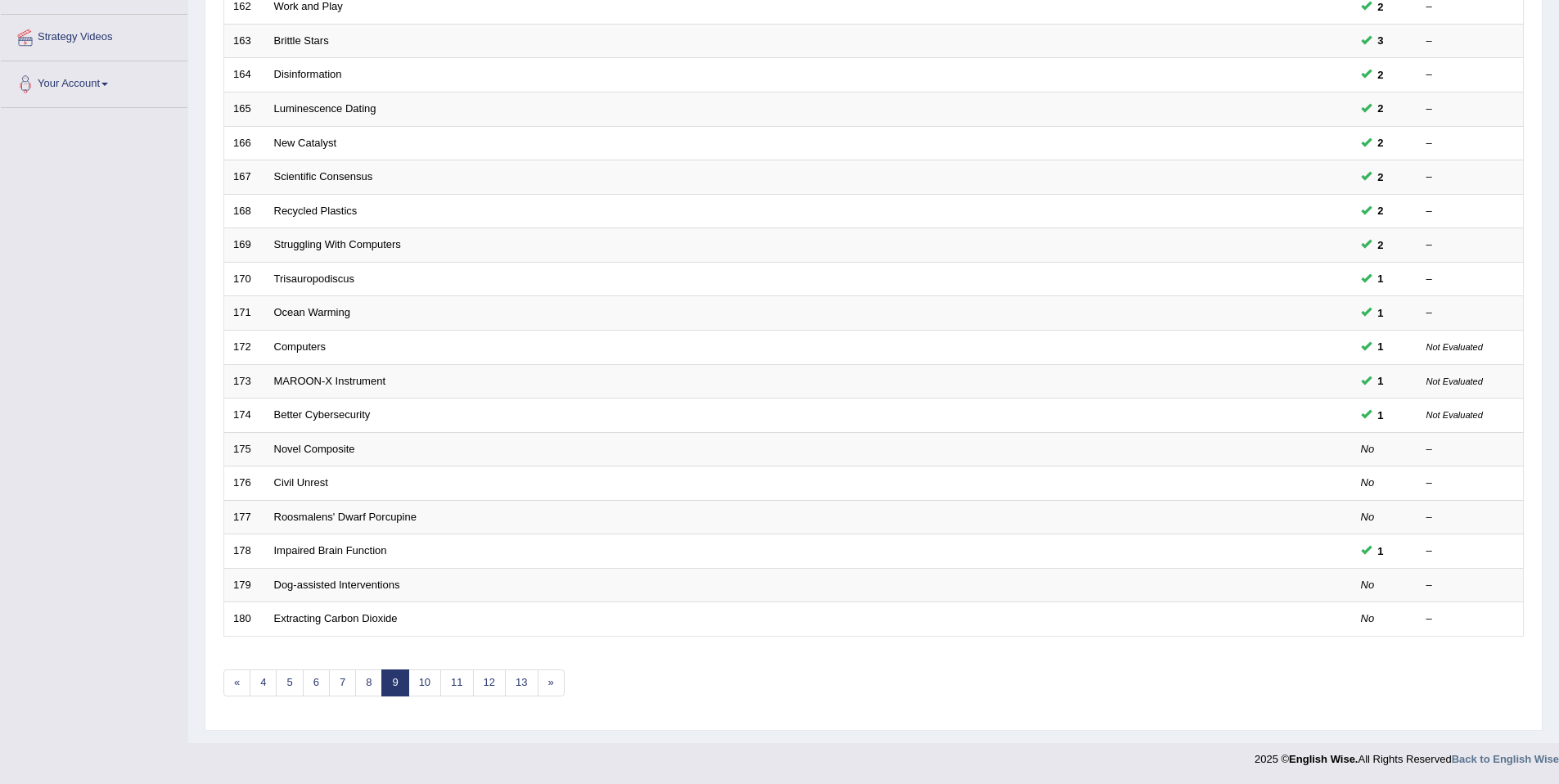
click at [713, 696] on div "Showing 161-180 of 1,247 items. # Title Exam Occurring Taken Last Result 161 So…" at bounding box center [874, 292] width 1301 height 848
drag, startPoint x: 605, startPoint y: 686, endPoint x: 625, endPoint y: 712, distance: 32.8
click at [624, 713] on div "Showing 161-180 of 1,247 items. # Title Exam Occurring Taken Last Result 161 So…" at bounding box center [874, 292] width 1301 height 848
drag, startPoint x: 622, startPoint y: 708, endPoint x: 519, endPoint y: 654, distance: 116.3
click at [621, 707] on div "Showing 161-180 of 1,247 items. # Title Exam Occurring Taken Last Result 161 So…" at bounding box center [874, 292] width 1301 height 848
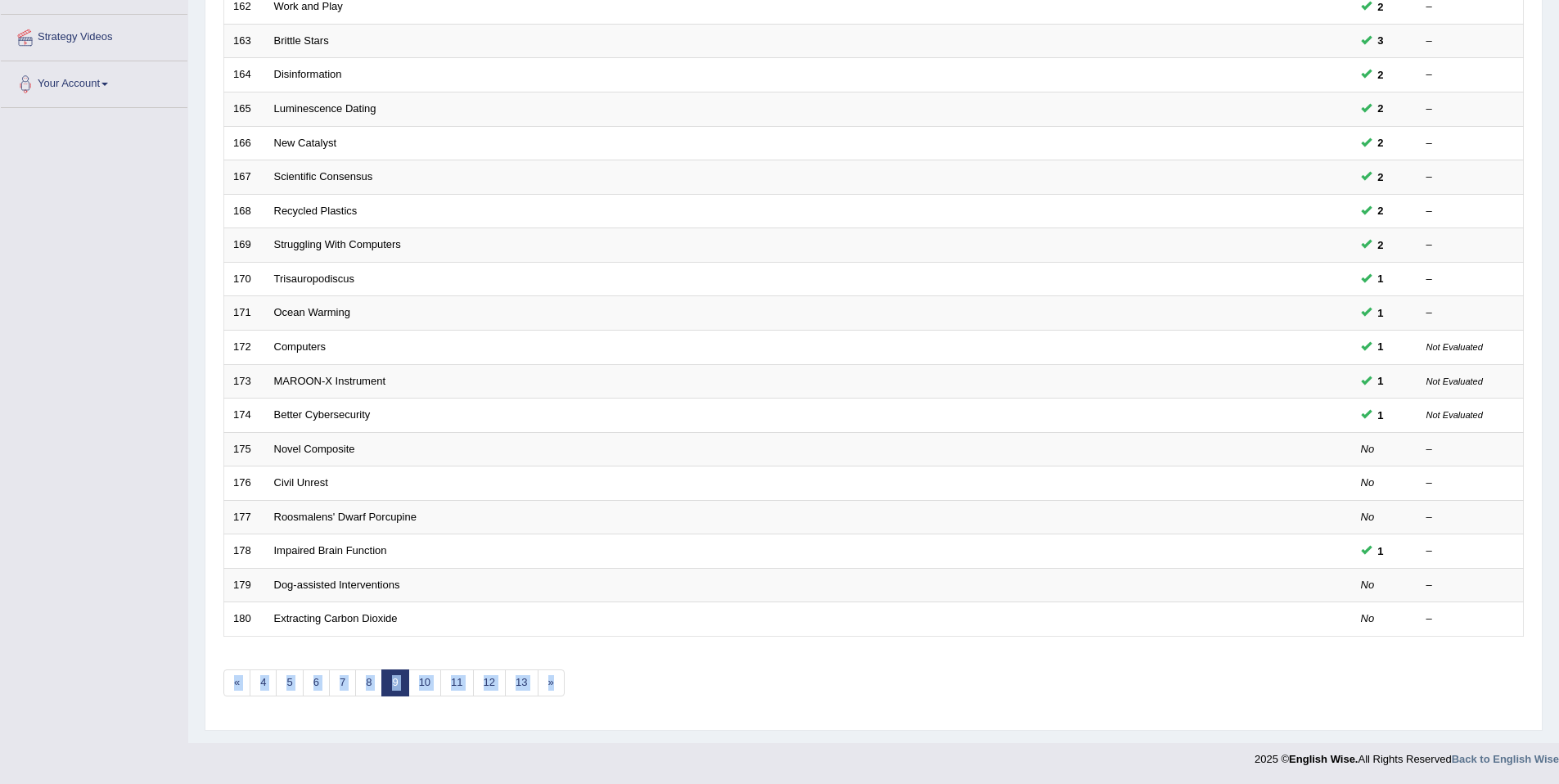
drag, startPoint x: 519, startPoint y: 654, endPoint x: 702, endPoint y: 681, distance: 185.0
click at [699, 682] on div "Showing 161-180 of 1,247 items. # Title Exam Occurring Taken Last Result 161 So…" at bounding box center [874, 292] width 1301 height 848
click at [712, 683] on div "Showing 161-180 of 1,247 items. # Title Exam Occurring Taken Last Result 161 So…" at bounding box center [874, 292] width 1301 height 848
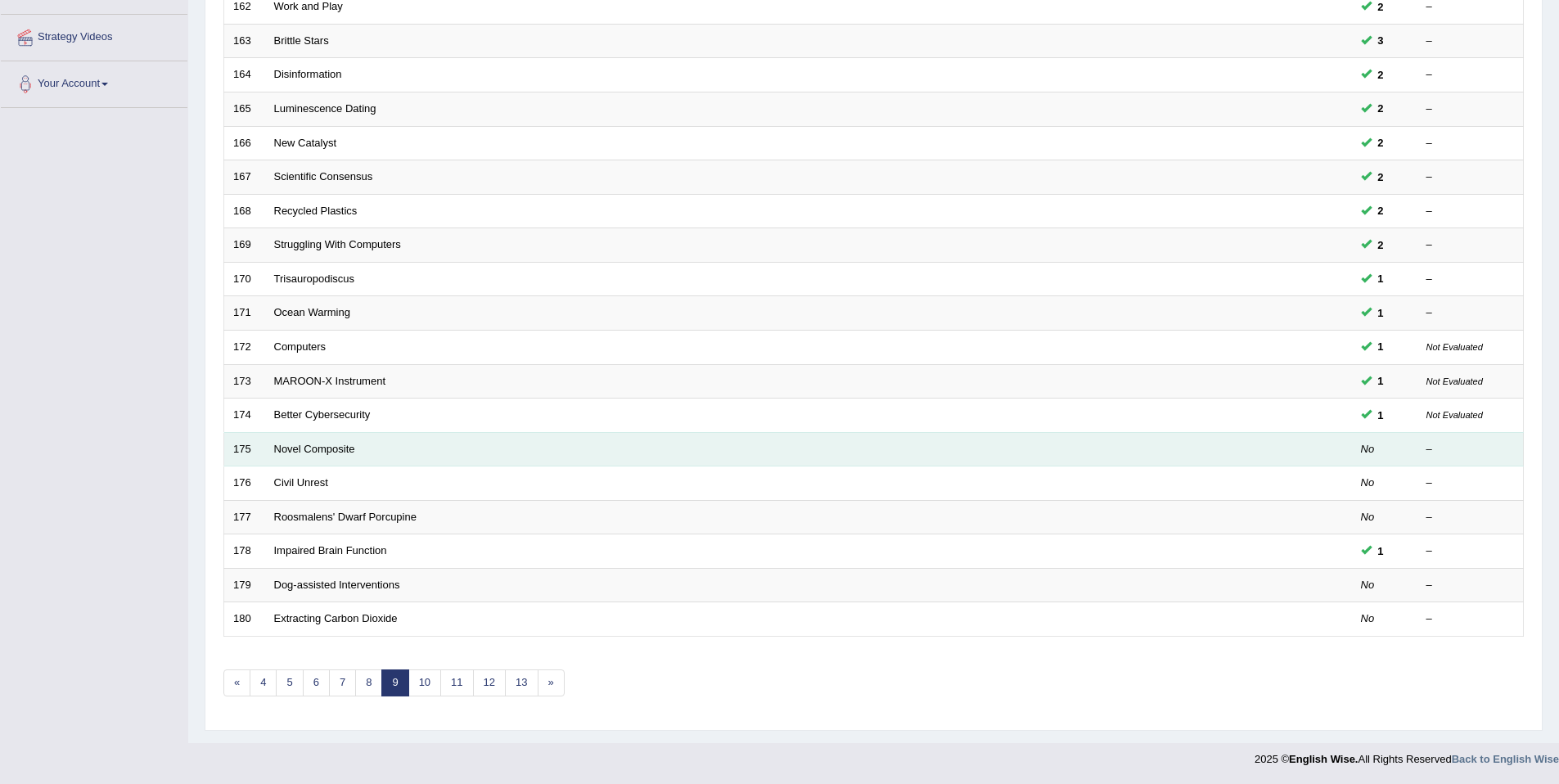
click at [336, 462] on td "Novel Composite" at bounding box center [747, 449] width 964 height 34
click at [338, 456] on td "Novel Composite" at bounding box center [747, 449] width 964 height 34
click at [340, 447] on link "Novel Composite" at bounding box center [314, 448] width 81 height 12
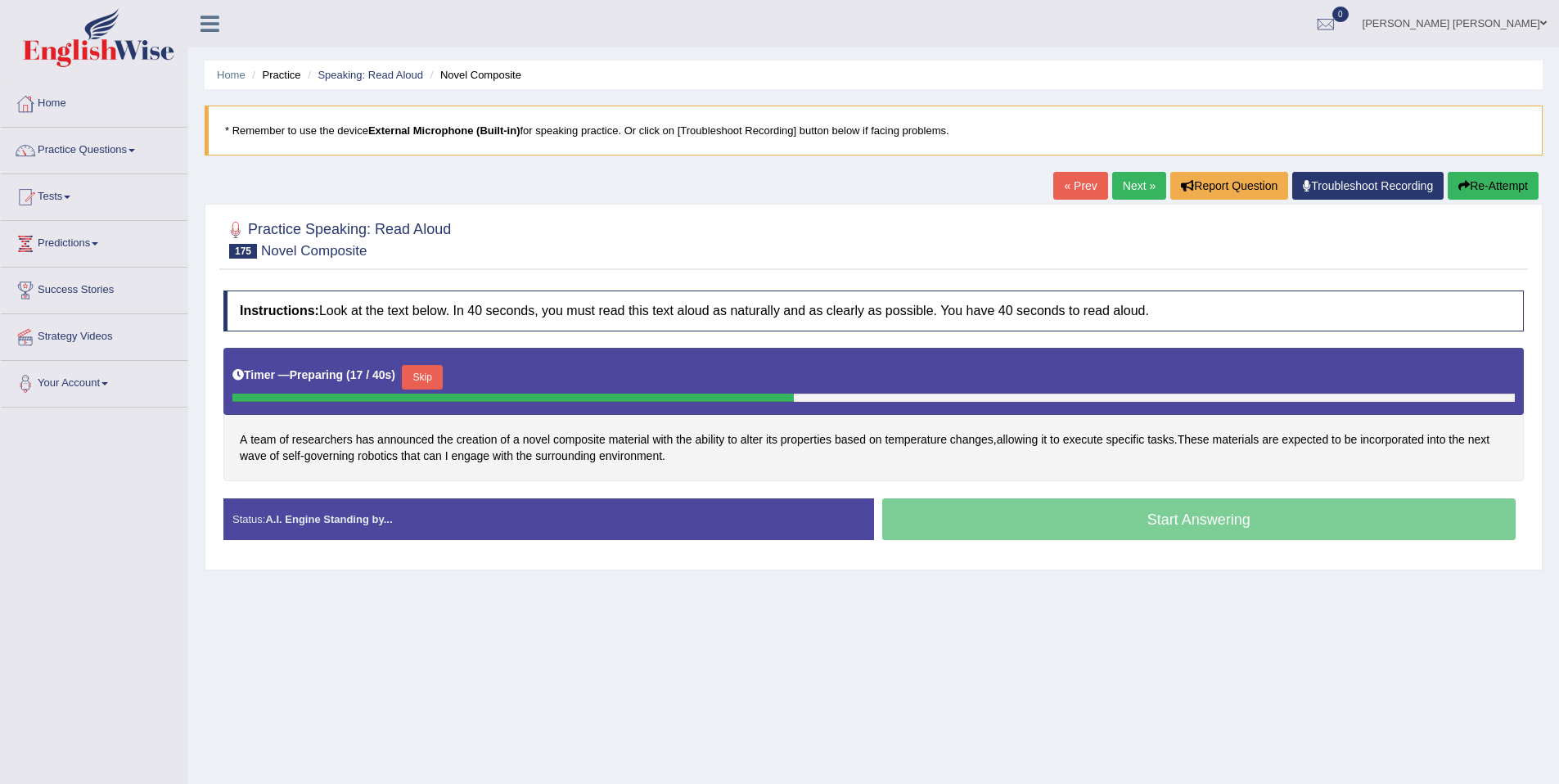
click at [432, 373] on button "Skip" at bounding box center [423, 376] width 41 height 25
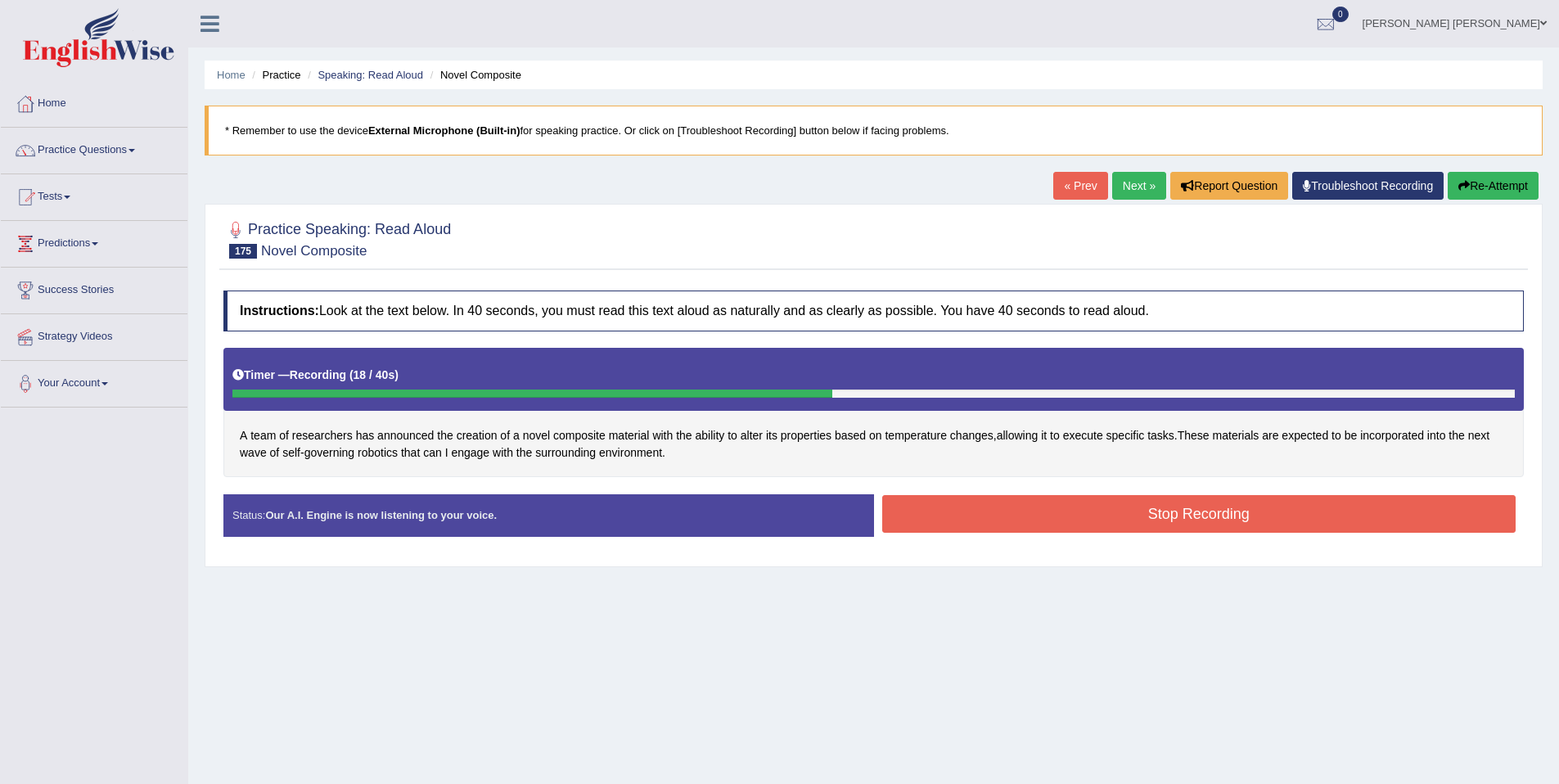
click at [1244, 493] on div "Instructions: Look at the text below. In 40 seconds, you must read this text al…" at bounding box center [874, 420] width 1309 height 275
click at [1243, 495] on button "Stop Recording" at bounding box center [1199, 513] width 635 height 37
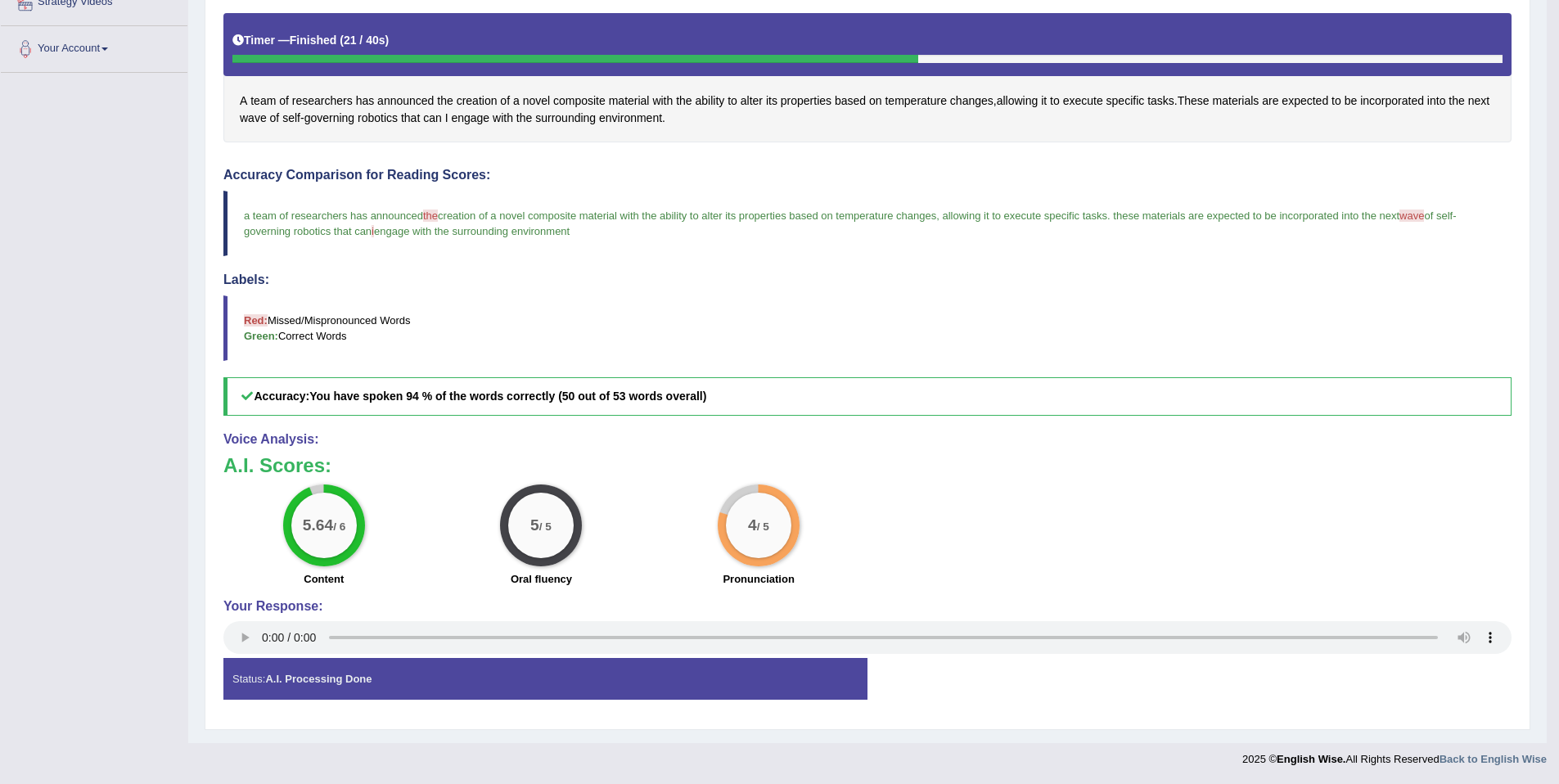
scroll to position [6, 0]
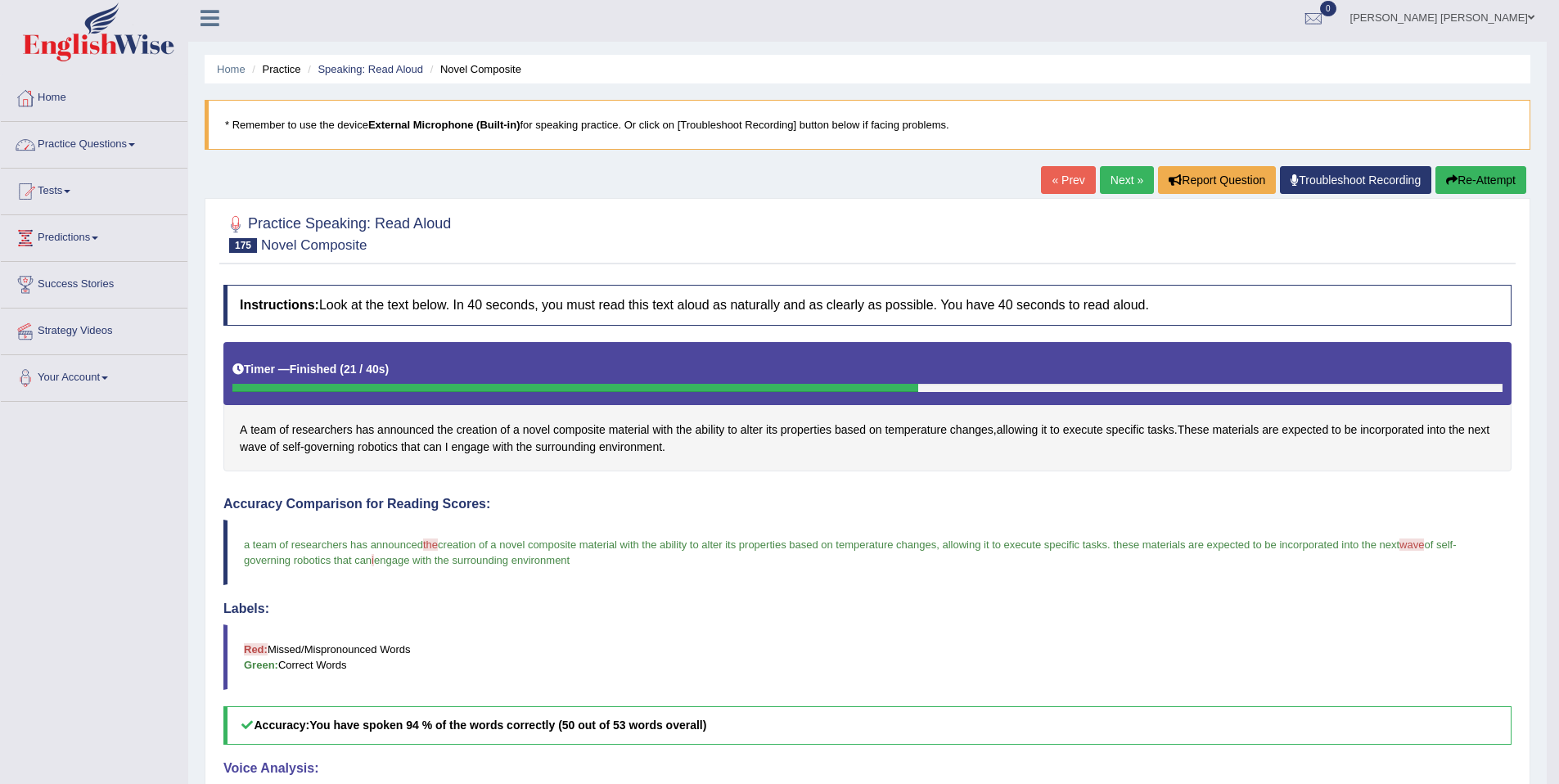
click at [128, 151] on link "Practice Questions" at bounding box center [94, 143] width 186 height 41
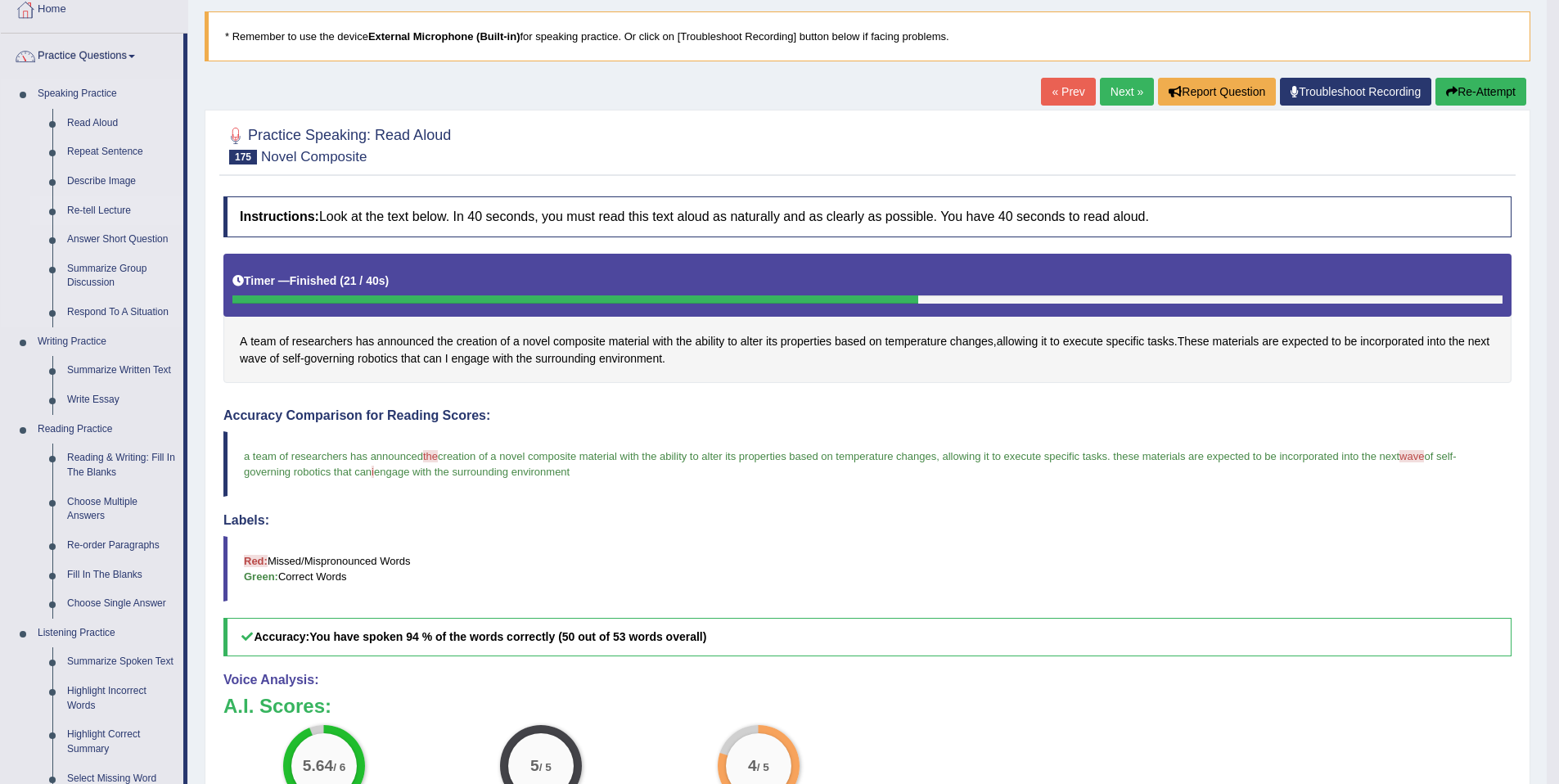
scroll to position [159, 0]
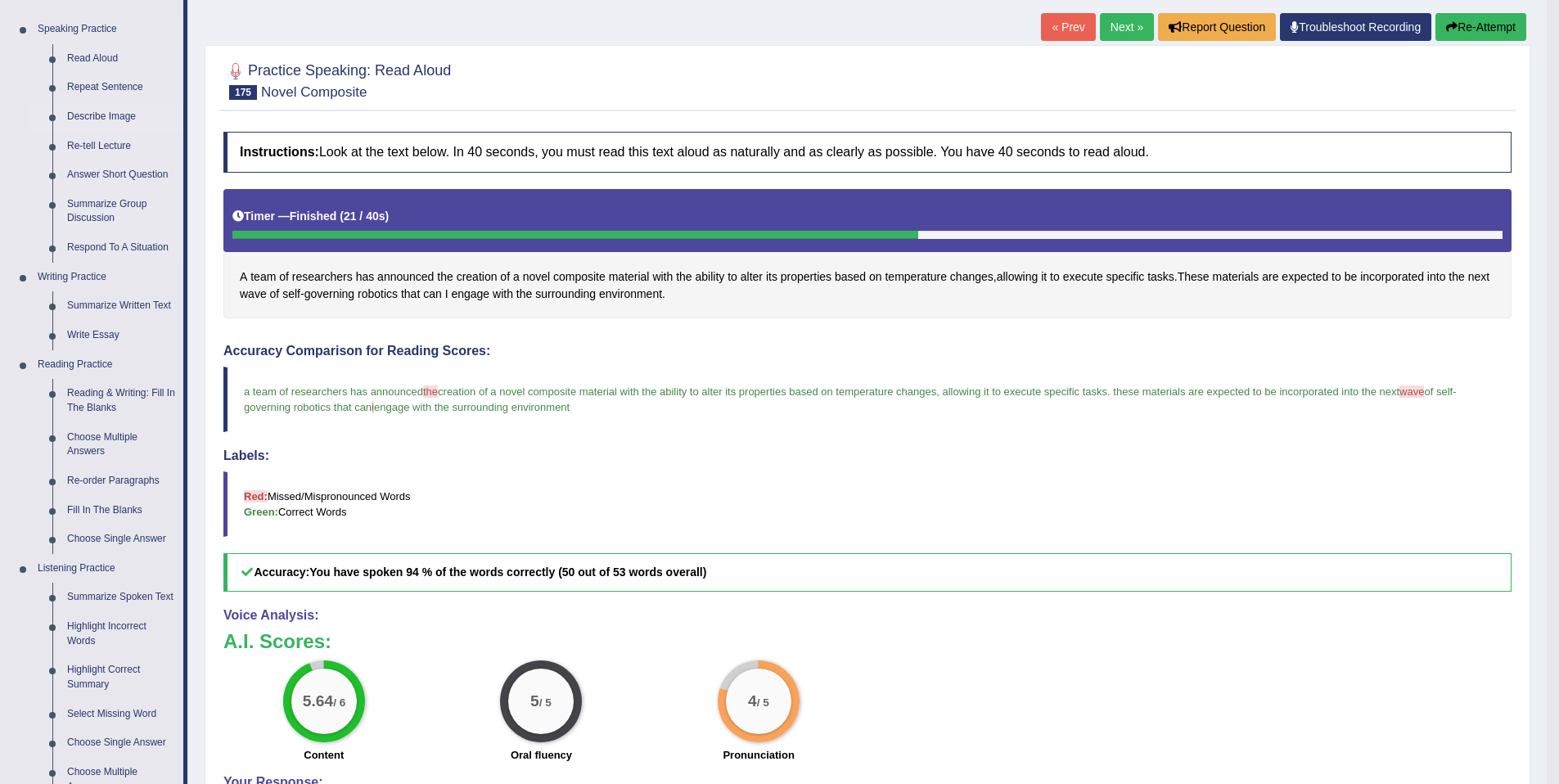
click at [113, 123] on link "Describe Image" at bounding box center [121, 117] width 123 height 30
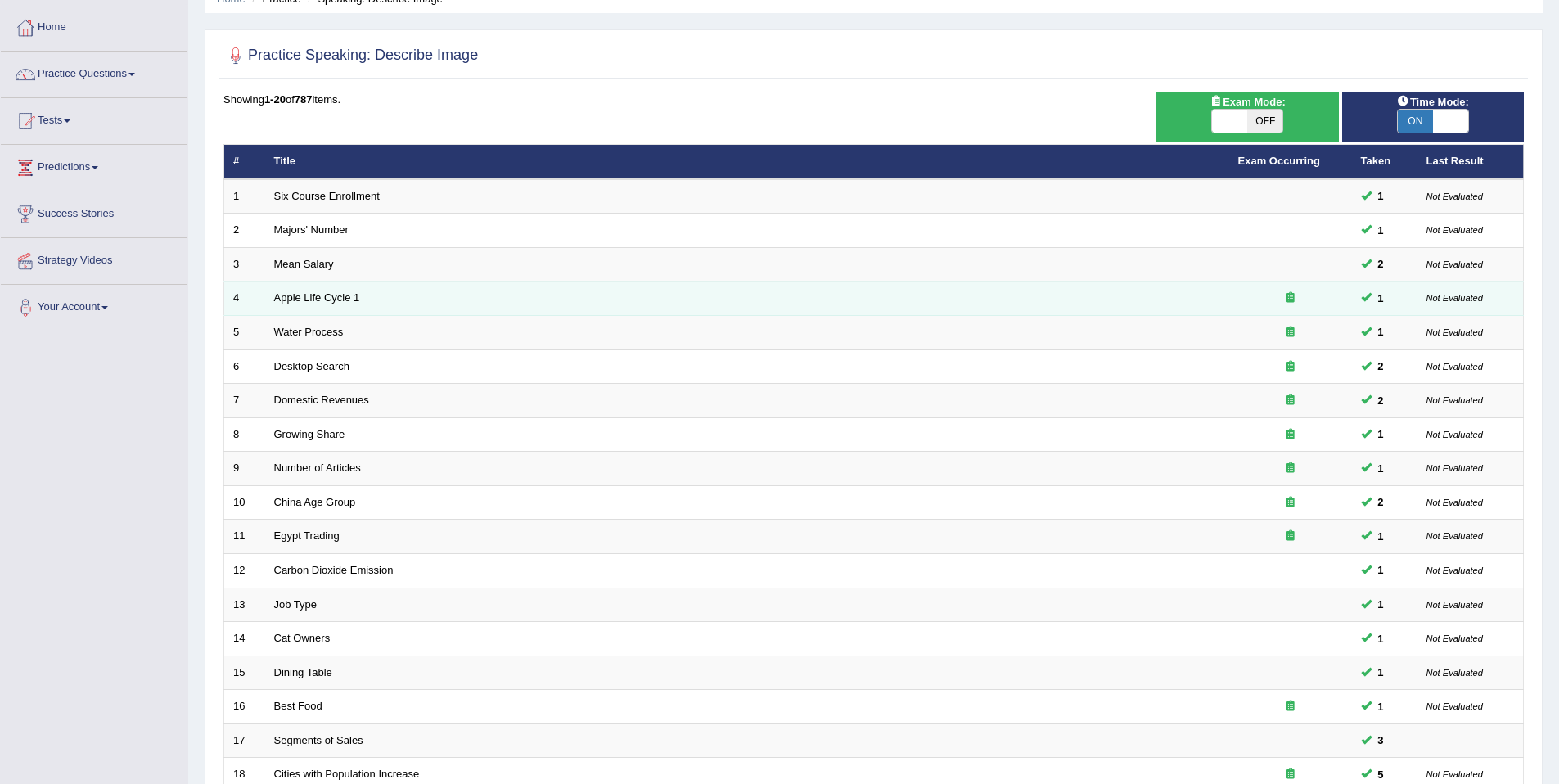
scroll to position [299, 0]
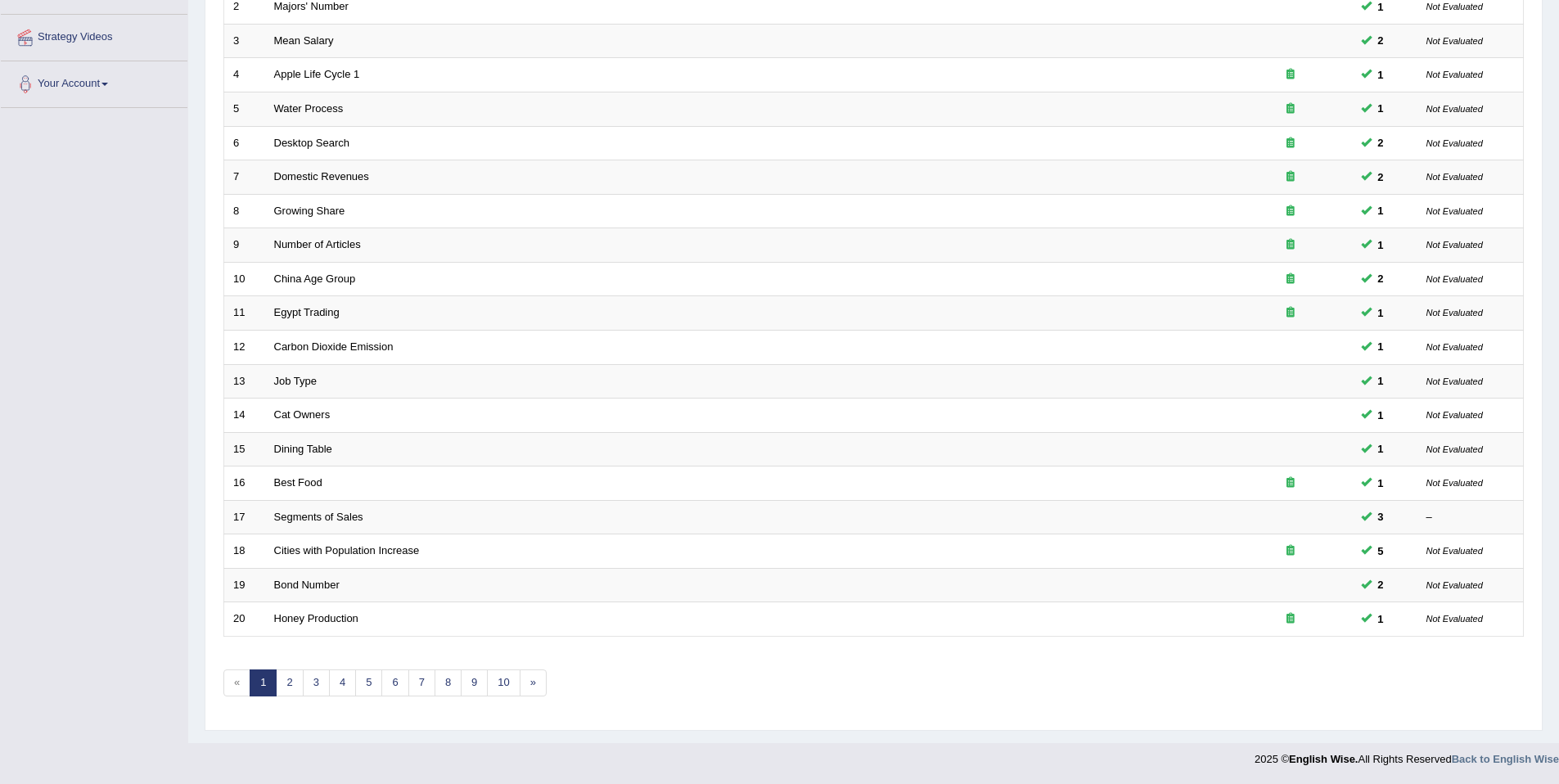
click at [330, 696] on div "Showing 1-20 of 787 items. # Title Exam Occurring Taken Last Result 1 Six Cours…" at bounding box center [874, 292] width 1301 height 848
click at [358, 684] on link "5" at bounding box center [368, 682] width 27 height 27
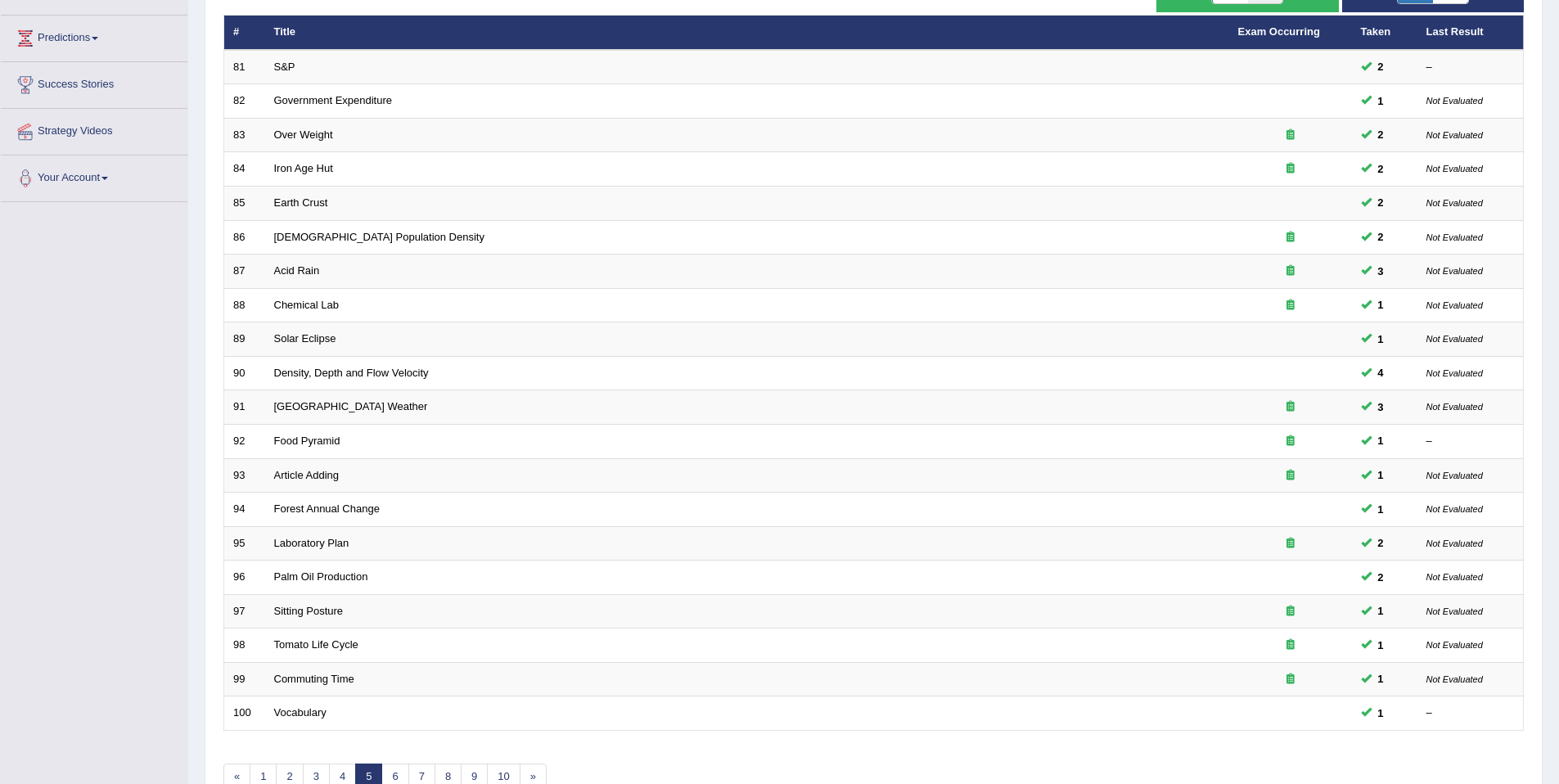
scroll to position [299, 0]
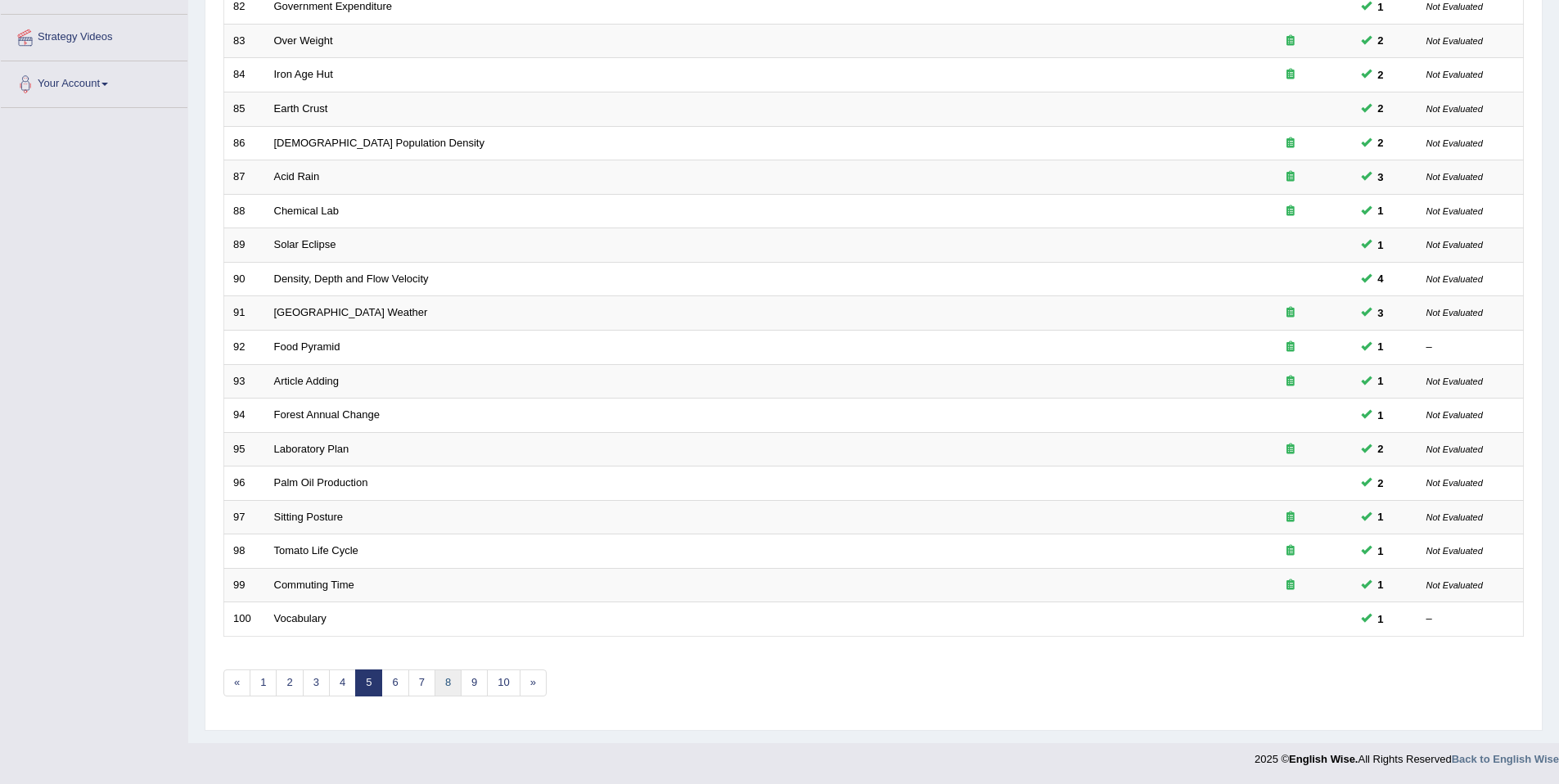
click at [437, 678] on link "8" at bounding box center [447, 682] width 27 height 27
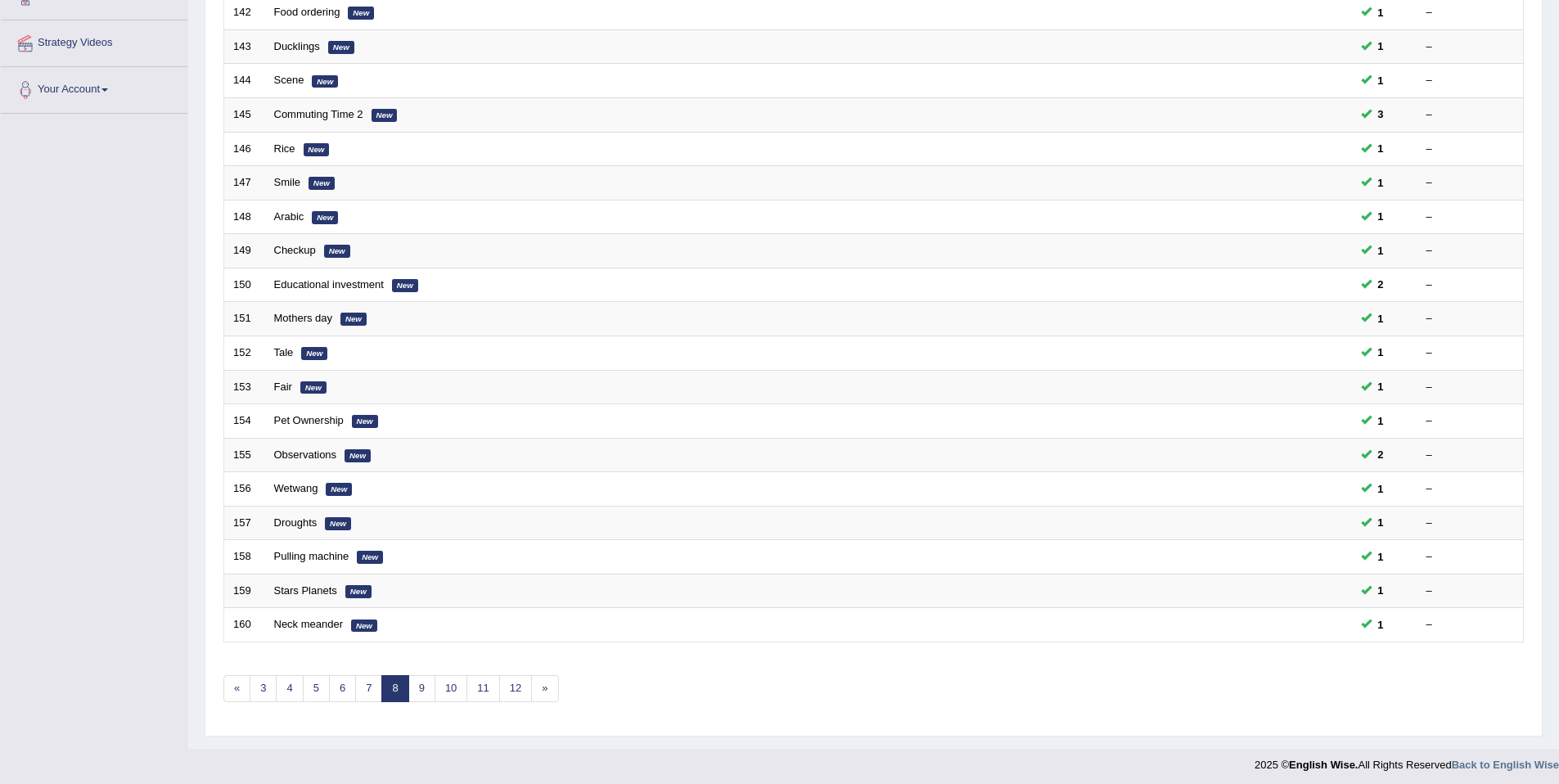
scroll to position [299, 0]
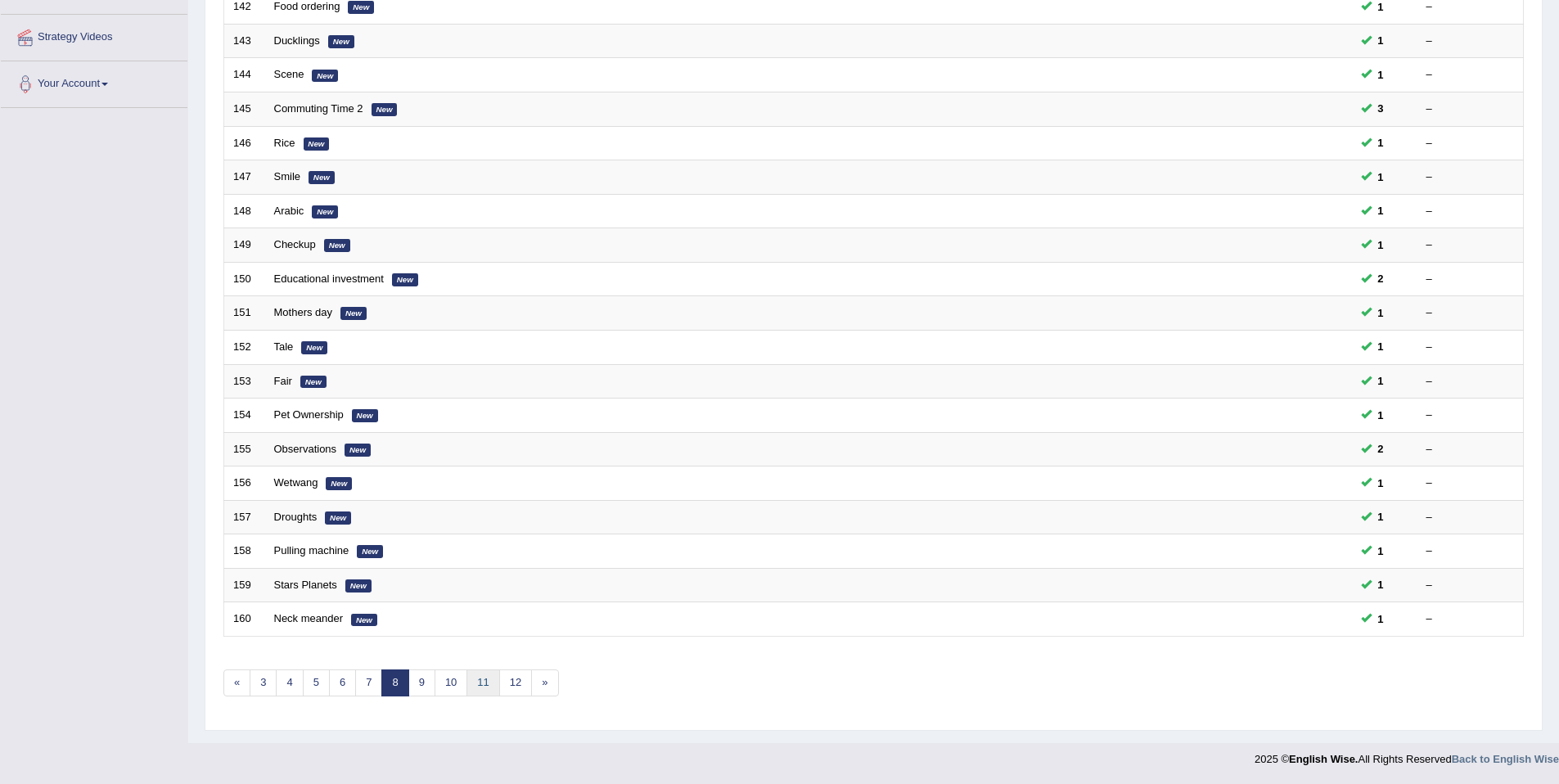
click at [493, 679] on link "11" at bounding box center [482, 682] width 33 height 27
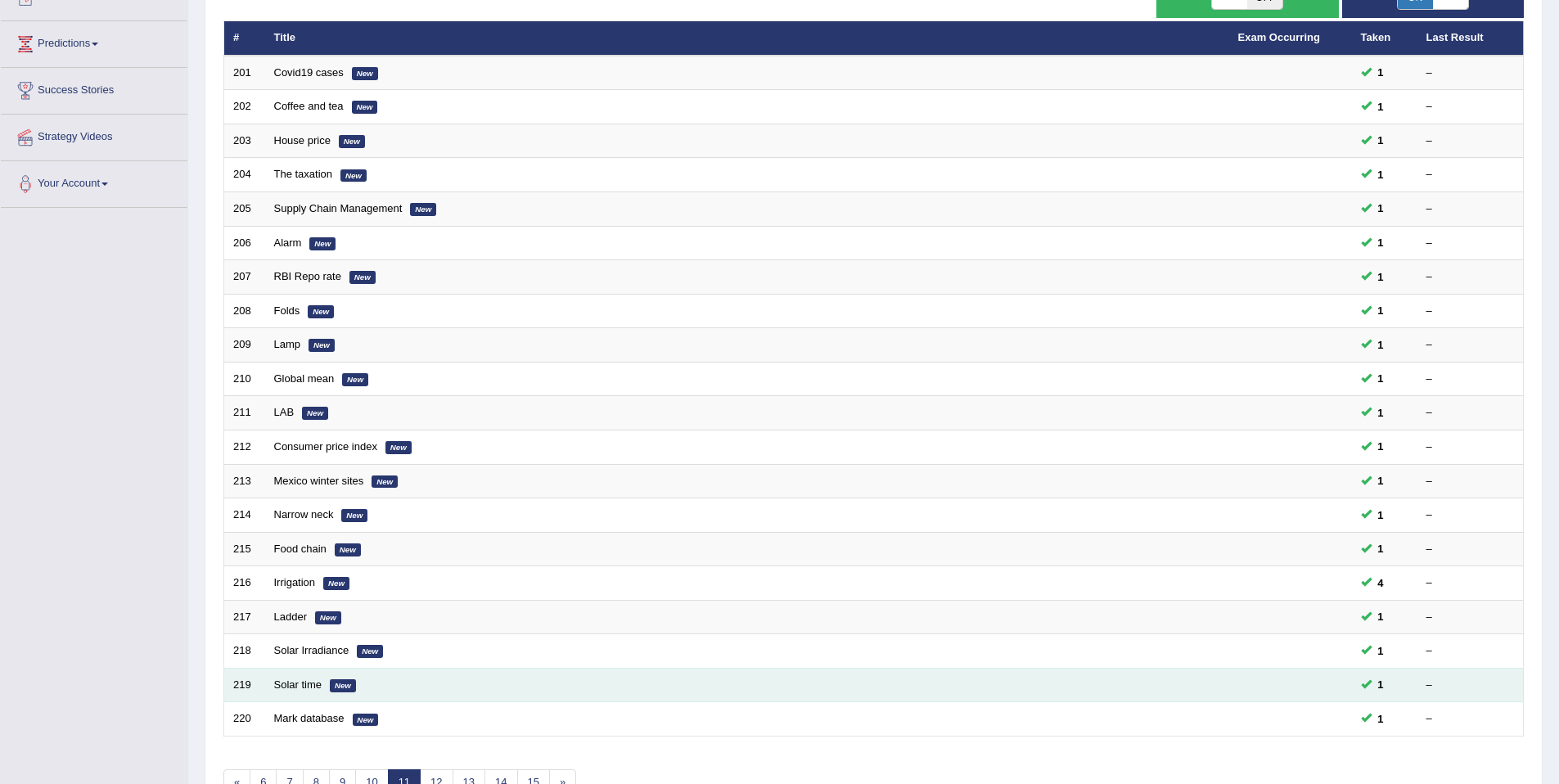
scroll to position [299, 0]
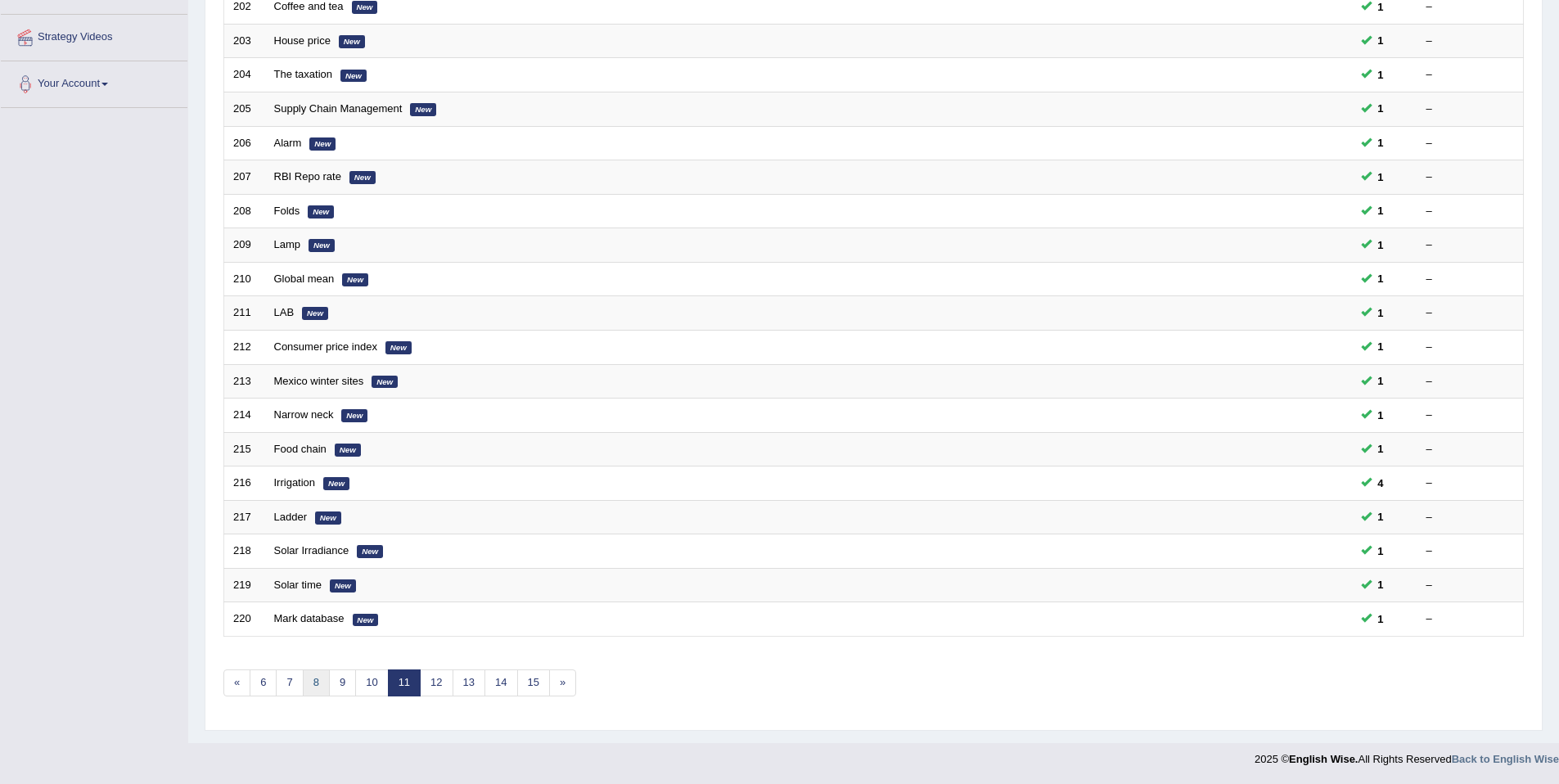
click at [308, 686] on link "8" at bounding box center [315, 682] width 27 height 27
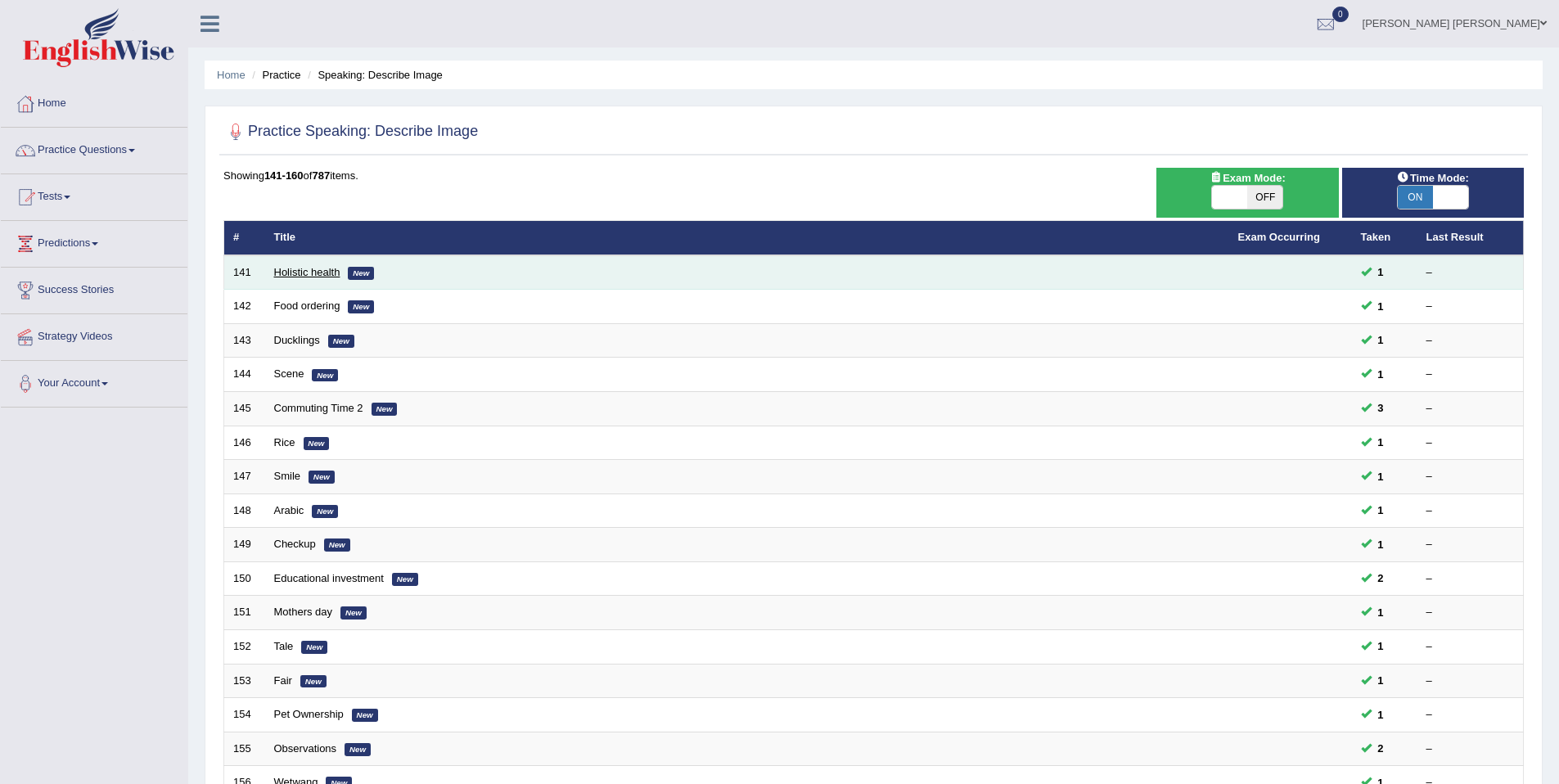
click at [311, 276] on link "Holistic health" at bounding box center [306, 272] width 66 height 12
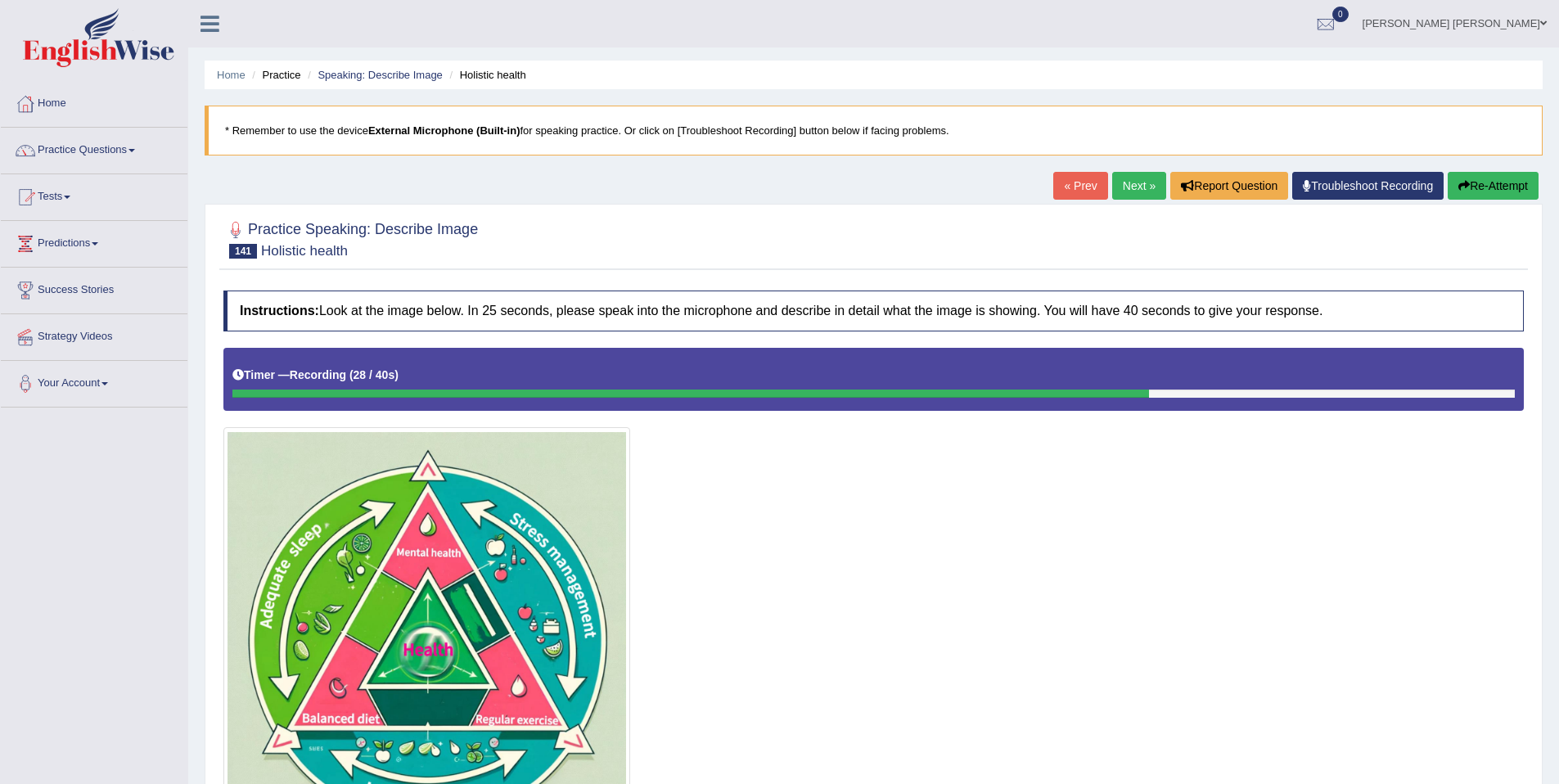
click at [1487, 181] on button "Re-Attempt" at bounding box center [1493, 185] width 91 height 28
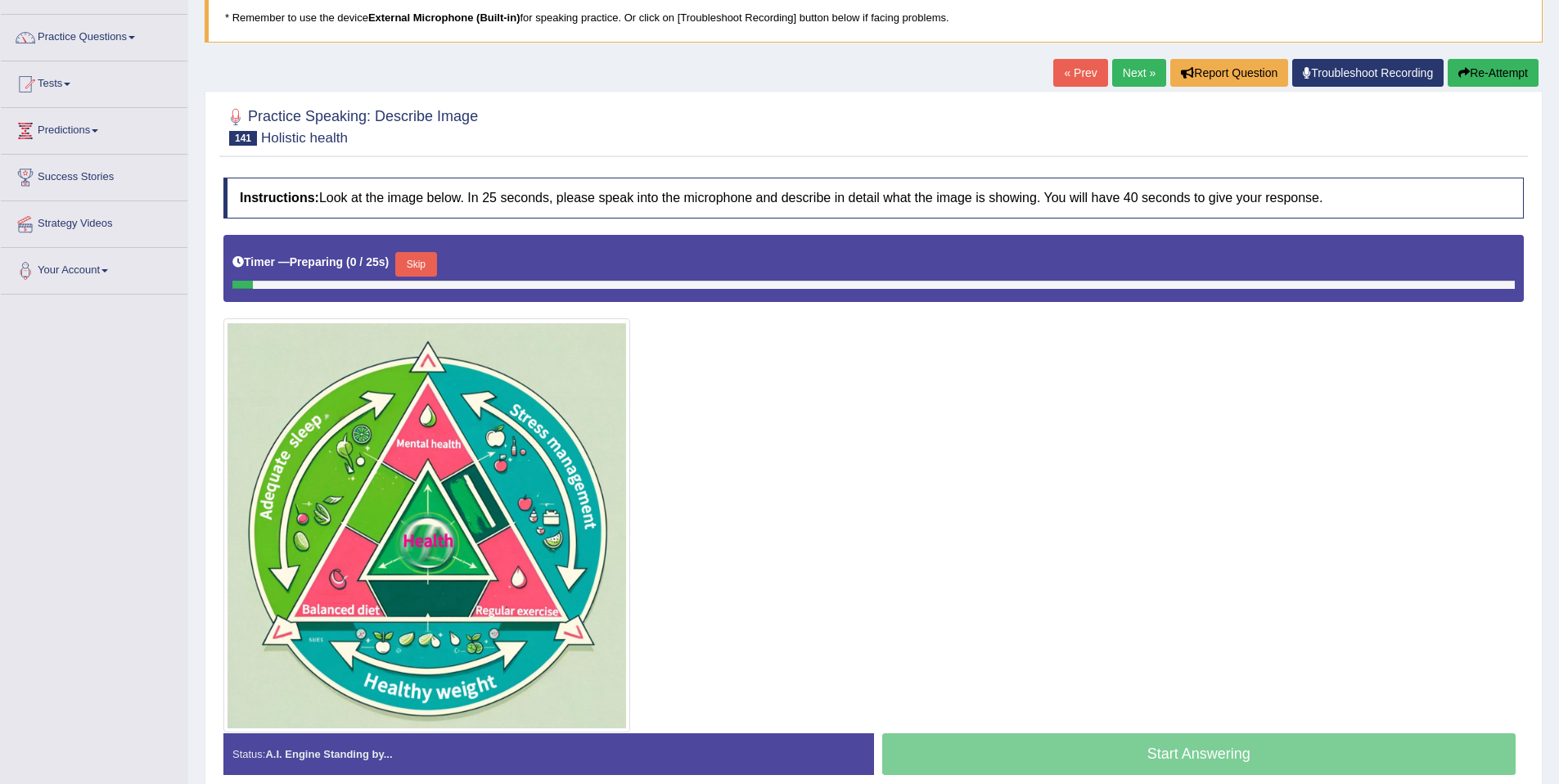
scroll to position [187, 0]
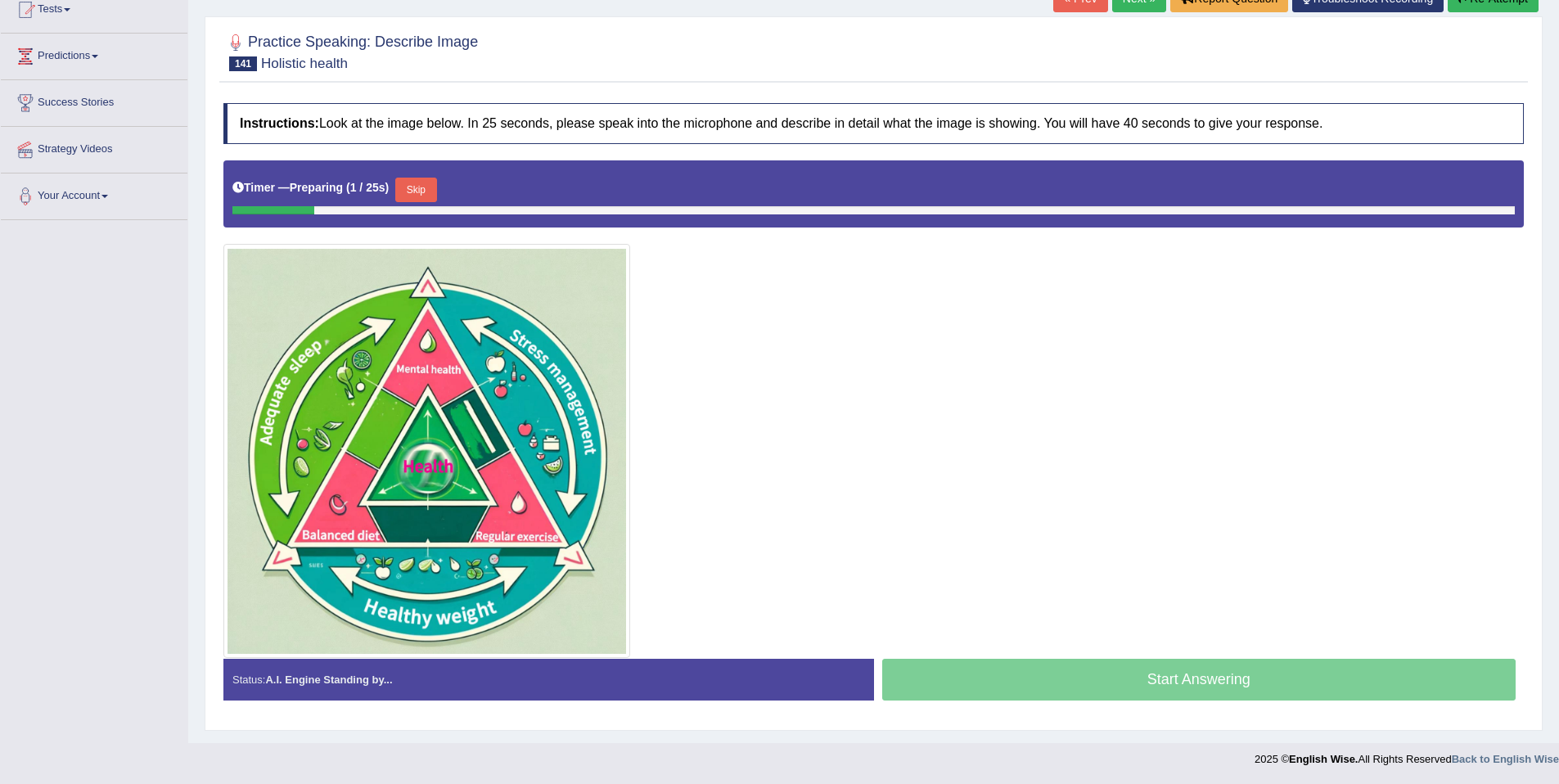
click at [437, 181] on button "Skip" at bounding box center [416, 189] width 41 height 25
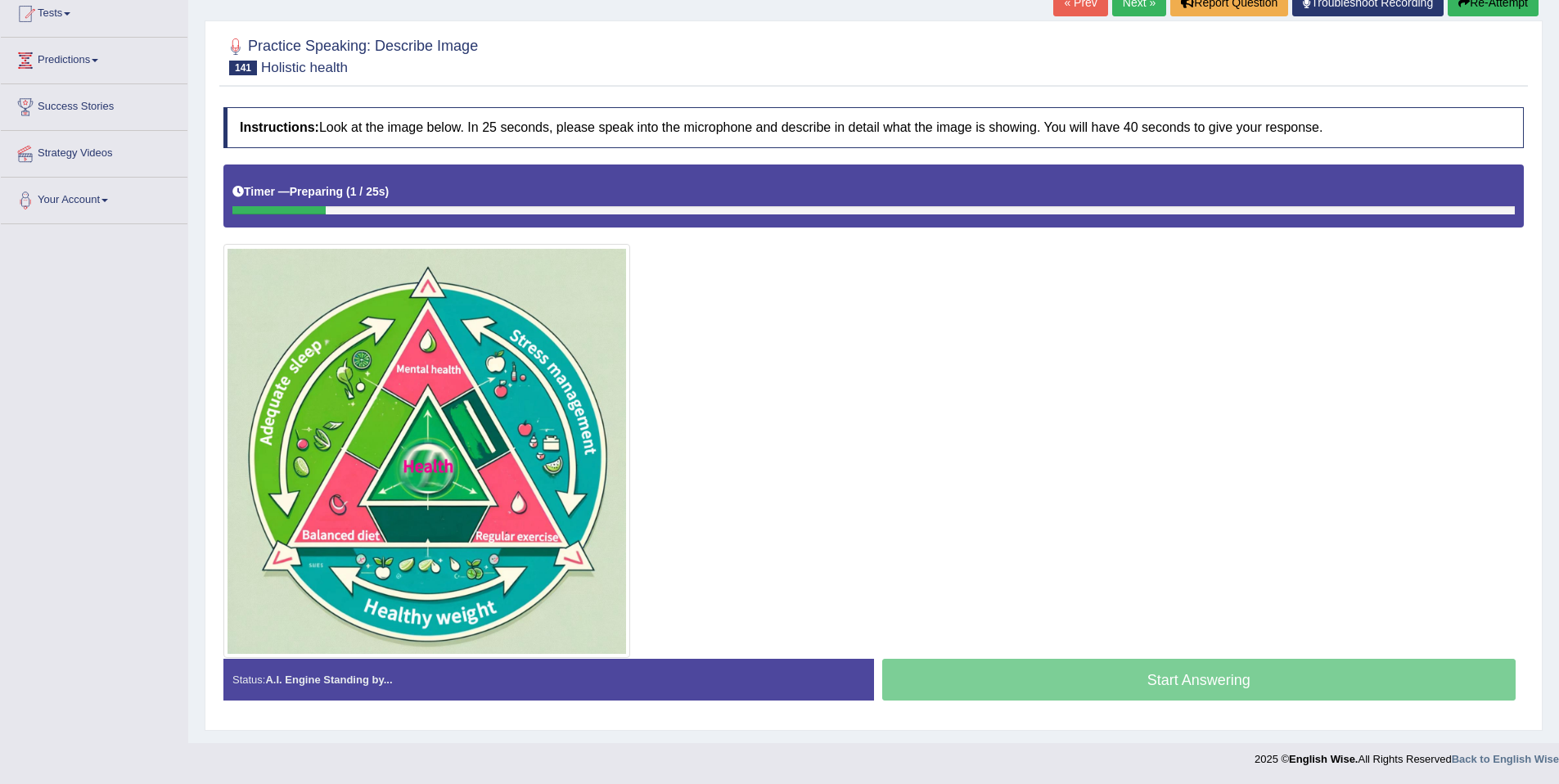
scroll to position [184, 0]
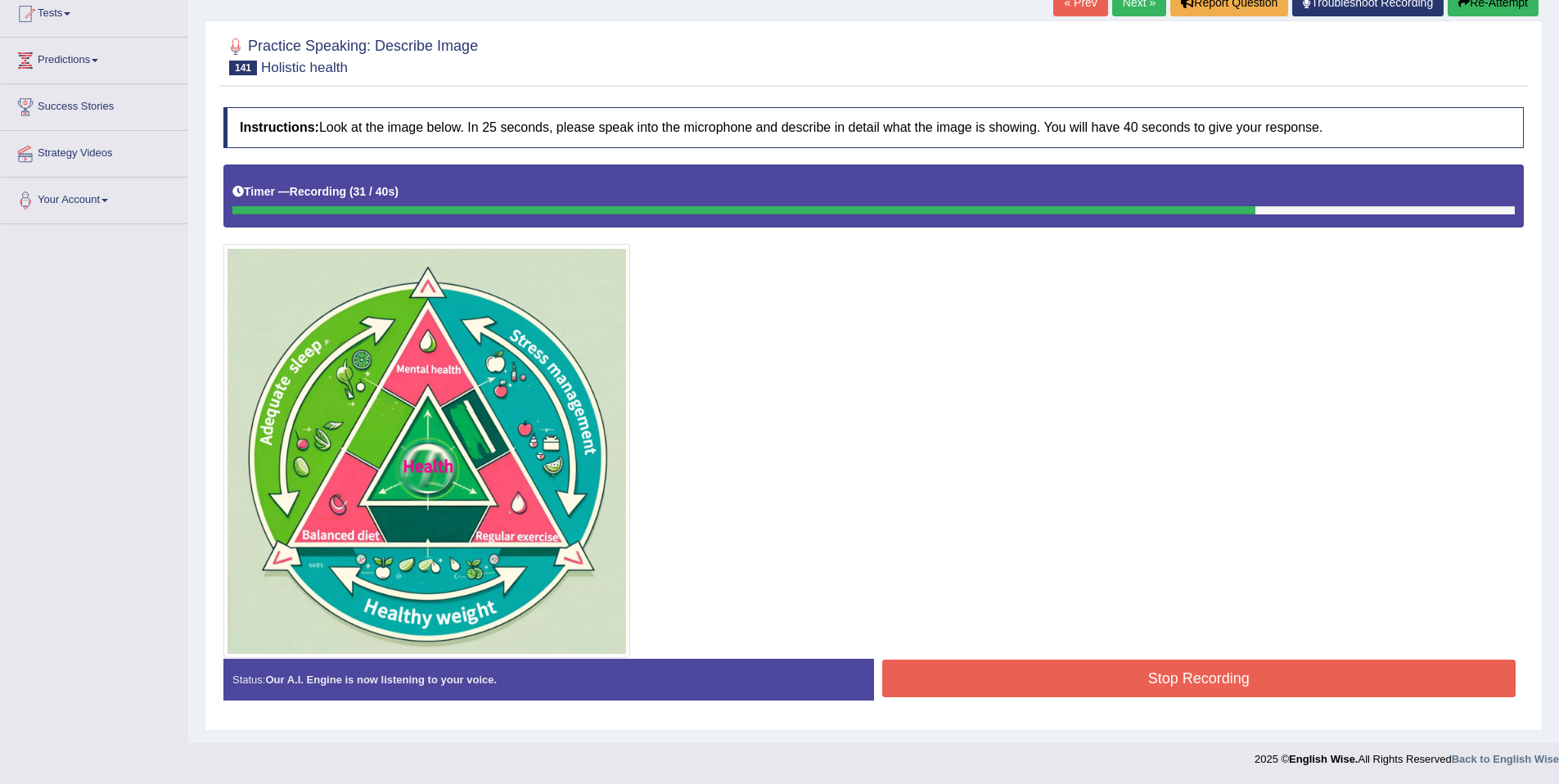
click at [1302, 666] on button "Stop Recording" at bounding box center [1199, 678] width 635 height 37
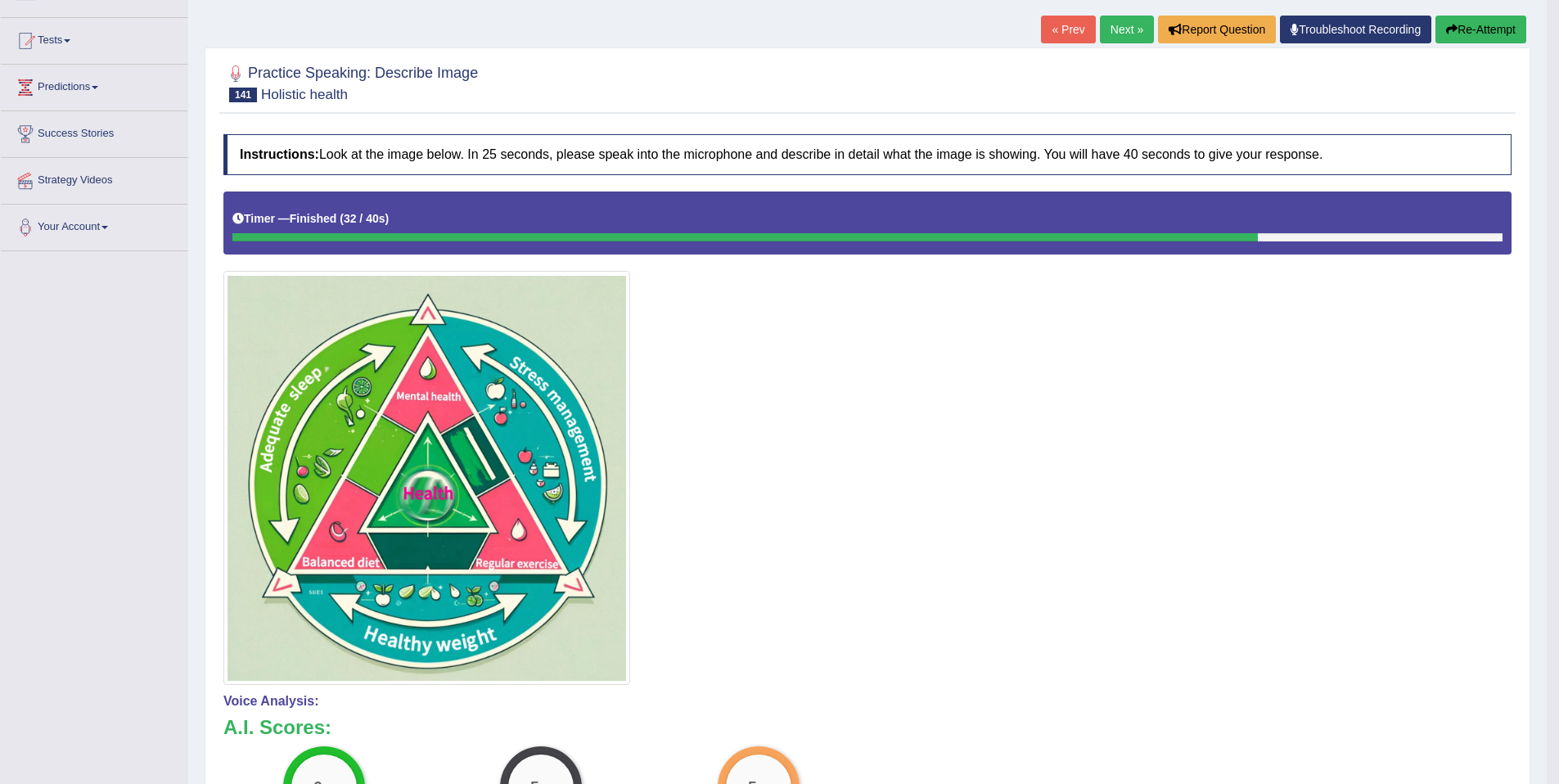
scroll to position [0, 0]
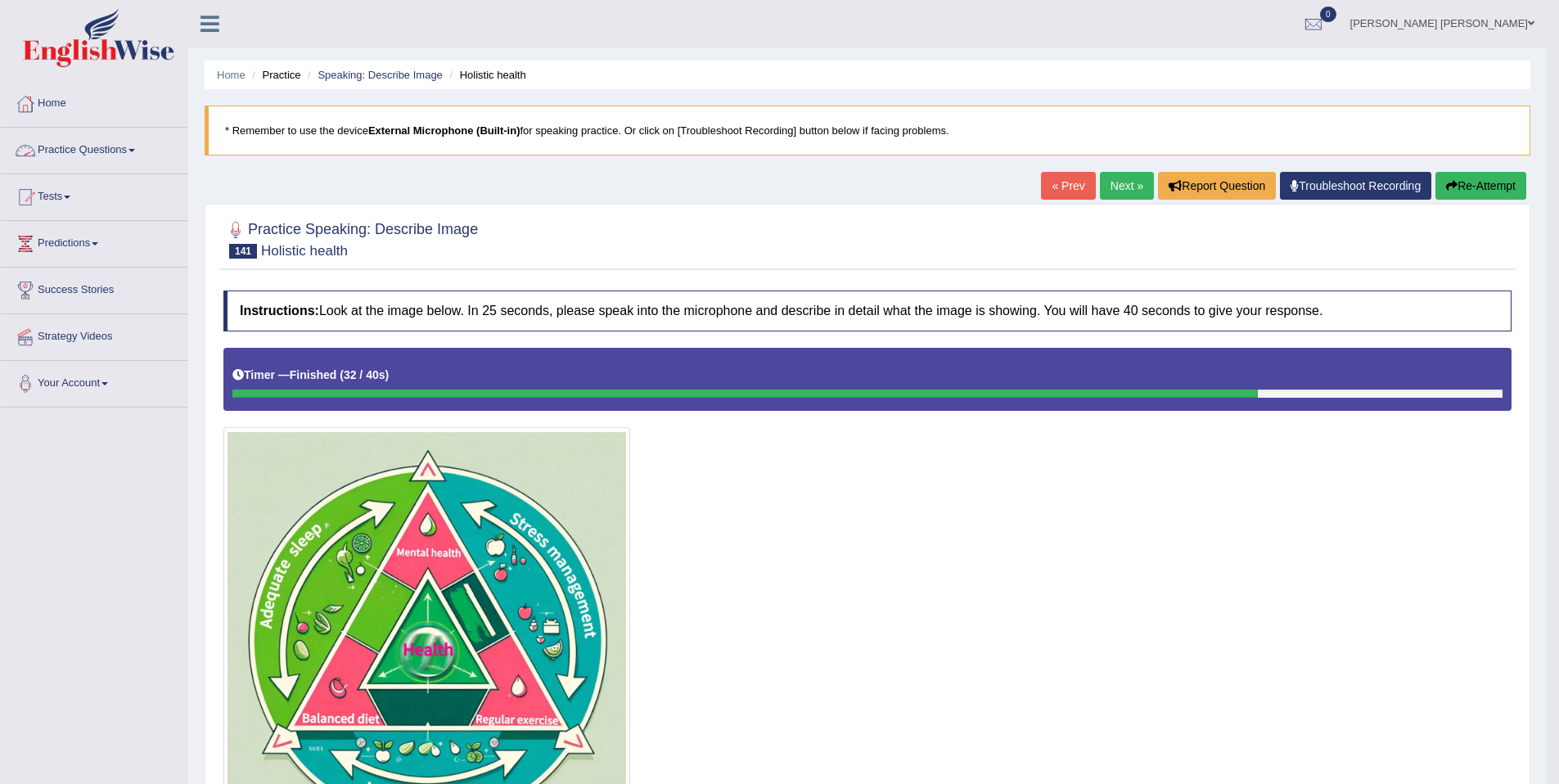
click at [86, 157] on link "Practice Questions" at bounding box center [94, 149] width 186 height 41
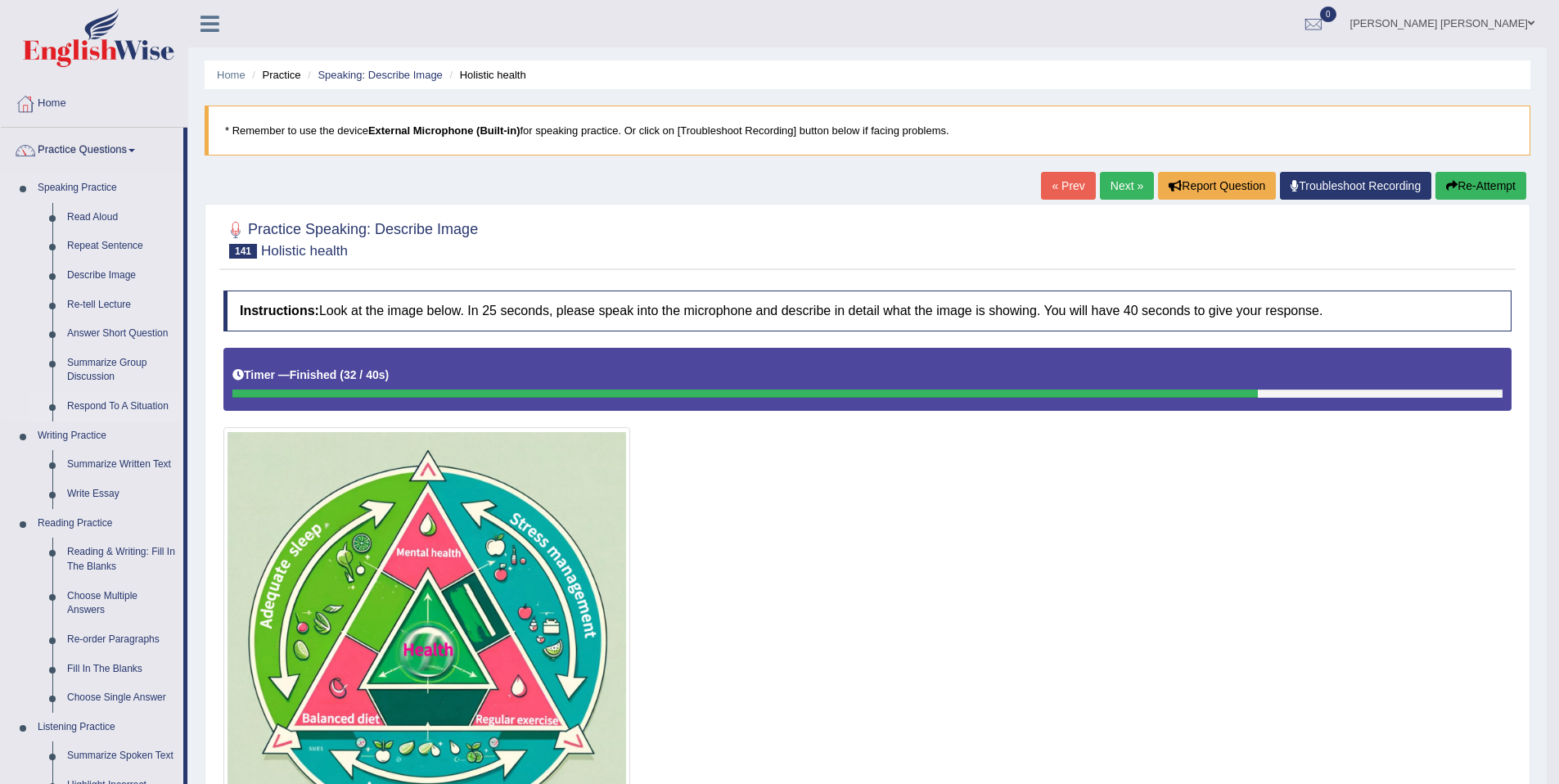
click at [108, 401] on link "Respond To A Situation" at bounding box center [121, 407] width 123 height 30
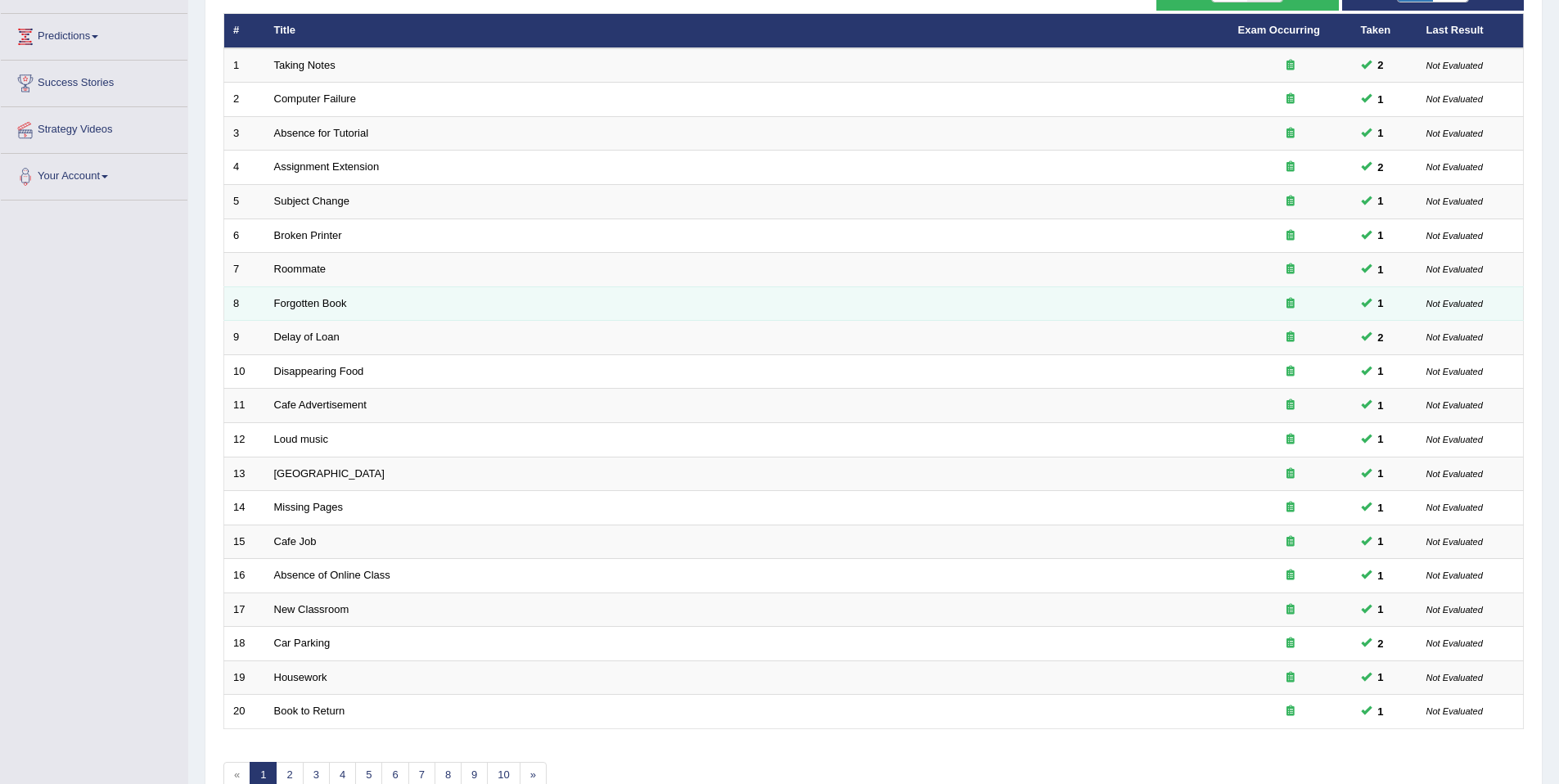
scroll to position [299, 0]
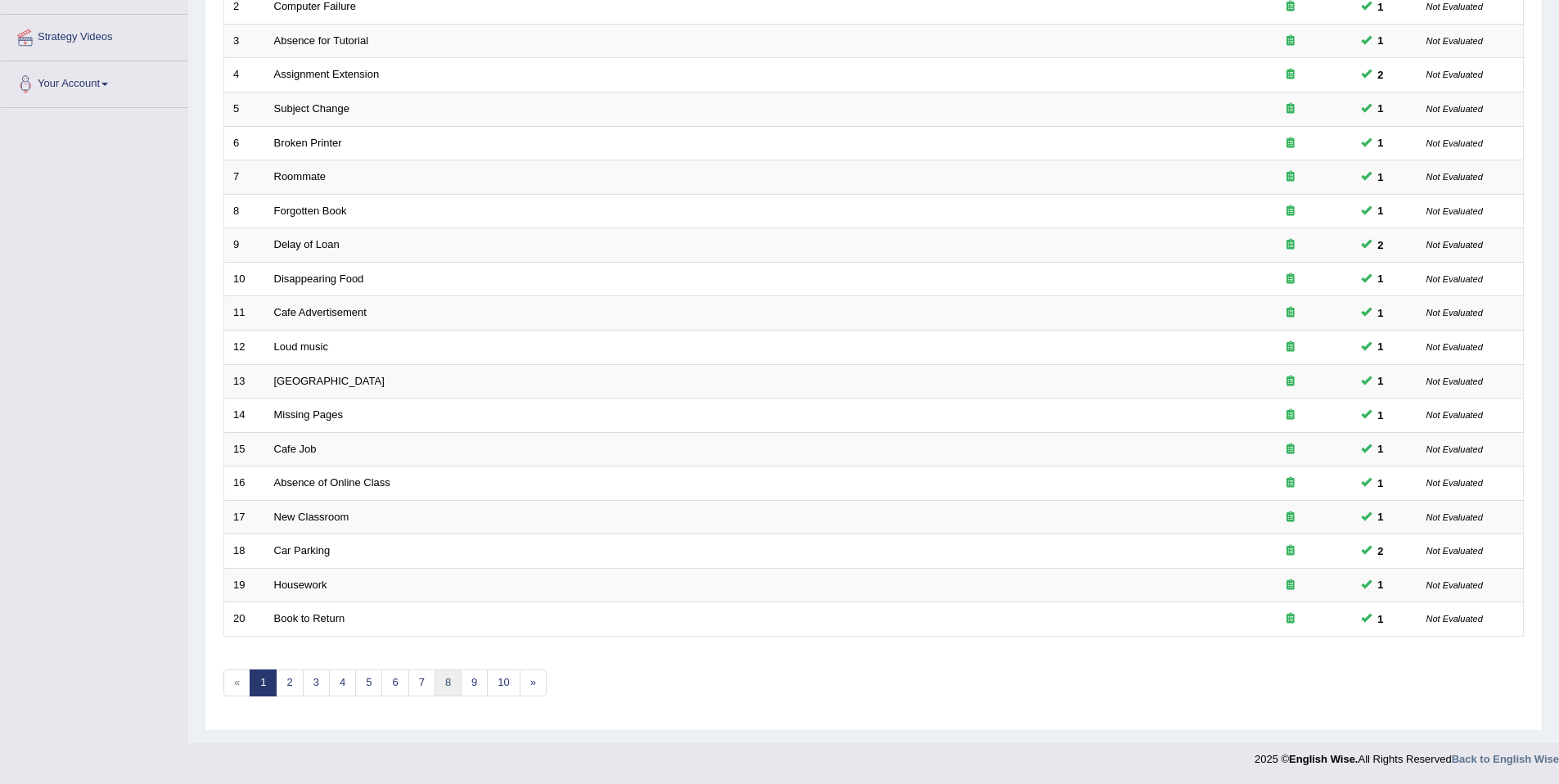
click at [455, 684] on link "8" at bounding box center [447, 682] width 27 height 27
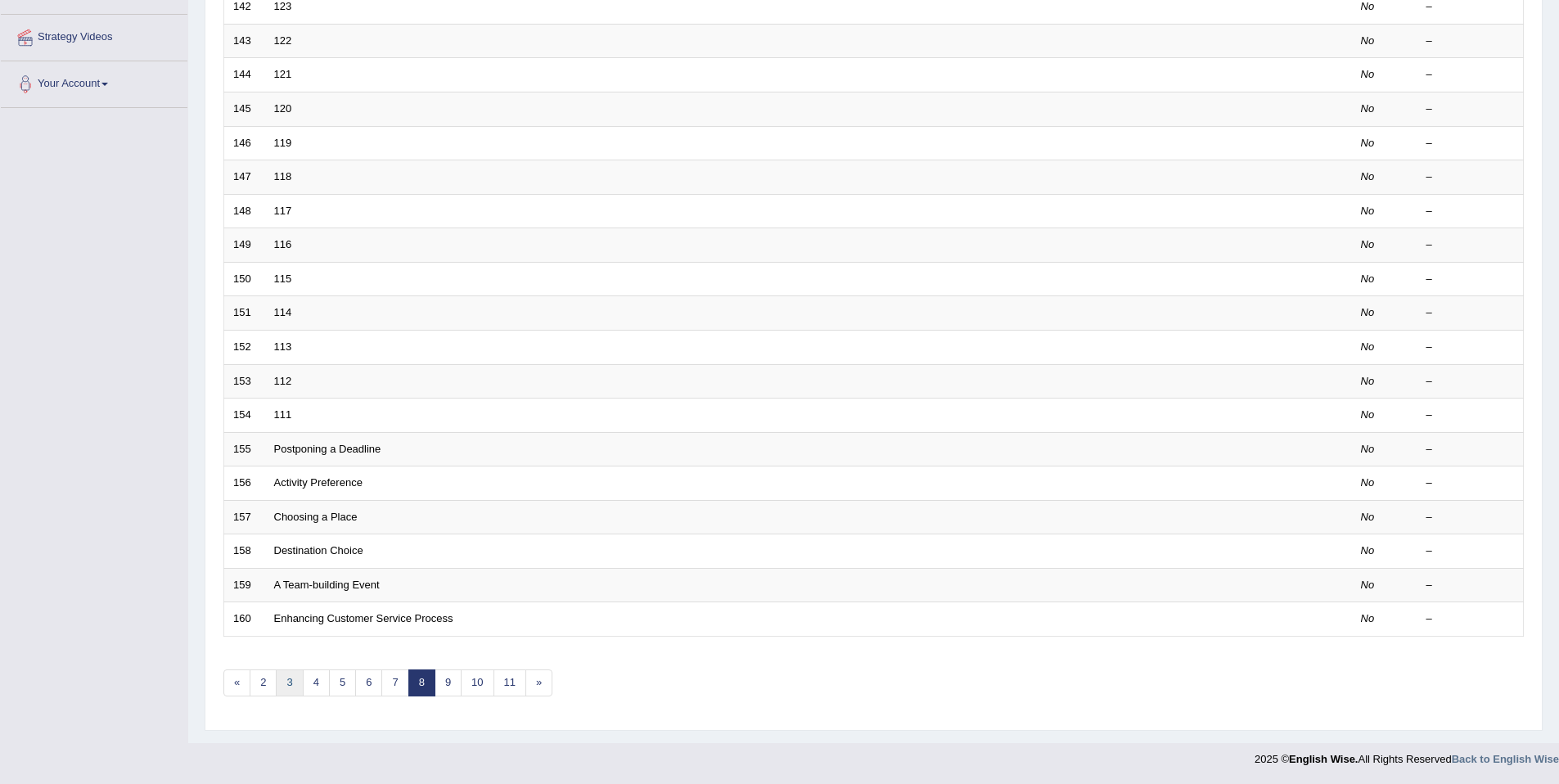
click at [293, 686] on link "3" at bounding box center [289, 682] width 27 height 27
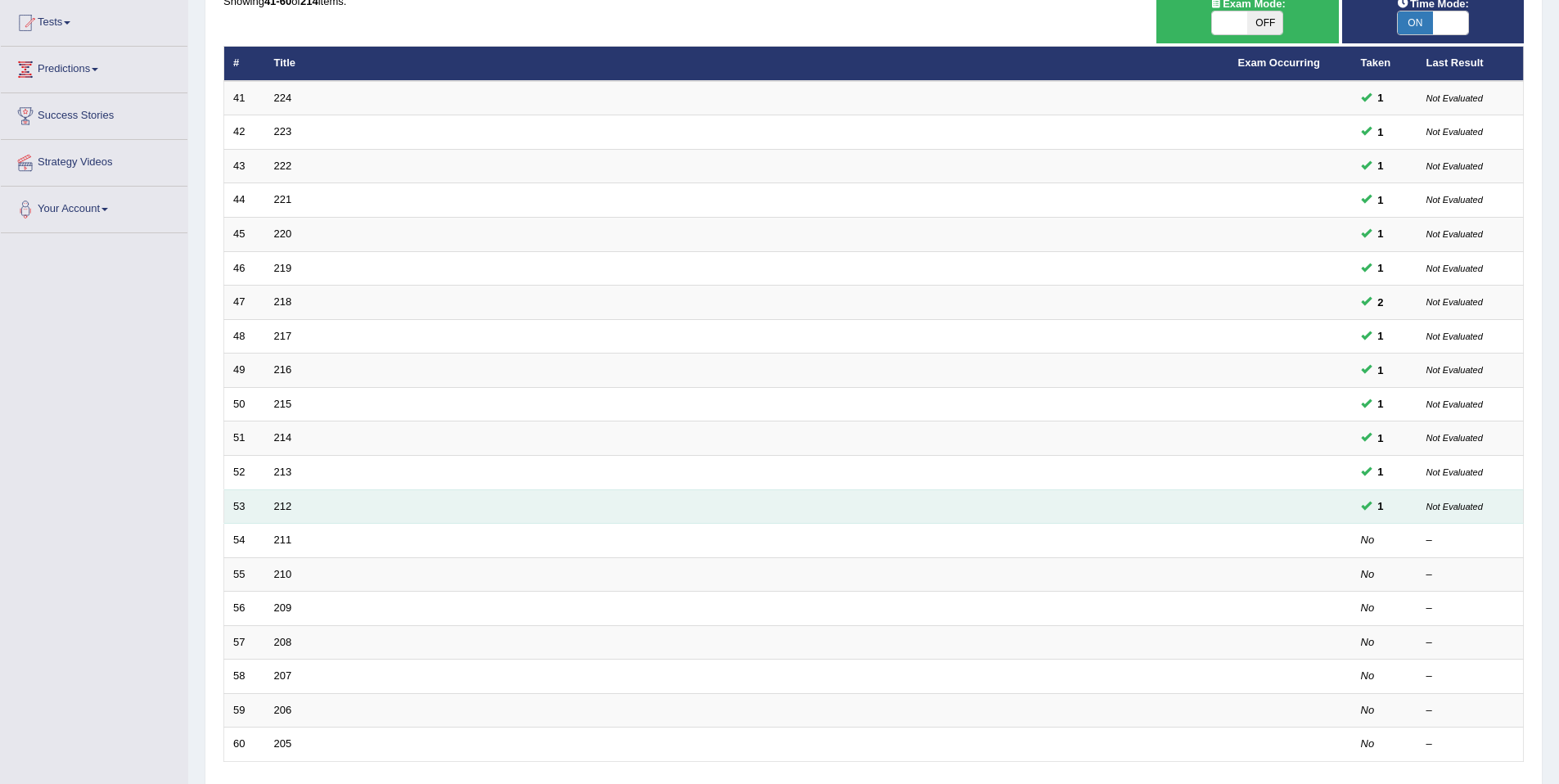
scroll to position [299, 0]
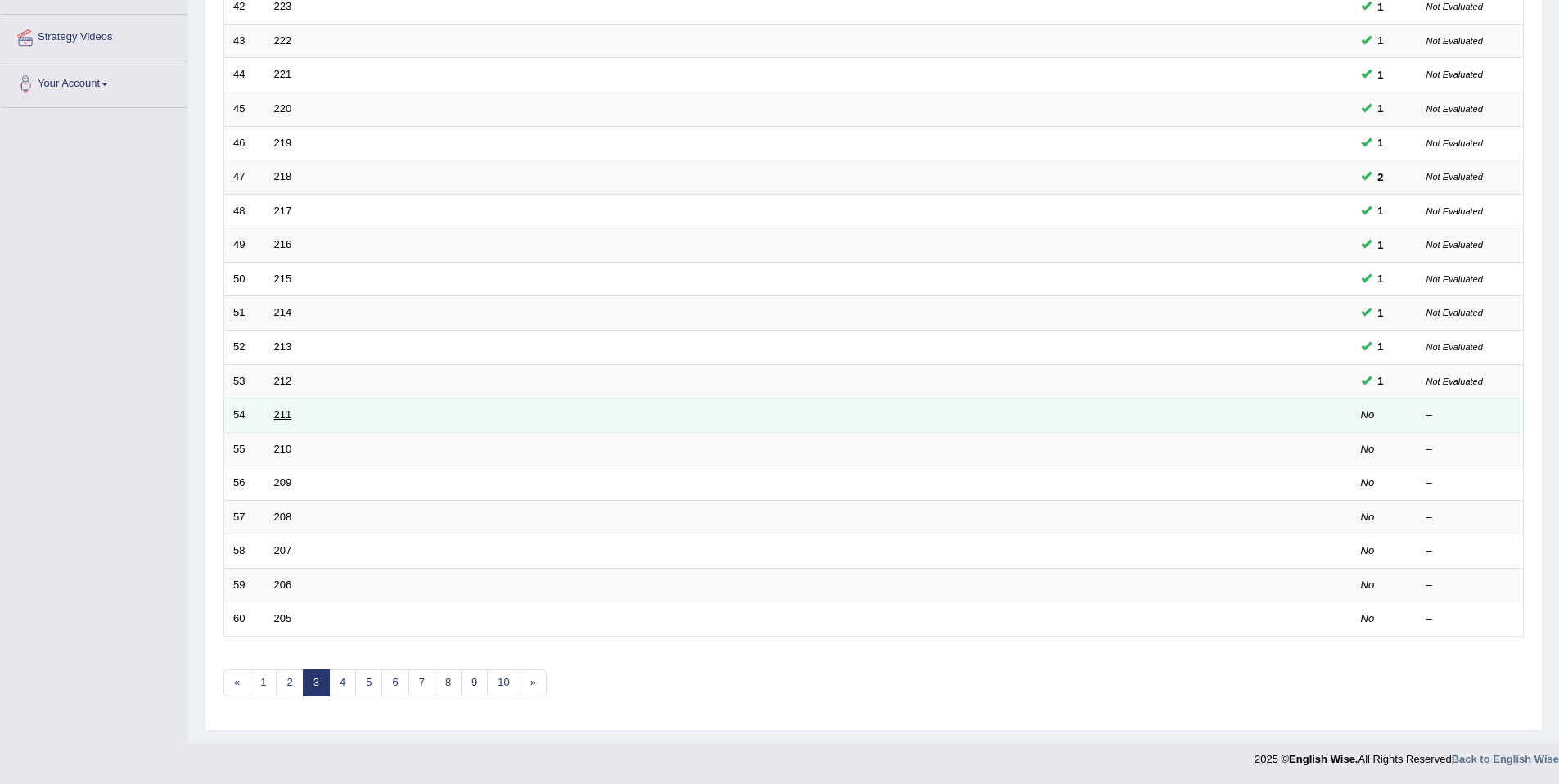
click at [275, 414] on link "211" at bounding box center [283, 414] width 18 height 12
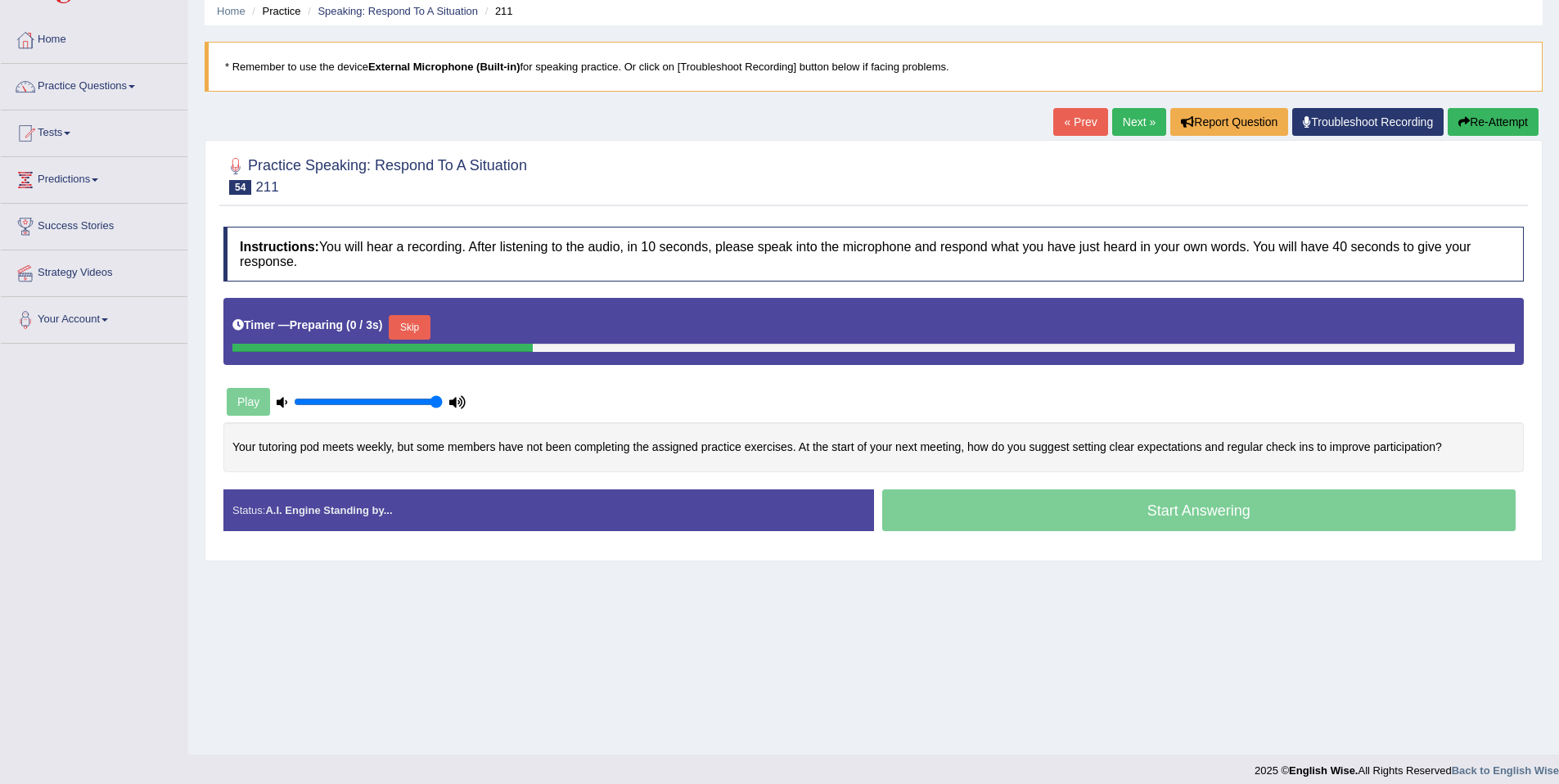
scroll to position [75, 0]
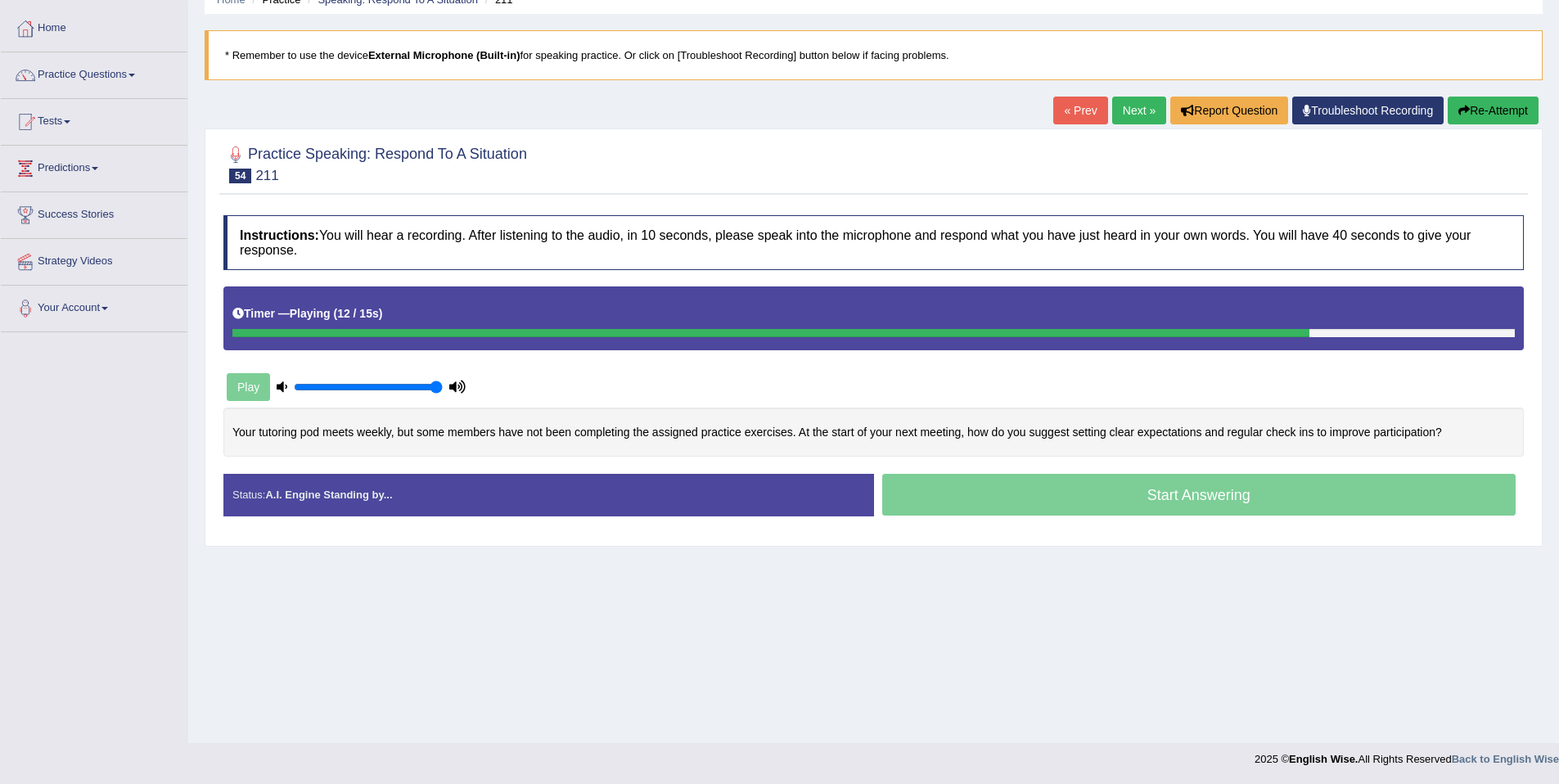
click at [1162, 408] on div "Your tutoring pod meets weekly, but some members have not been completing the a…" at bounding box center [874, 432] width 1301 height 50
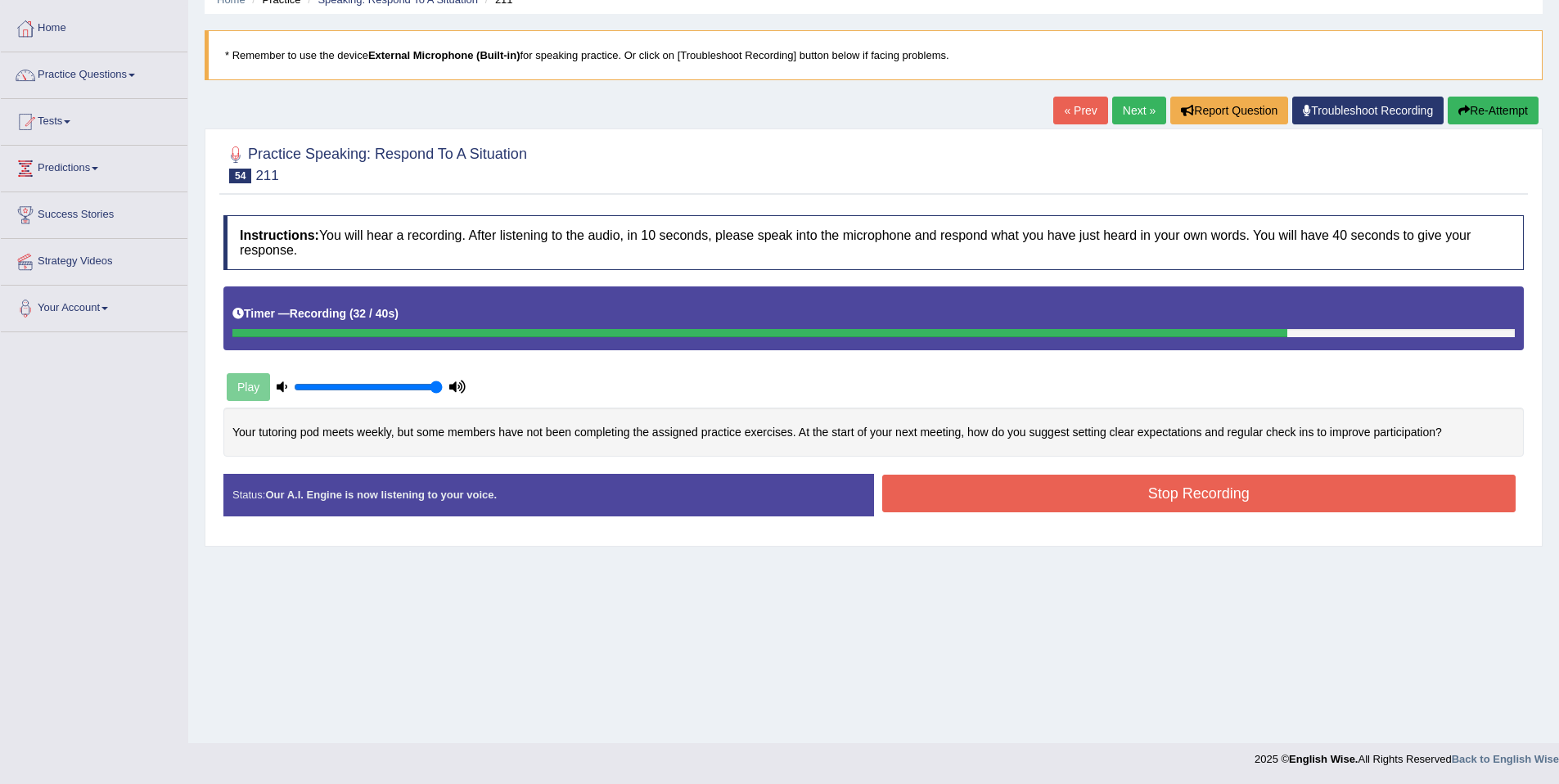
click at [1166, 499] on button "Stop Recording" at bounding box center [1199, 493] width 635 height 37
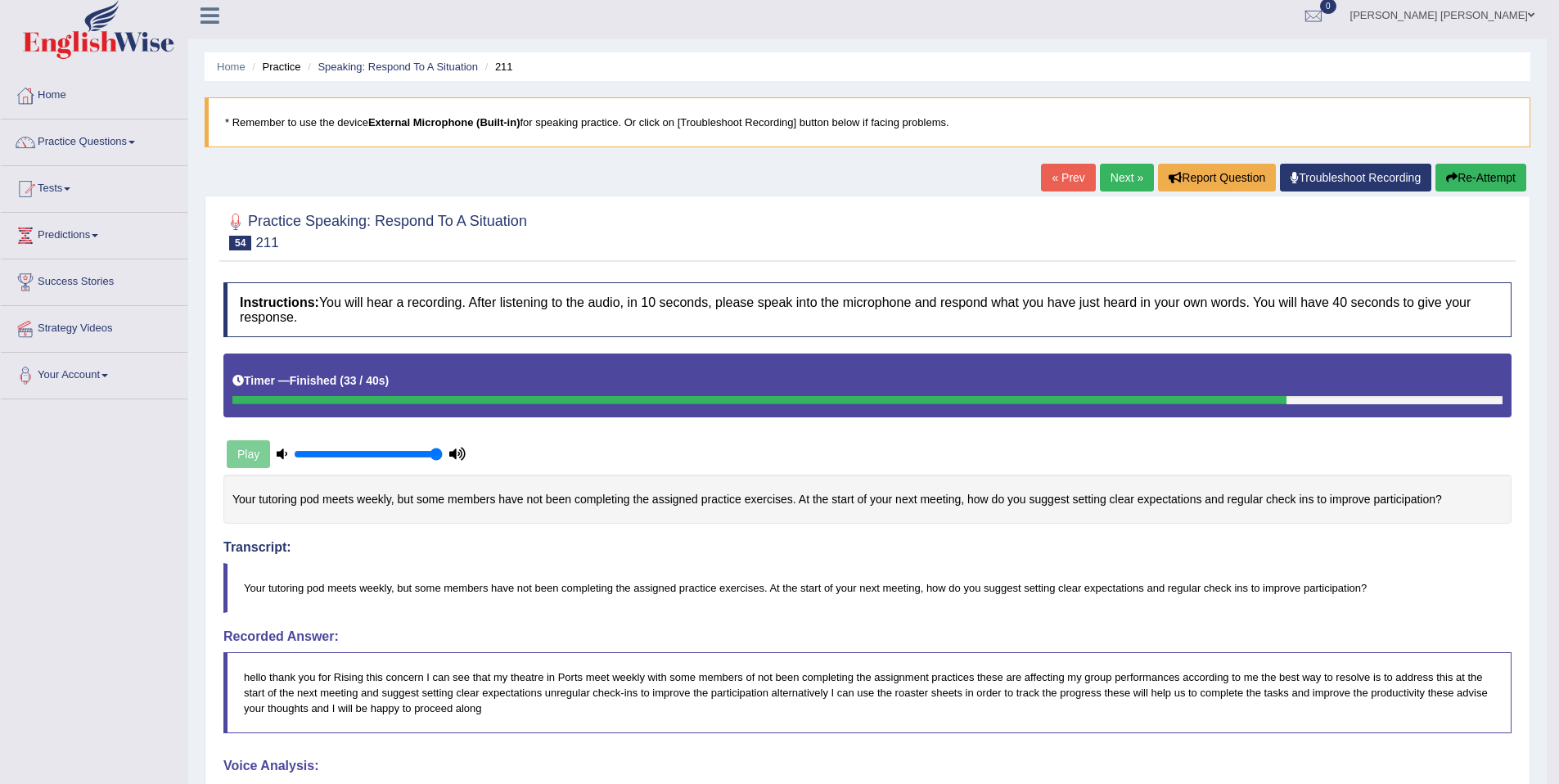
scroll to position [0, 0]
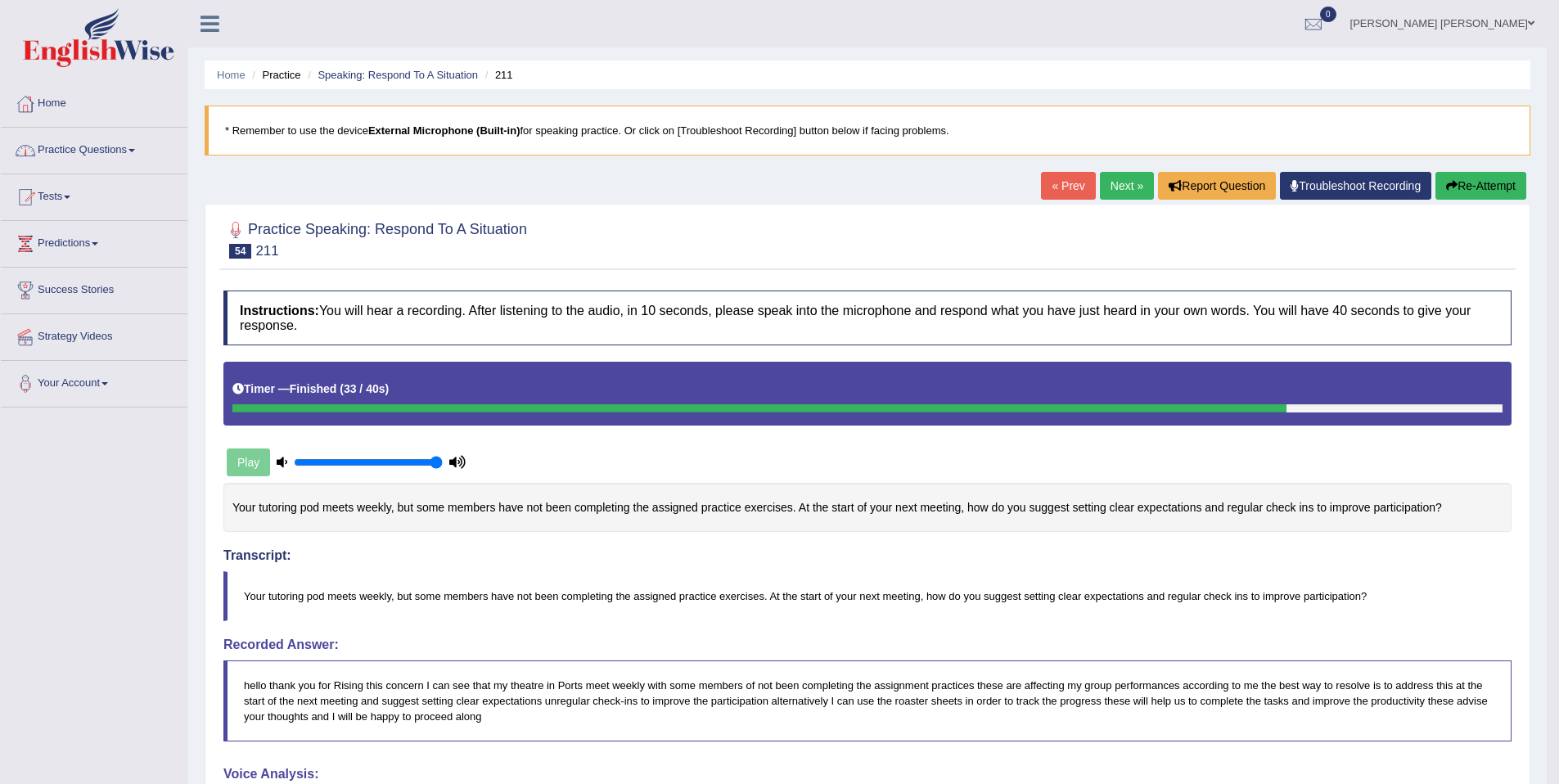
click at [81, 140] on link "Practice Questions" at bounding box center [94, 149] width 186 height 41
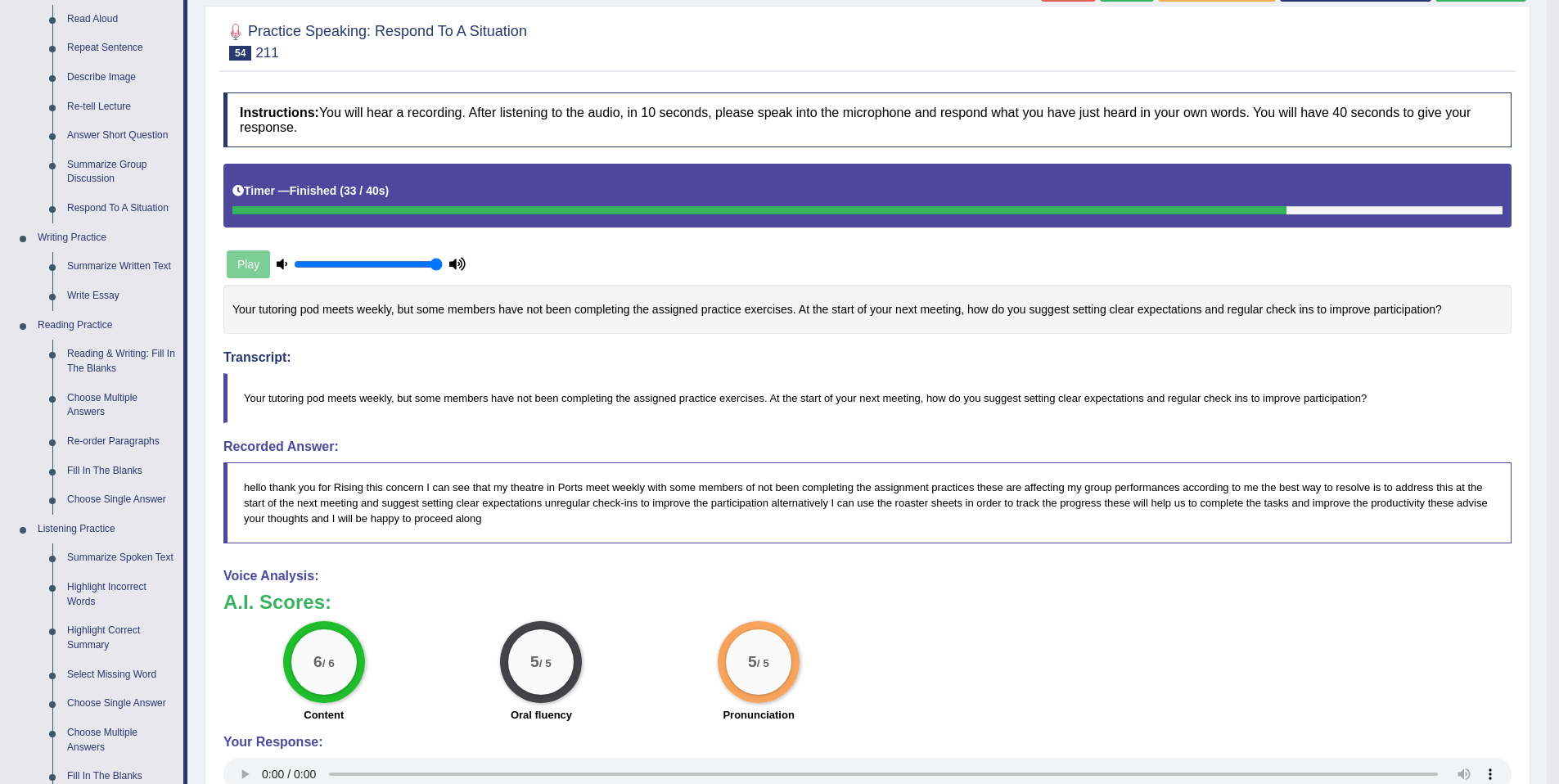
scroll to position [471, 0]
